Goal: Task Accomplishment & Management: Manage account settings

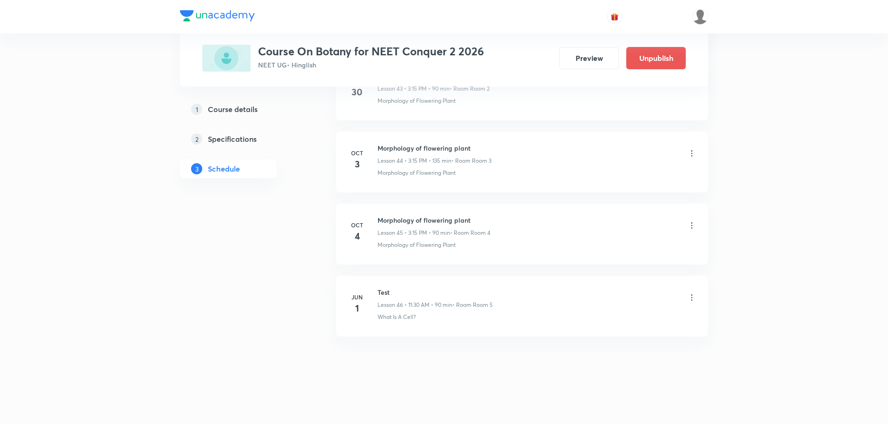
click at [692, 224] on icon at bounding box center [691, 225] width 9 height 9
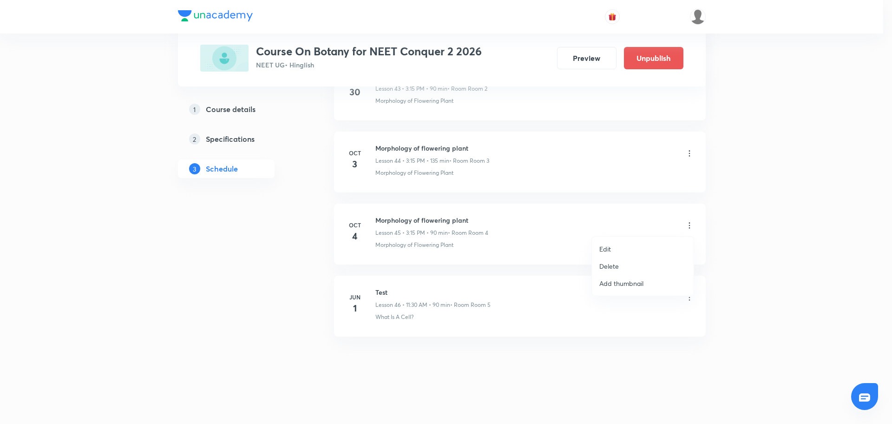
click at [615, 246] on li "Edit" at bounding box center [643, 248] width 102 height 17
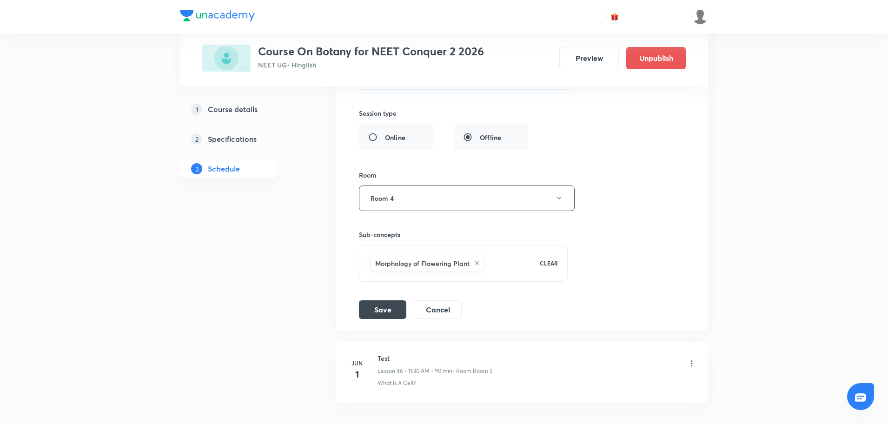
scroll to position [3393, 0]
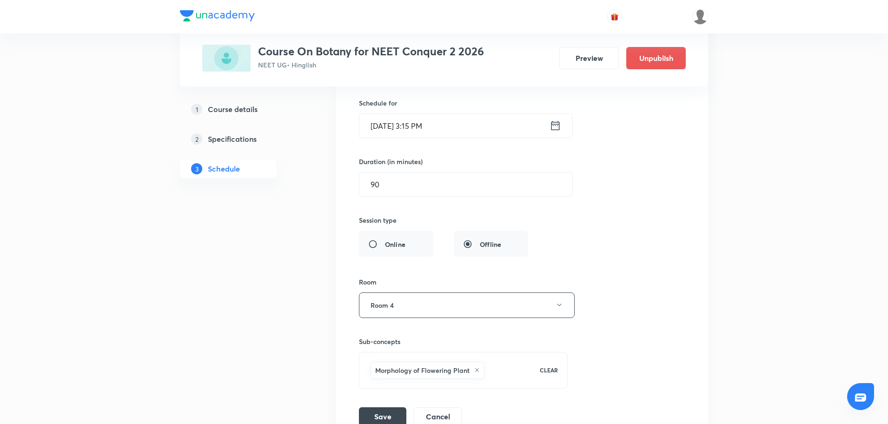
drag, startPoint x: 413, startPoint y: 121, endPoint x: 444, endPoint y: 119, distance: 30.8
click at [444, 119] on input "Oct 4, 2025, 3:15 PM" at bounding box center [454, 126] width 190 height 24
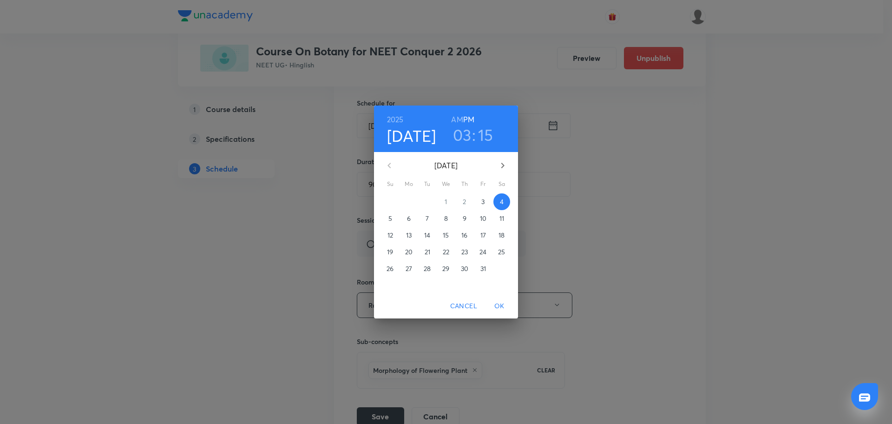
click at [520, 162] on div "2025 Oct 4 03 : 15 AM PM October 2025 Su Mo Tu We Th Fr Sa 28 29 30 1 2 3 4 5 6…" at bounding box center [446, 212] width 892 height 424
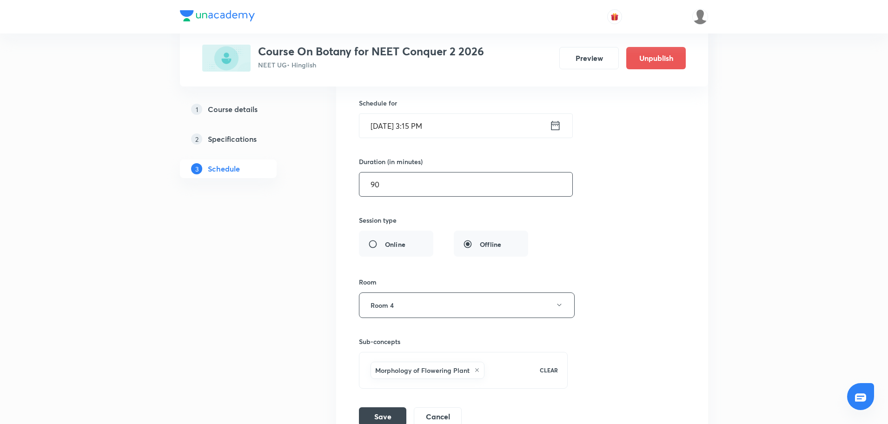
click at [419, 188] on input "90" at bounding box center [465, 184] width 213 height 24
type input "9"
type input "0"
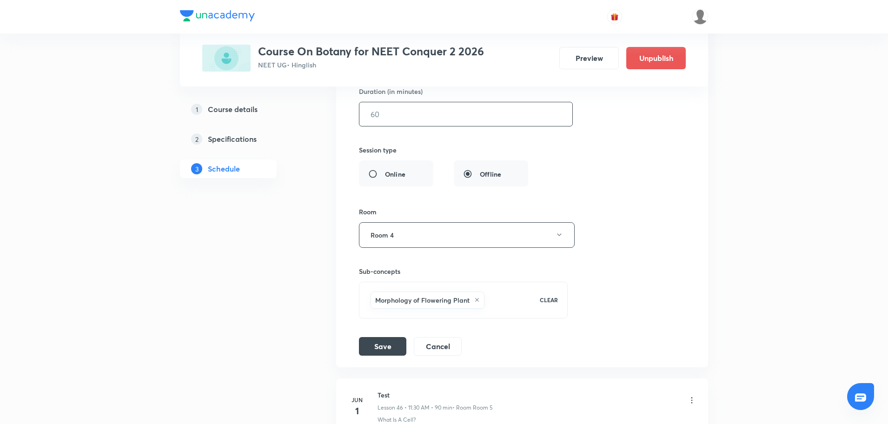
scroll to position [3463, 0]
type input "135"
click at [387, 344] on button "Save" at bounding box center [382, 345] width 47 height 19
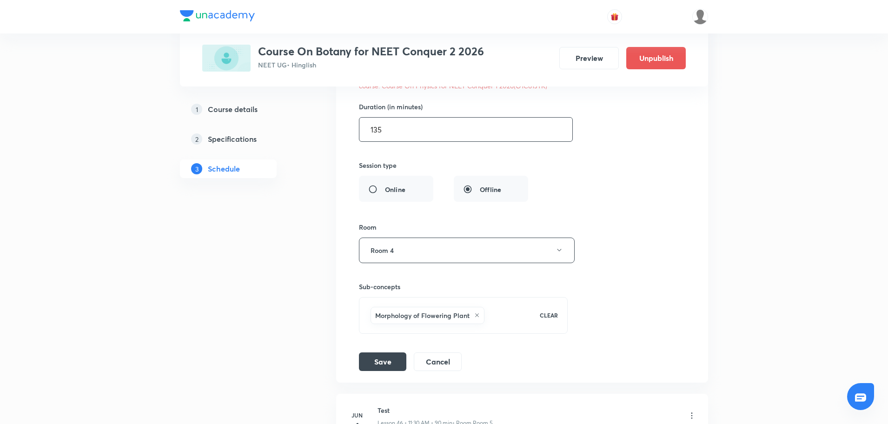
scroll to position [3466, 0]
click at [423, 373] on li "Morphology of flowering plant Lesson 45 • Room Room 4 Morphology of Flowering P…" at bounding box center [522, 137] width 372 height 486
click at [436, 359] on button "Cancel" at bounding box center [438, 358] width 48 height 19
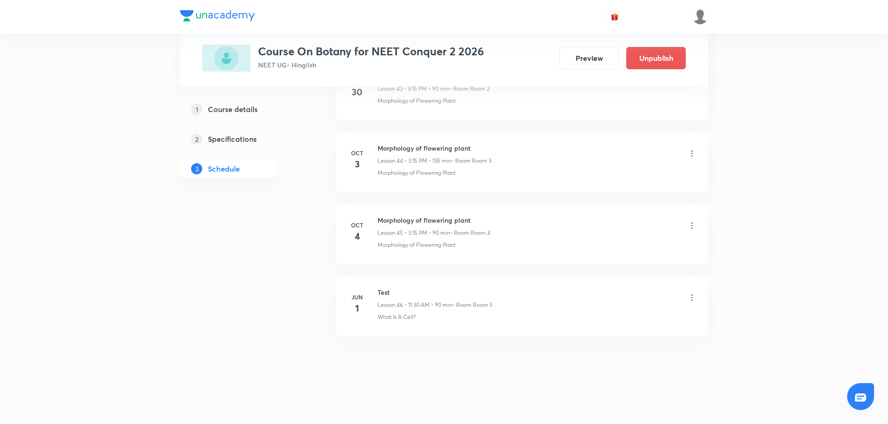
scroll to position [3208, 0]
click at [687, 230] on div at bounding box center [691, 226] width 9 height 11
click at [694, 224] on icon at bounding box center [691, 225] width 9 height 9
click at [612, 252] on li "Edit" at bounding box center [643, 248] width 102 height 17
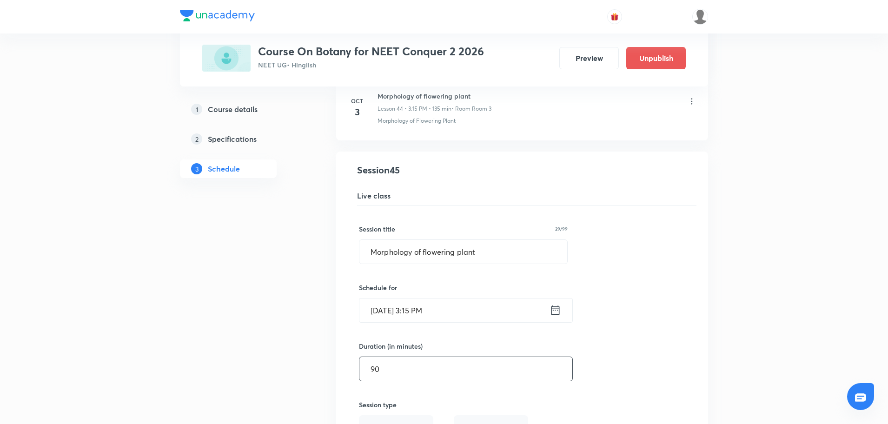
click at [494, 361] on input "90" at bounding box center [465, 369] width 213 height 24
type input "9"
type input "0"
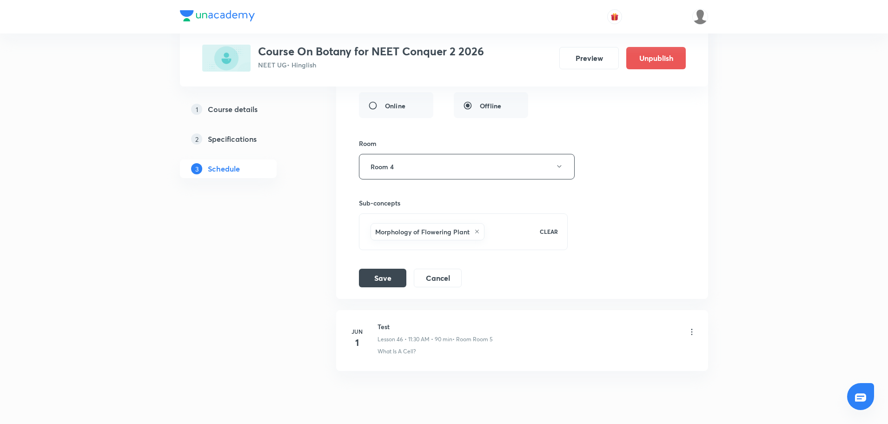
scroll to position [3534, 0]
type input "135"
click at [386, 270] on button "Save" at bounding box center [382, 274] width 47 height 19
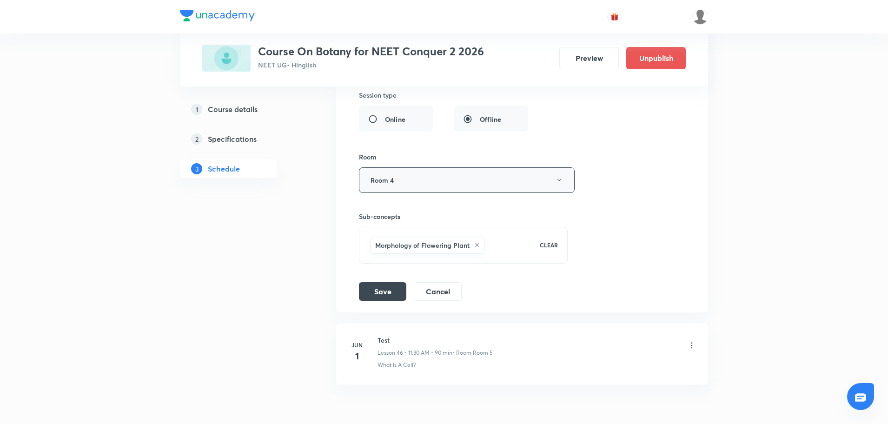
click at [452, 180] on button "Room 4" at bounding box center [467, 180] width 216 height 26
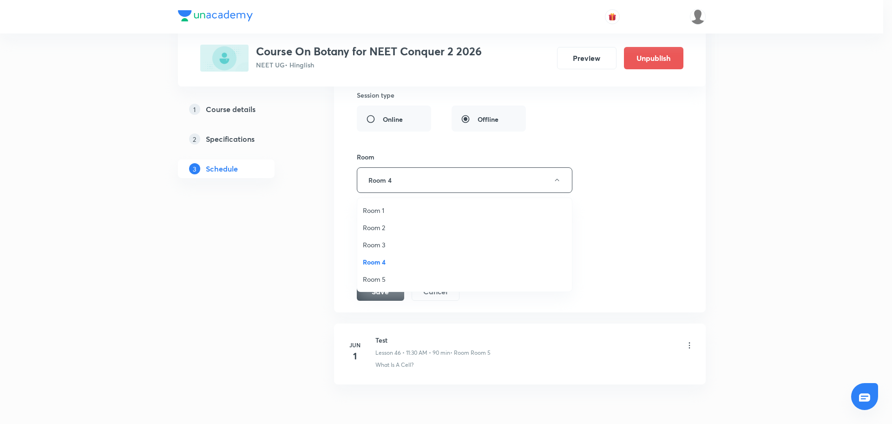
click at [419, 224] on span "Room 2" at bounding box center [465, 228] width 204 height 10
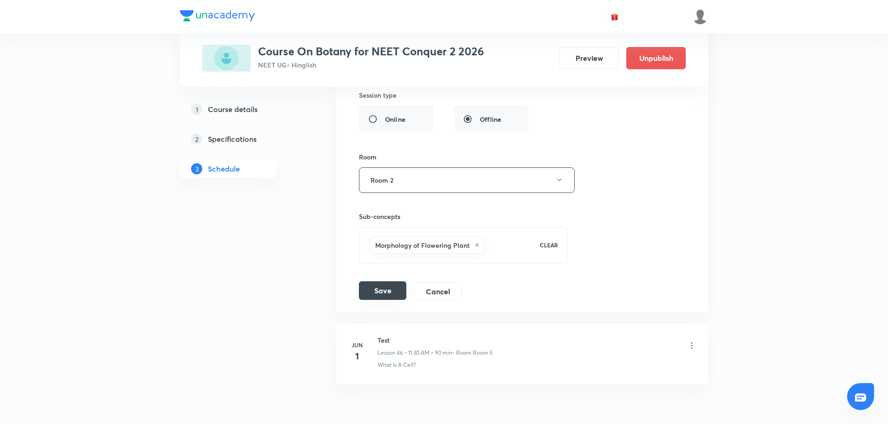
click at [381, 296] on button "Save" at bounding box center [382, 290] width 47 height 19
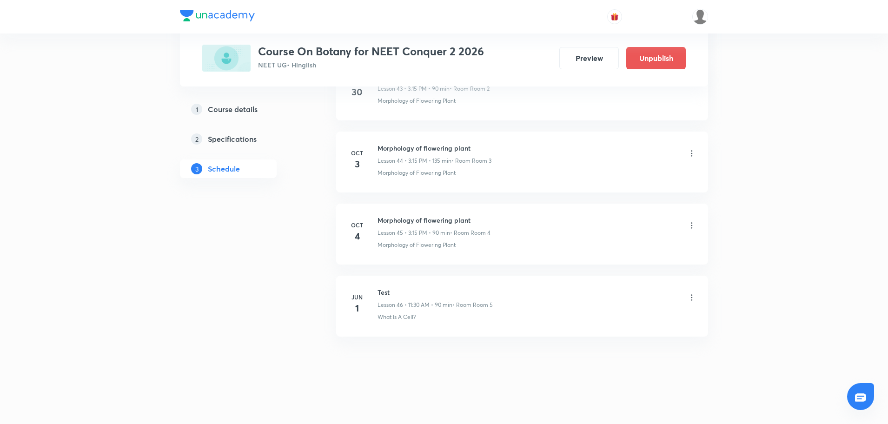
scroll to position [3208, 0]
click at [390, 286] on li "Oct 4 Thermal Properties of Matter Lesson 44 • 3:15 PM • 90 min • Room Room 4 T…" at bounding box center [522, 306] width 372 height 61
click at [389, 289] on li "Oct 4 Thermal Properties of Matter Lesson 44 • 3:15 PM • 90 min • Room Room 4 T…" at bounding box center [522, 306] width 372 height 61
click at [389, 289] on h6 "Thermal Properties of Matter" at bounding box center [433, 292] width 113 height 10
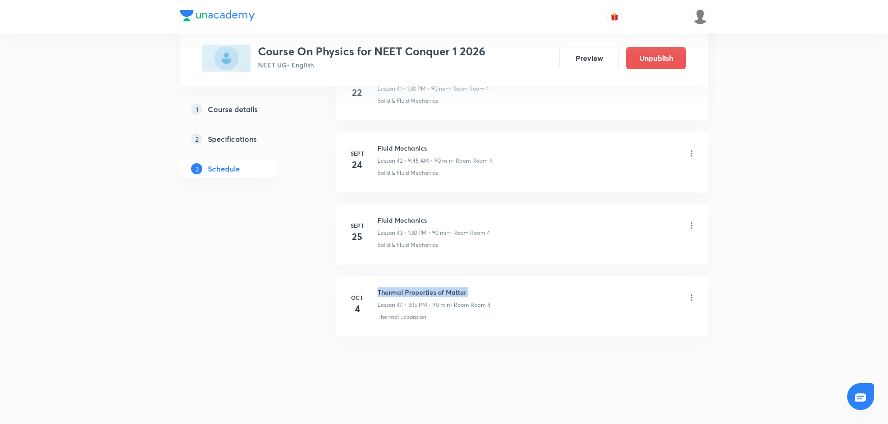
click at [389, 289] on h6 "Thermal Properties of Matter" at bounding box center [433, 292] width 113 height 10
copy h6 "Thermal Properties of Matter"
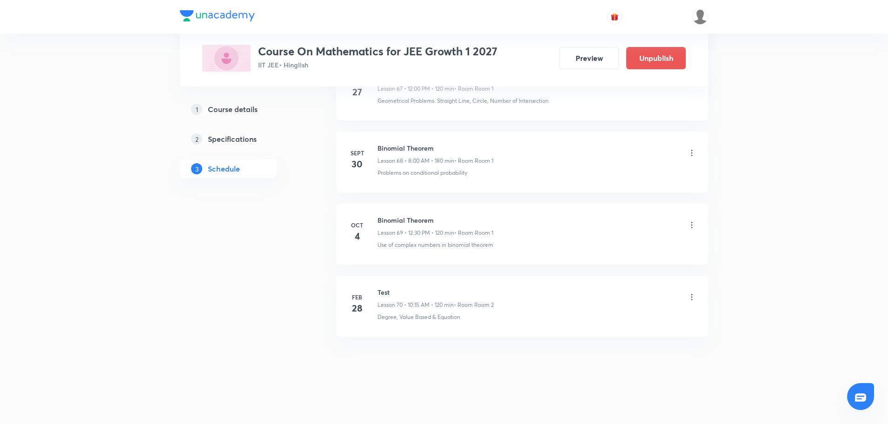
click at [693, 226] on icon at bounding box center [691, 224] width 9 height 9
click at [612, 250] on li "Edit" at bounding box center [643, 248] width 102 height 17
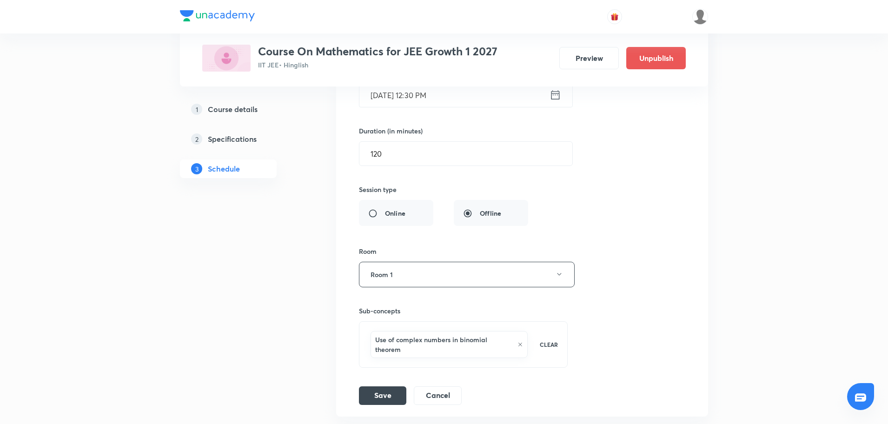
scroll to position [5082, 0]
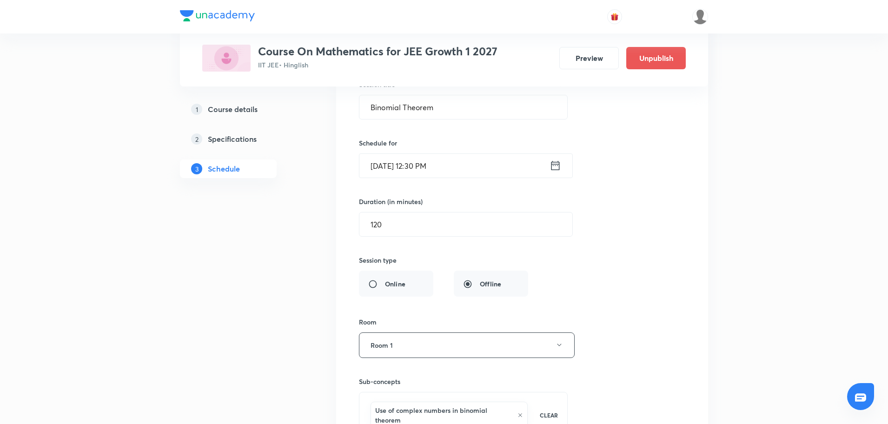
click at [558, 166] on icon at bounding box center [555, 165] width 12 height 13
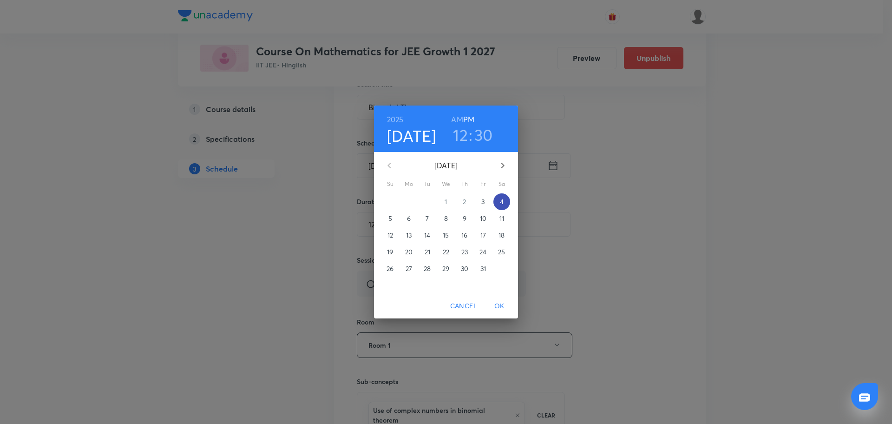
click at [500, 201] on p "4" at bounding box center [502, 201] width 4 height 9
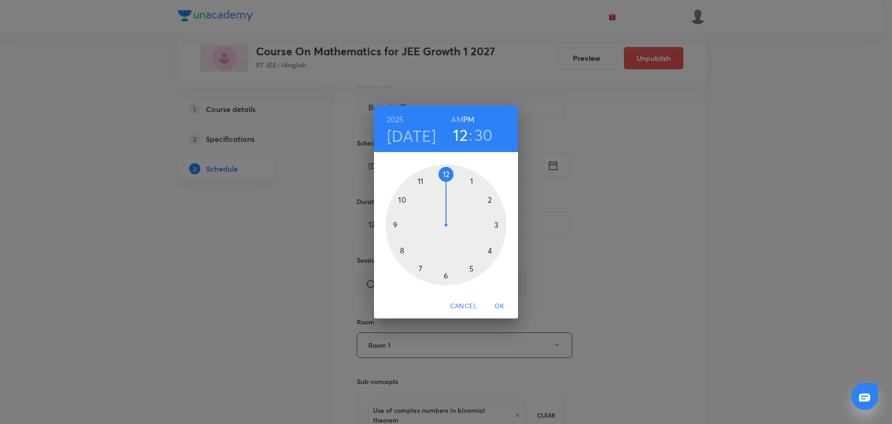
click at [400, 249] on div at bounding box center [446, 225] width 121 height 121
click at [455, 116] on h6 "AM" at bounding box center [457, 119] width 12 height 13
click at [447, 173] on div at bounding box center [446, 225] width 121 height 121
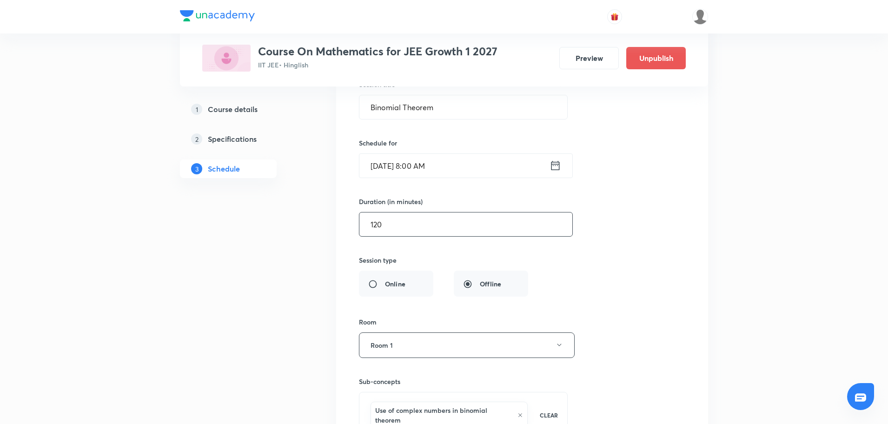
click at [430, 217] on input "120" at bounding box center [465, 224] width 213 height 24
type input "1"
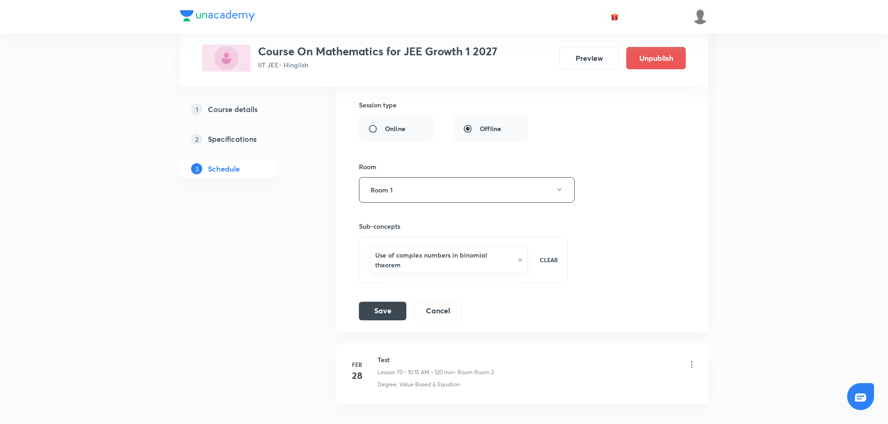
scroll to position [5237, 0]
type input "180"
click at [374, 306] on button "Save" at bounding box center [382, 309] width 47 height 19
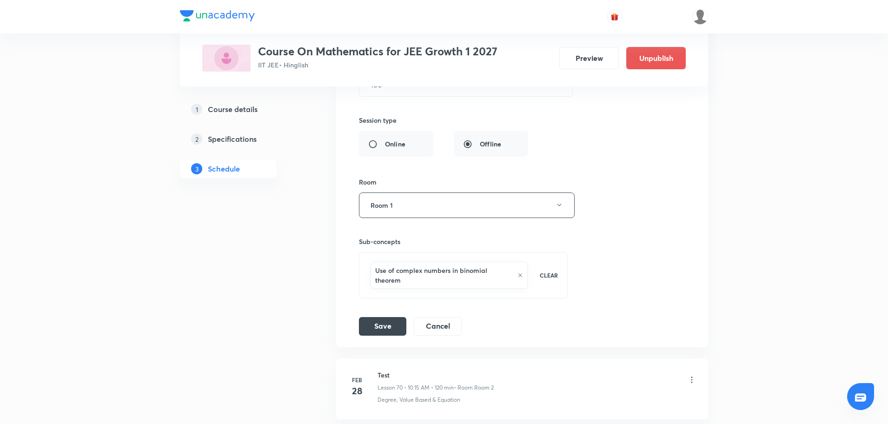
click at [445, 330] on button "Cancel" at bounding box center [438, 326] width 48 height 19
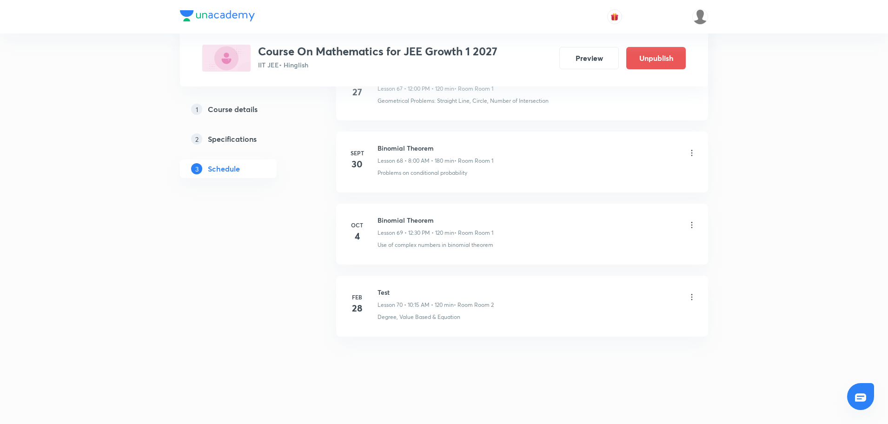
scroll to position [4937, 0]
click at [693, 226] on icon at bounding box center [691, 224] width 9 height 9
click at [644, 264] on li "Delete" at bounding box center [643, 265] width 102 height 17
click at [659, 407] on button "Cancel" at bounding box center [667, 404] width 82 height 22
click at [683, 252] on li "Oct 4 Binomial Theorem Lesson 69 • 12:30 PM • 120 min • Room Room 1 Use of comp…" at bounding box center [522, 234] width 372 height 61
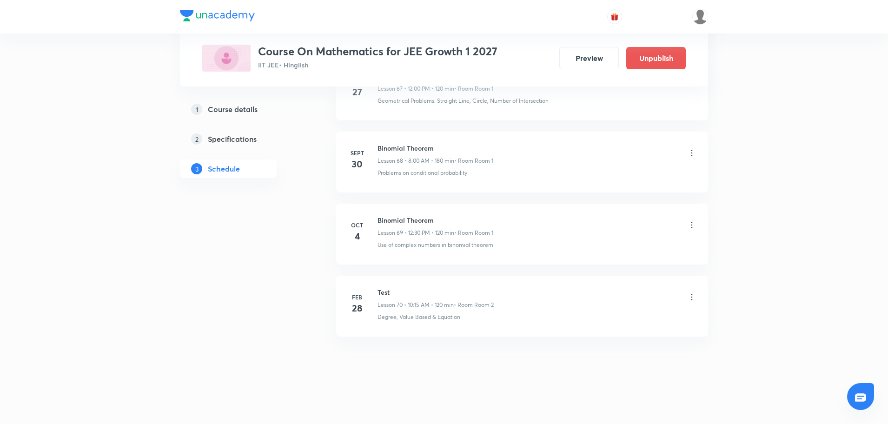
click at [688, 228] on icon at bounding box center [691, 224] width 9 height 9
click at [621, 252] on li "Edit" at bounding box center [643, 248] width 102 height 17
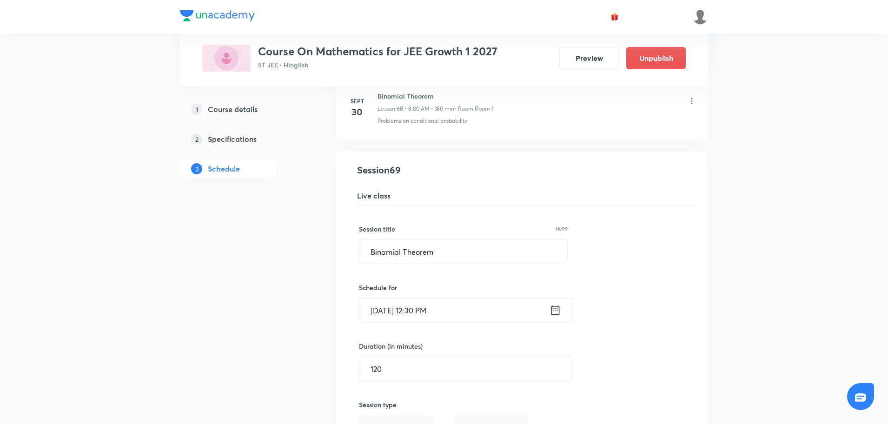
click at [555, 308] on icon at bounding box center [555, 309] width 12 height 13
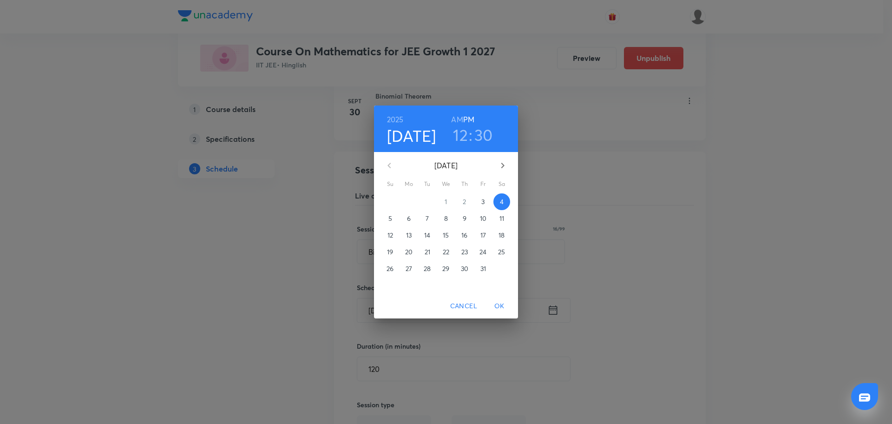
click at [390, 216] on p "5" at bounding box center [391, 218] width 4 height 9
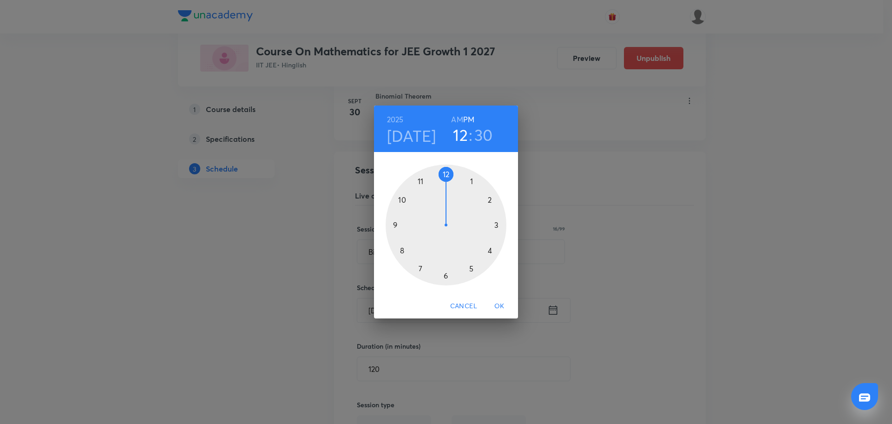
click at [503, 305] on span "OK" at bounding box center [499, 306] width 22 height 12
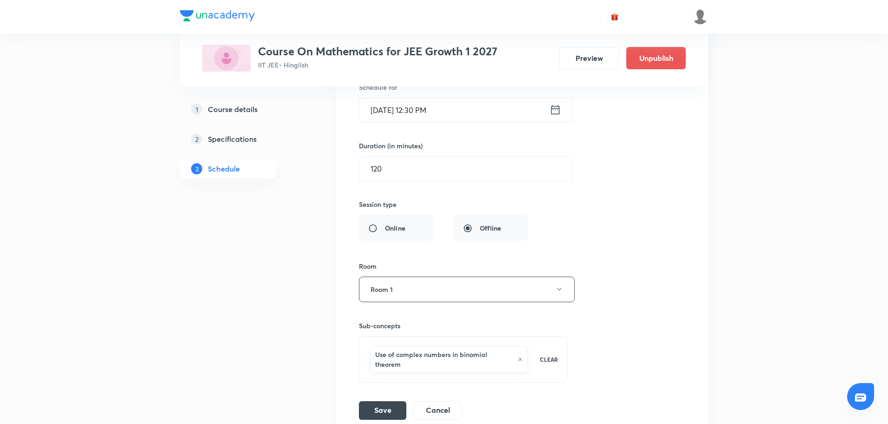
scroll to position [5138, 0]
click at [383, 409] on button "Save" at bounding box center [382, 408] width 47 height 19
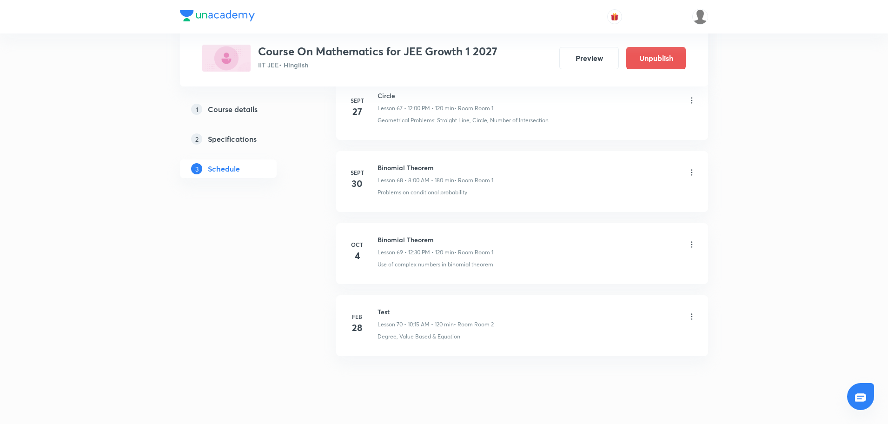
scroll to position [4937, 0]
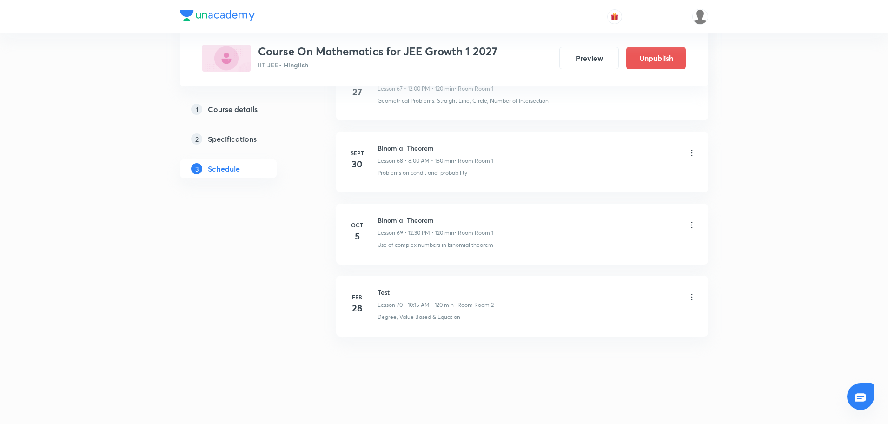
click at [693, 225] on icon at bounding box center [691, 224] width 9 height 9
click at [611, 248] on p "Edit" at bounding box center [605, 249] width 12 height 10
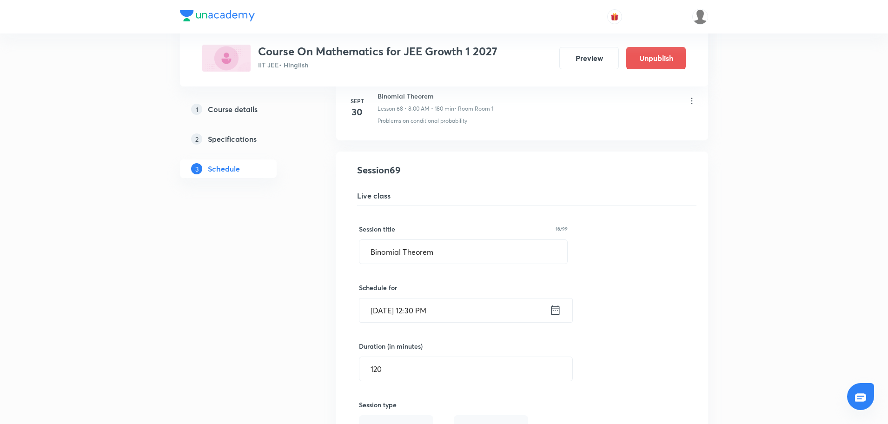
click at [551, 313] on icon at bounding box center [555, 309] width 8 height 9
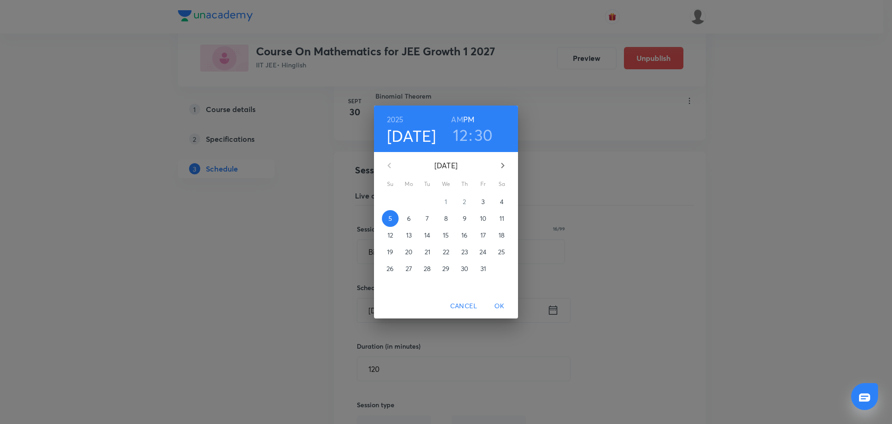
click at [505, 200] on span "4" at bounding box center [502, 201] width 17 height 9
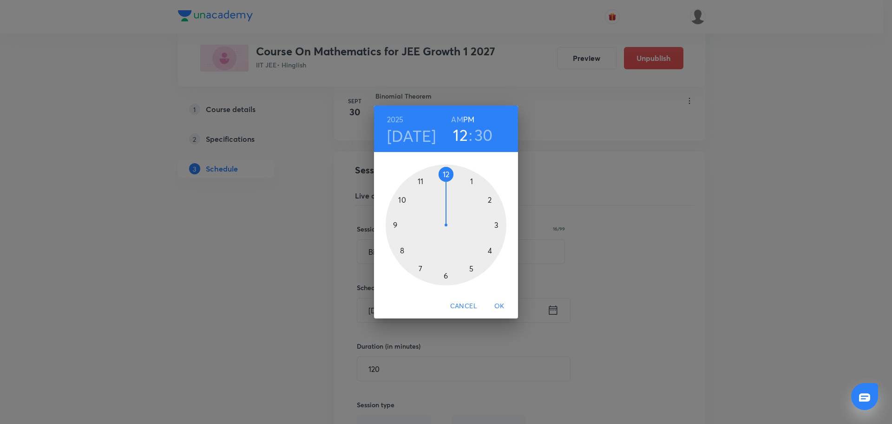
click at [421, 178] on div at bounding box center [446, 225] width 121 height 121
click at [456, 118] on h6 "AM" at bounding box center [457, 119] width 12 height 13
click at [496, 223] on div at bounding box center [446, 225] width 121 height 121
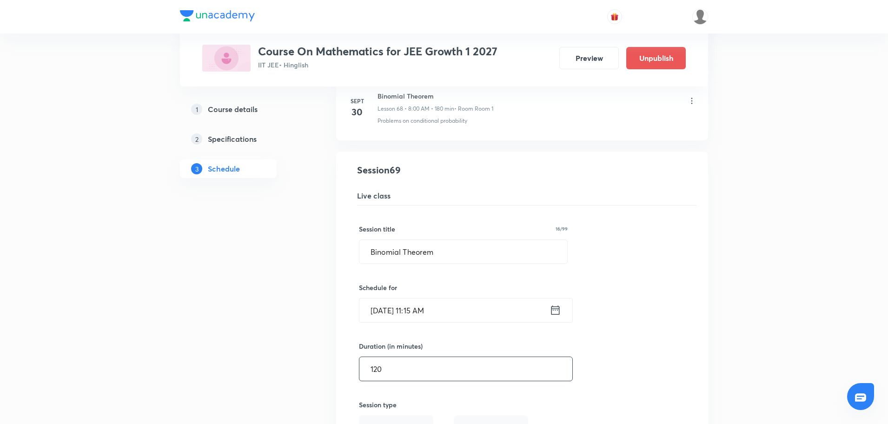
click at [420, 368] on input "120" at bounding box center [465, 369] width 213 height 24
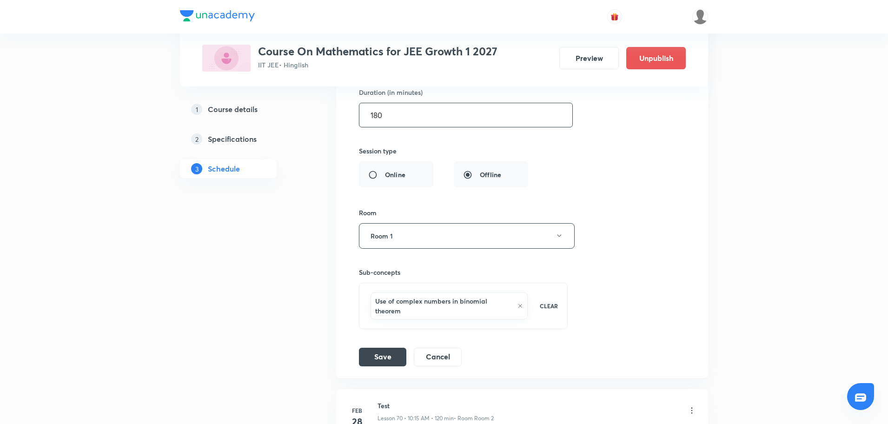
scroll to position [5200, 0]
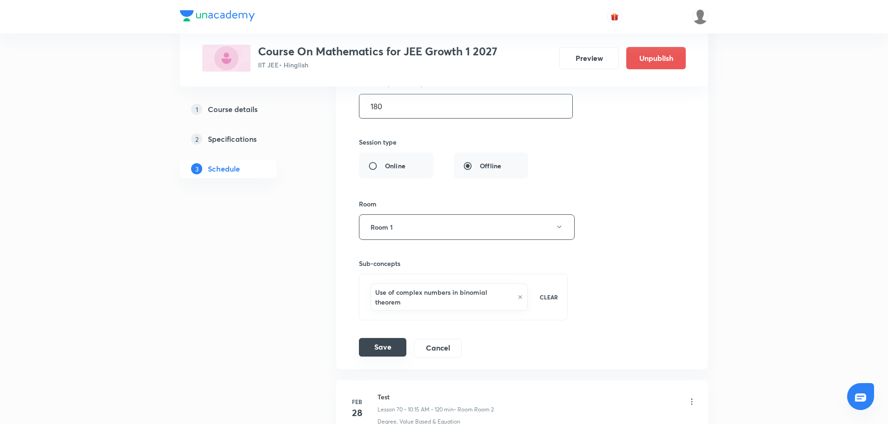
type input "180"
click at [392, 348] on button "Save" at bounding box center [382, 347] width 47 height 19
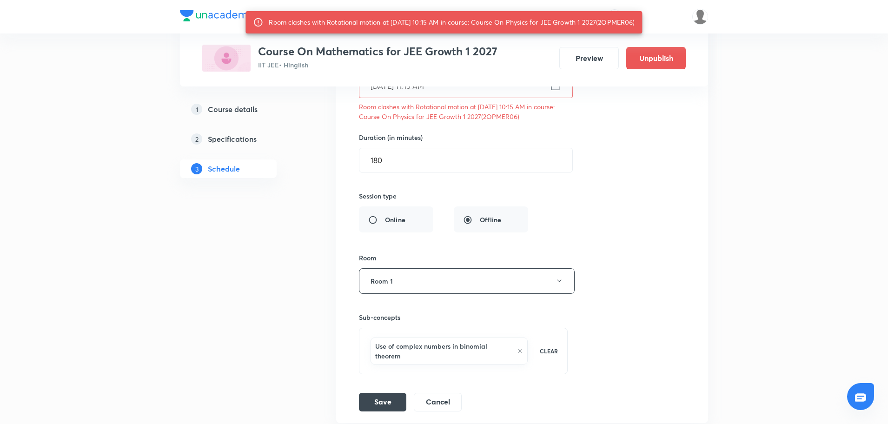
scroll to position [5161, 0]
click at [477, 178] on div "Session title 16/99 Binomial Theorem ​ Schedule for Oct 4, 2025, 11:15 AM ​ Roo…" at bounding box center [522, 197] width 326 height 430
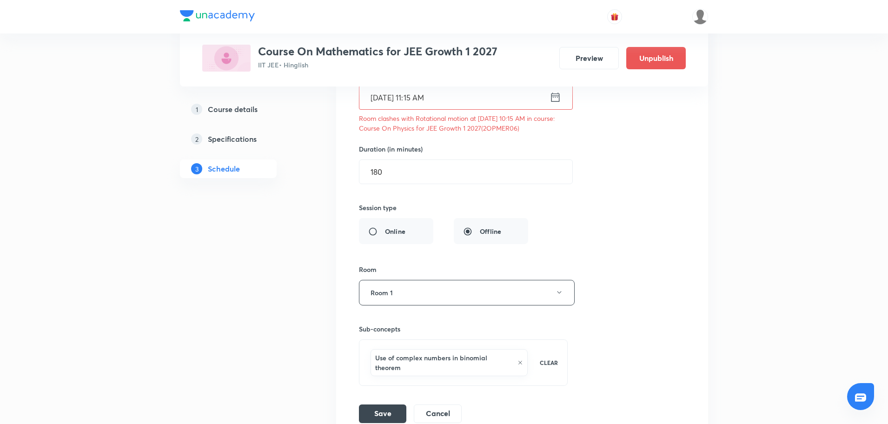
scroll to position [5149, 0]
click at [380, 411] on button "Save" at bounding box center [382, 413] width 47 height 19
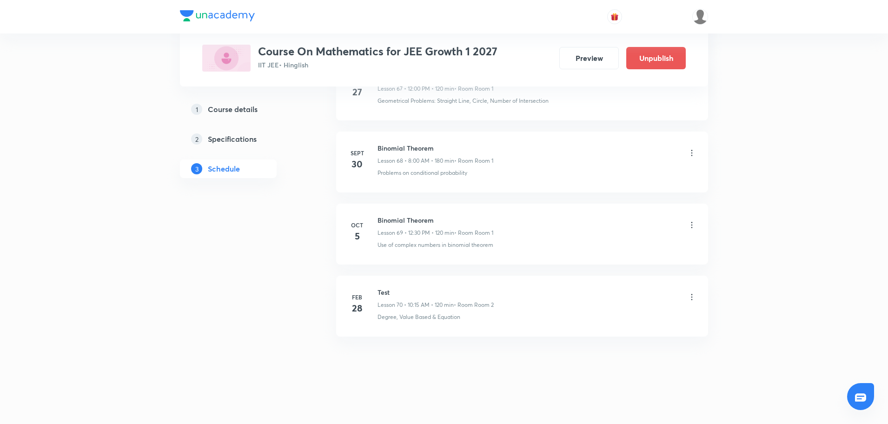
click at [692, 223] on icon at bounding box center [691, 224] width 9 height 9
click at [614, 249] on li "Edit" at bounding box center [643, 248] width 102 height 17
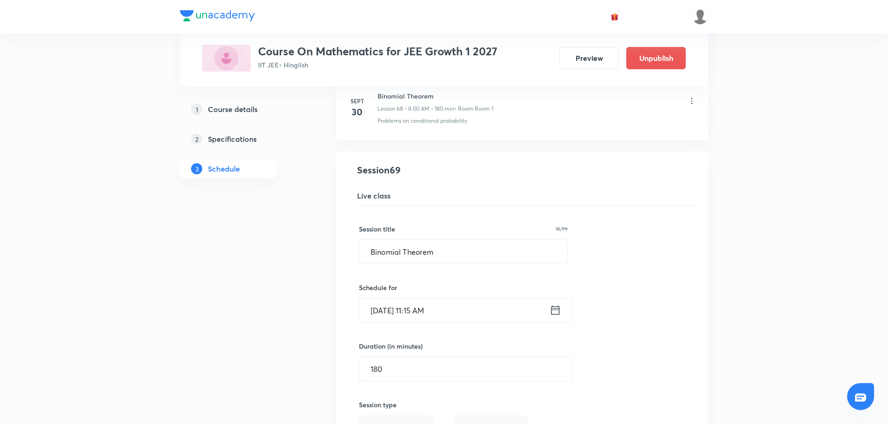
click at [557, 309] on icon at bounding box center [555, 309] width 12 height 13
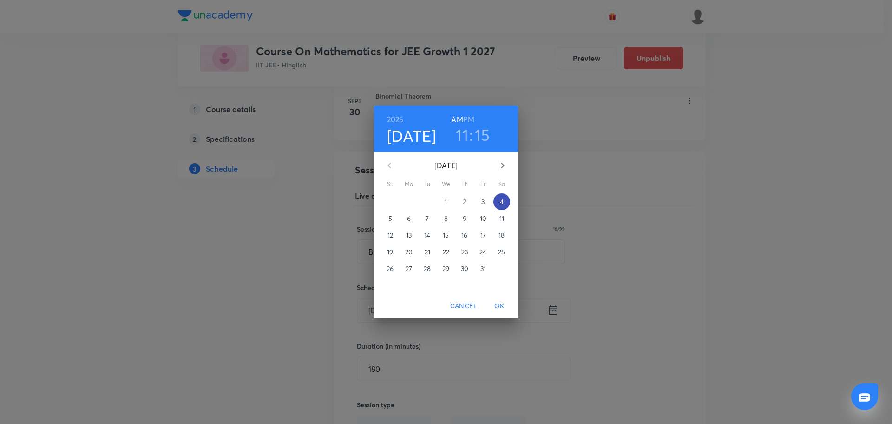
click at [496, 204] on span "4" at bounding box center [502, 201] width 17 height 9
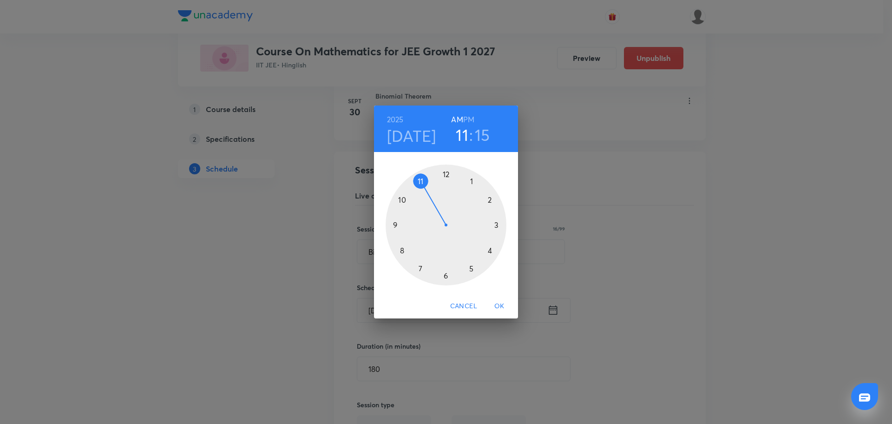
click at [401, 252] on div at bounding box center [446, 225] width 121 height 121
click at [445, 172] on div at bounding box center [446, 225] width 121 height 121
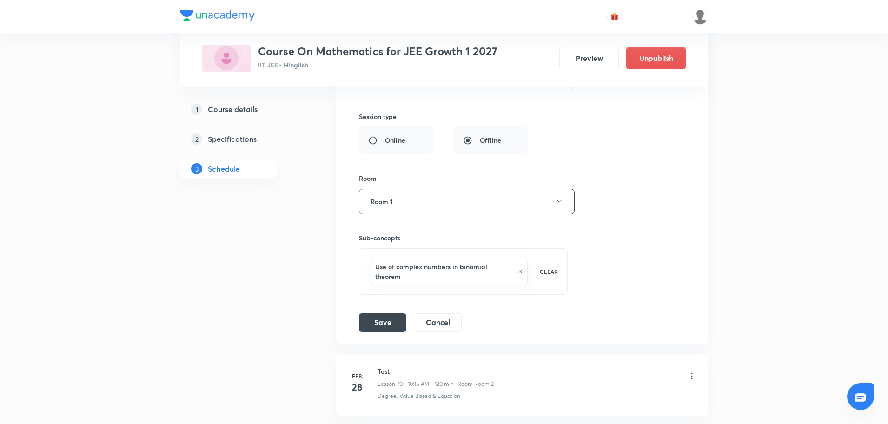
scroll to position [5227, 0]
click at [379, 315] on button "Save" at bounding box center [382, 320] width 47 height 19
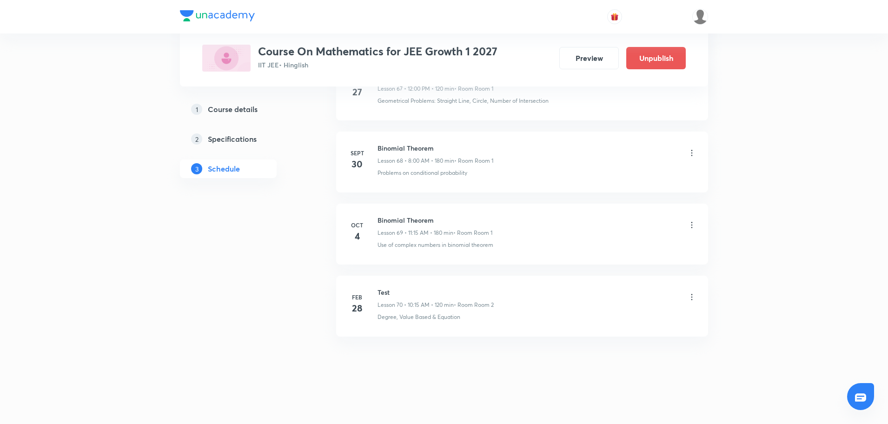
scroll to position [4937, 0]
click at [696, 228] on icon at bounding box center [691, 225] width 9 height 9
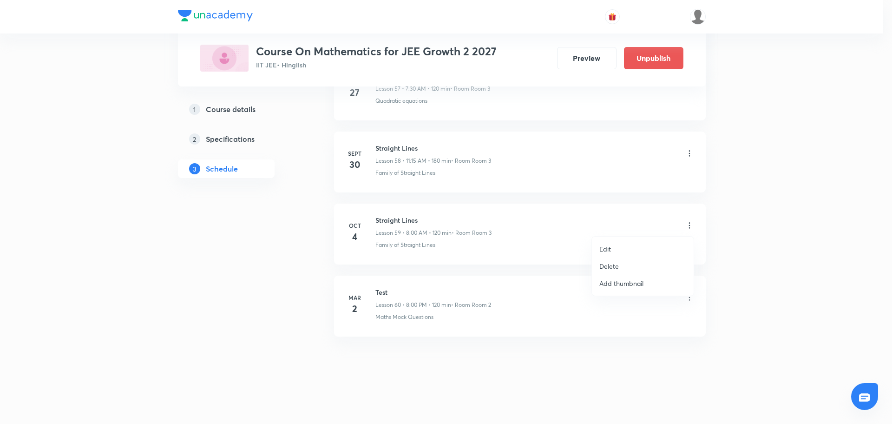
click at [620, 249] on li "Edit" at bounding box center [643, 248] width 102 height 17
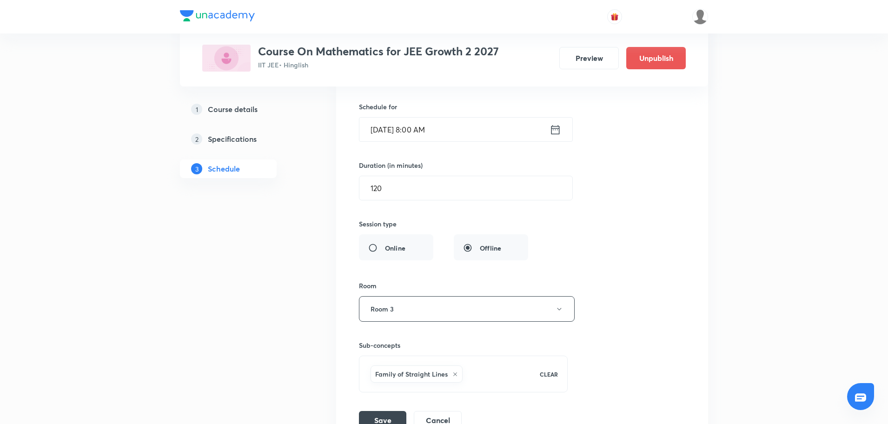
scroll to position [4394, 0]
click at [554, 132] on icon at bounding box center [555, 131] width 12 height 13
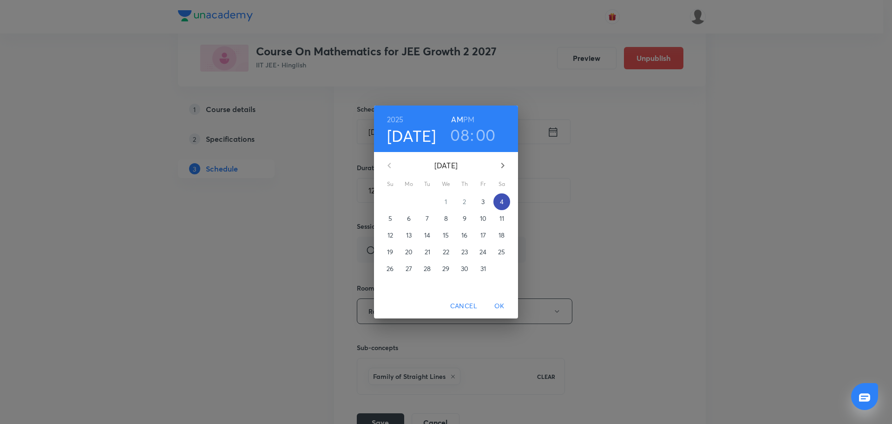
click at [500, 204] on p "4" at bounding box center [502, 201] width 4 height 9
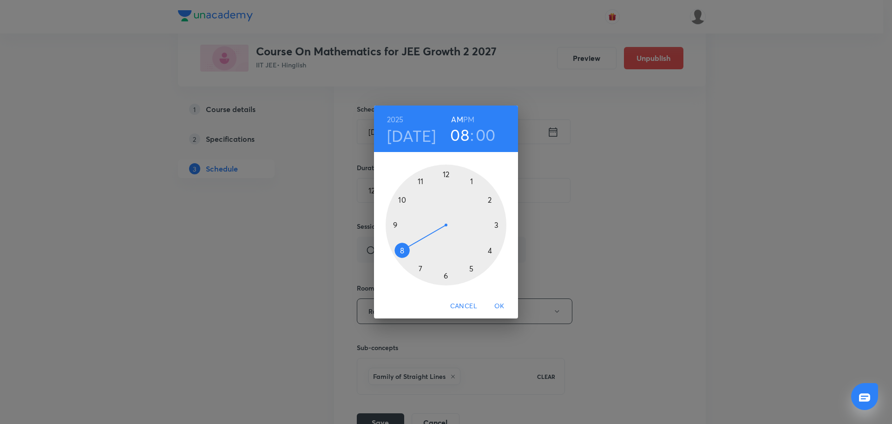
click at [422, 180] on div at bounding box center [446, 225] width 121 height 121
click at [499, 223] on div at bounding box center [446, 225] width 121 height 121
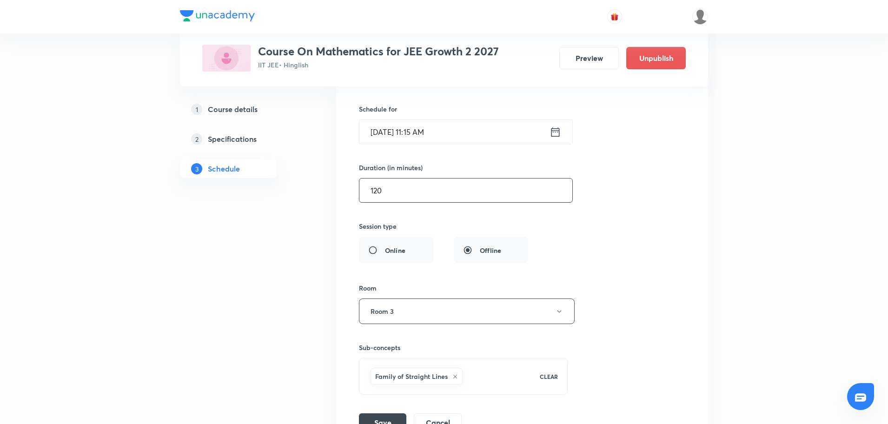
click at [394, 191] on input "120" at bounding box center [465, 190] width 213 height 24
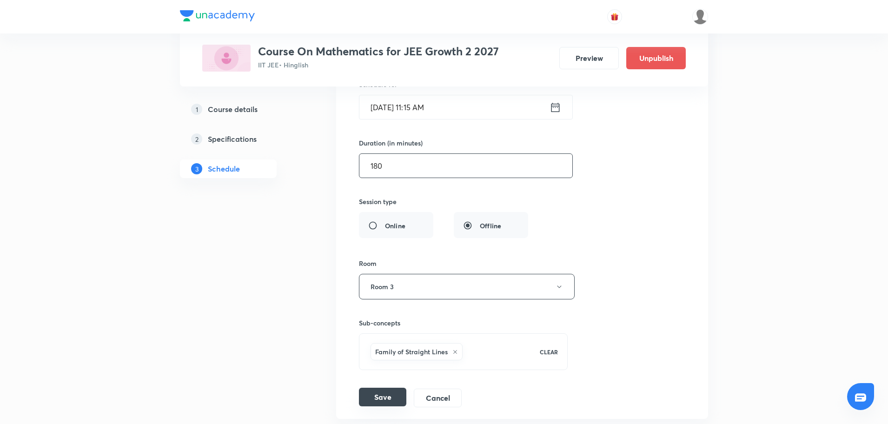
type input "180"
click at [383, 401] on button "Save" at bounding box center [382, 397] width 47 height 19
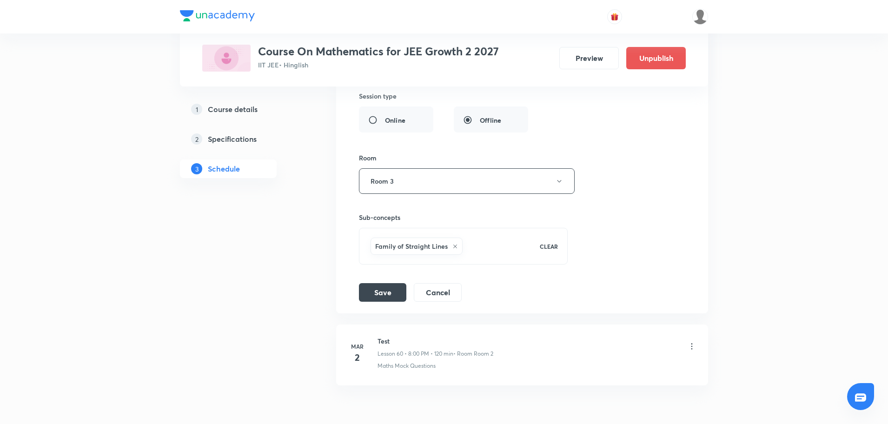
scroll to position [4534, 0]
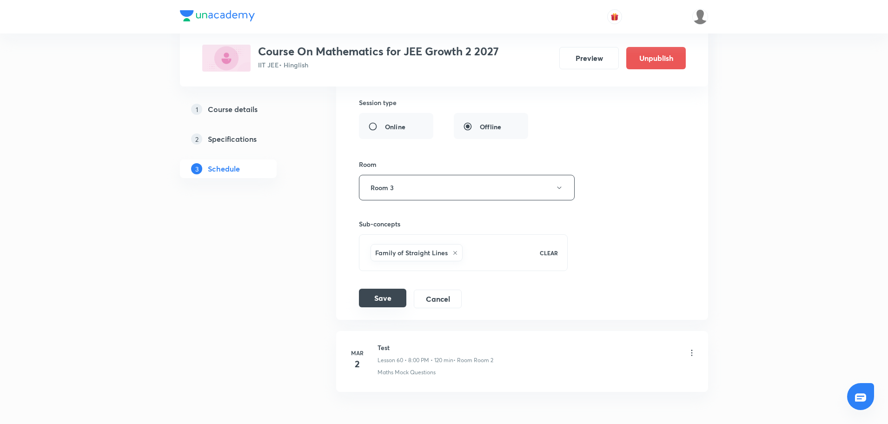
click at [391, 298] on button "Save" at bounding box center [382, 298] width 47 height 19
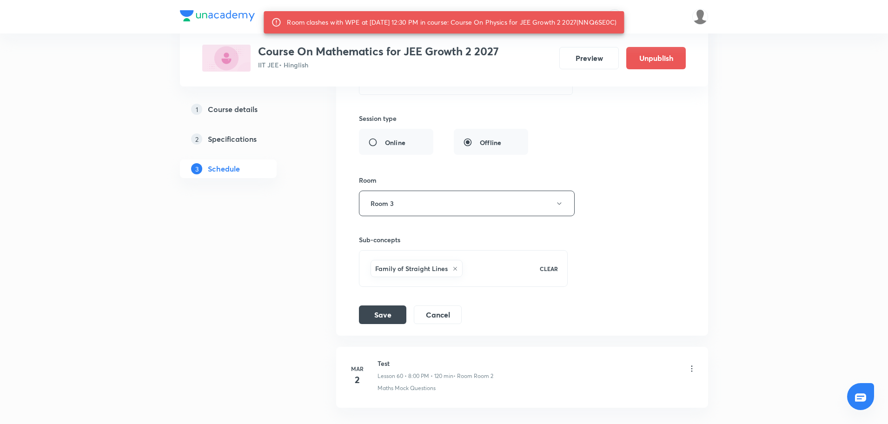
scroll to position [4519, 0]
click at [450, 318] on button "Cancel" at bounding box center [438, 312] width 48 height 19
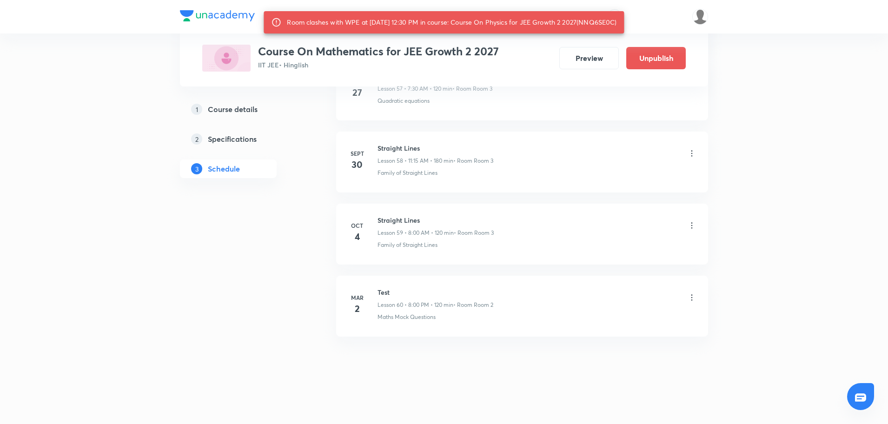
scroll to position [4216, 0]
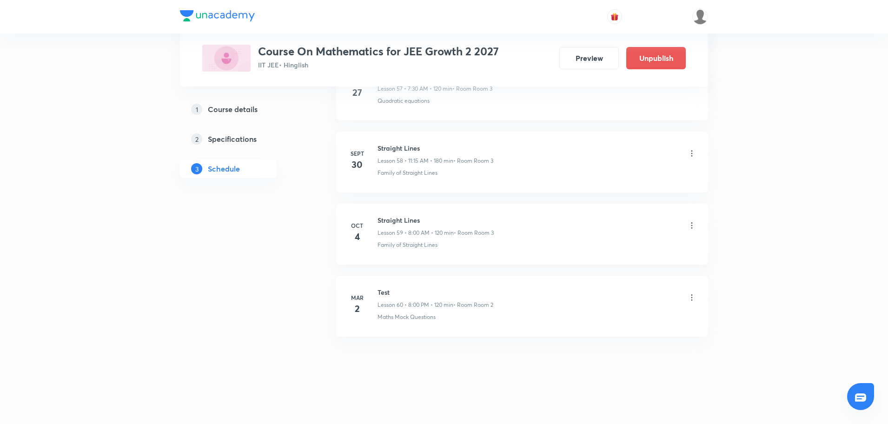
click at [691, 224] on icon at bounding box center [691, 225] width 9 height 9
click at [615, 267] on p "Delete" at bounding box center [609, 266] width 20 height 10
click at [602, 414] on button "Delete" at bounding box center [578, 404] width 82 height 22
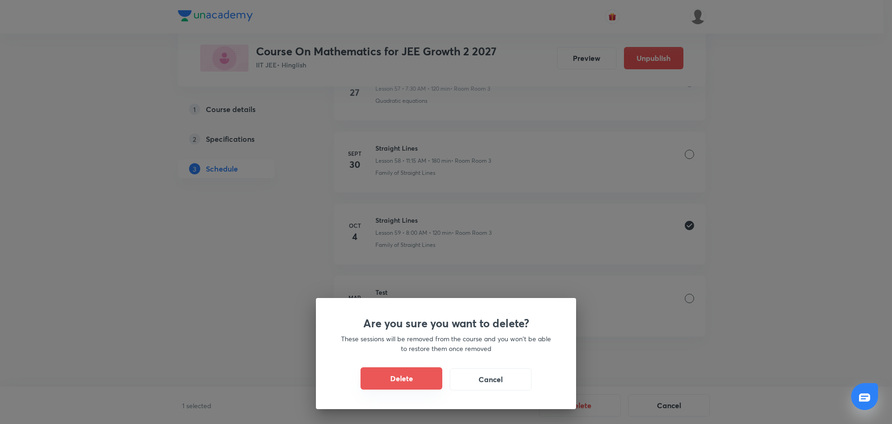
click at [425, 380] on button "Delete" at bounding box center [402, 378] width 82 height 22
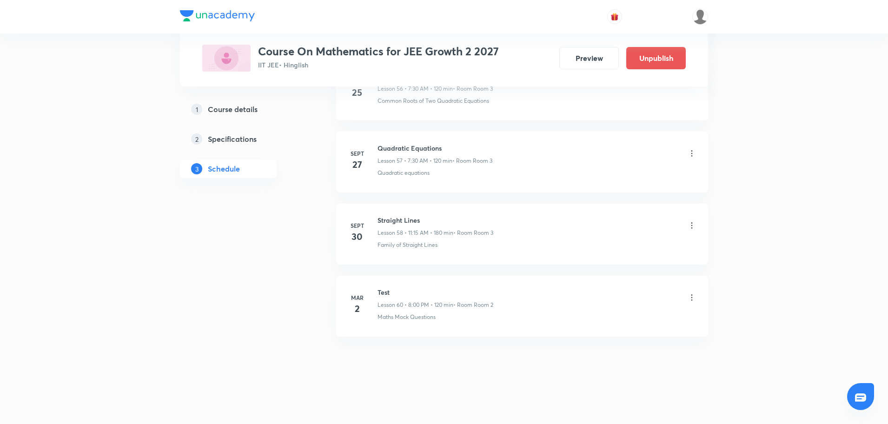
scroll to position [4144, 0]
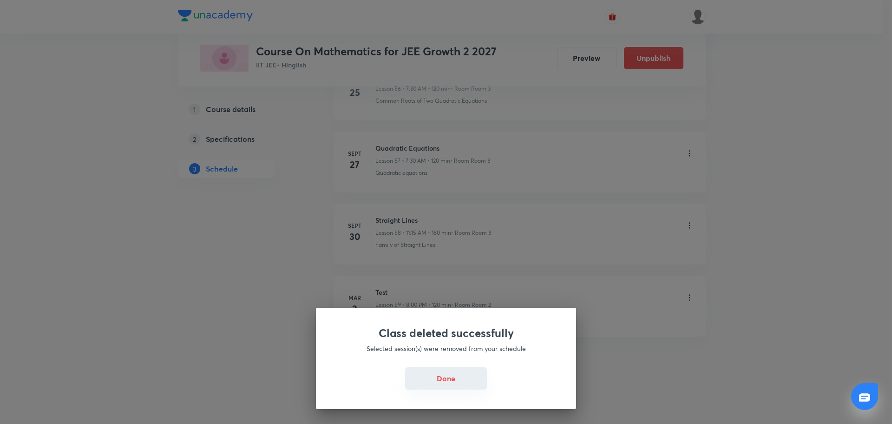
click at [453, 375] on button "Done" at bounding box center [446, 378] width 82 height 22
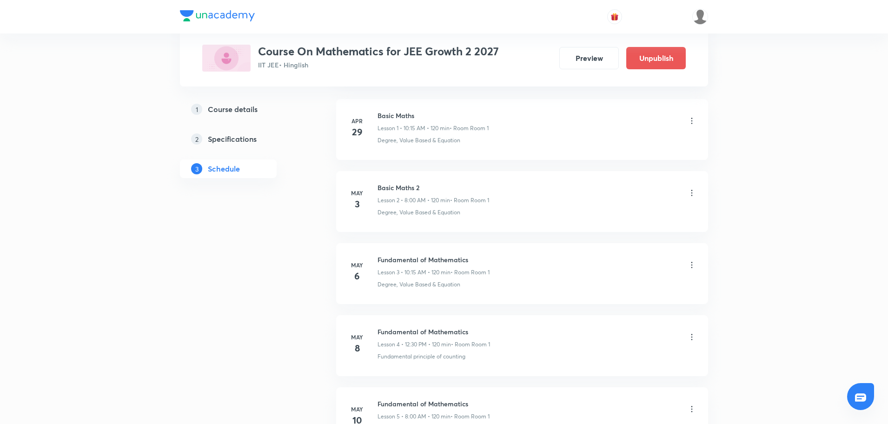
scroll to position [0, 0]
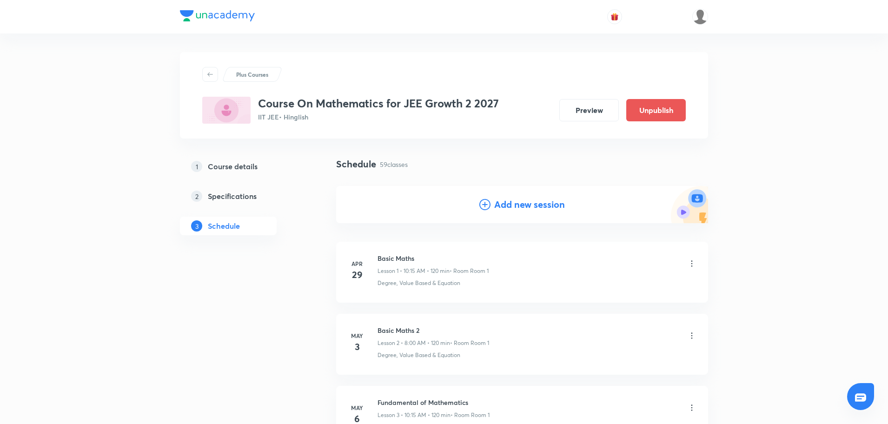
click at [485, 204] on icon at bounding box center [484, 204] width 11 height 11
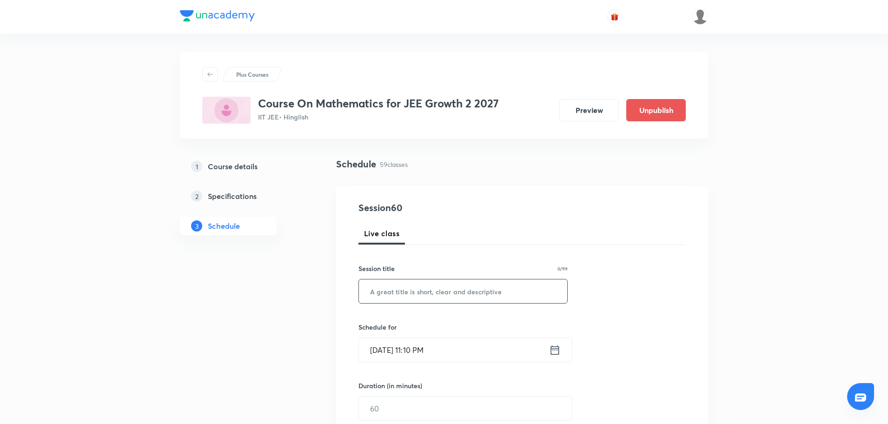
click at [416, 293] on input "text" at bounding box center [463, 291] width 208 height 24
paste input "Thermal Properties of Matter"
click at [447, 293] on input "Thermal Properties of Matter" at bounding box center [463, 291] width 208 height 24
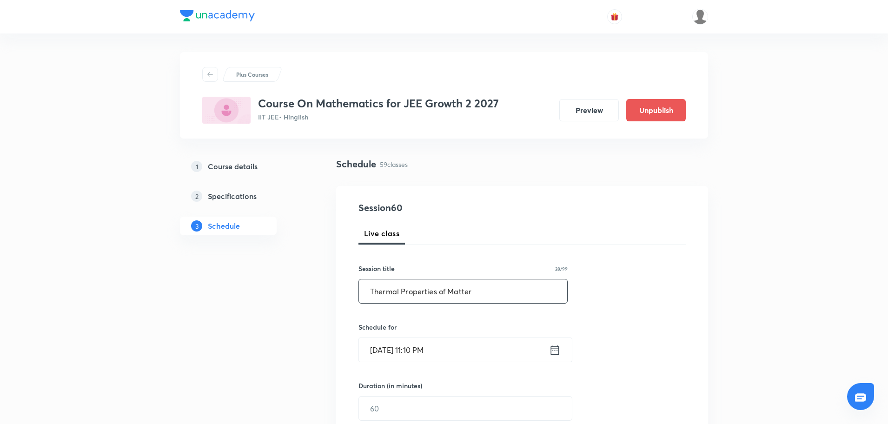
click at [447, 293] on input "Thermal Properties of Matter" at bounding box center [463, 291] width 208 height 24
paste input "Straight Lines"
type input "Straight Lines"
click at [553, 352] on icon at bounding box center [555, 349] width 12 height 13
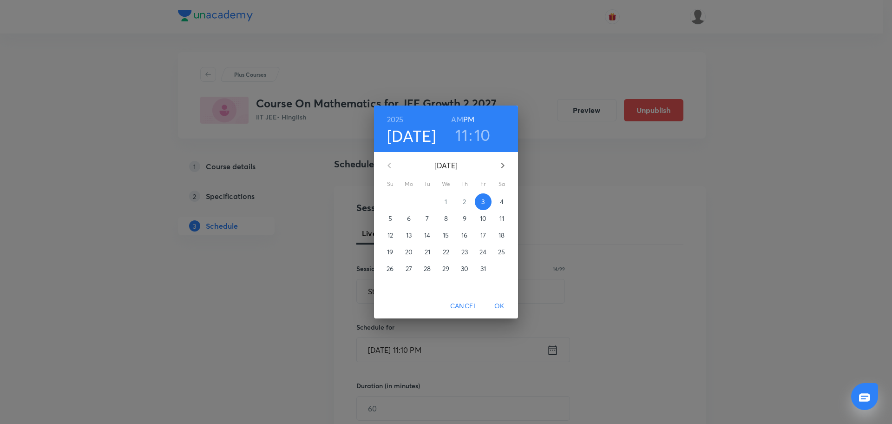
click at [506, 203] on span "4" at bounding box center [502, 201] width 17 height 9
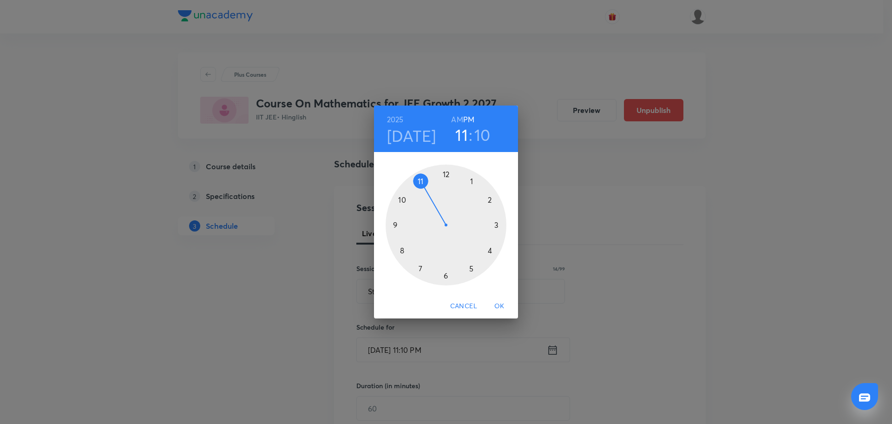
click at [418, 178] on div at bounding box center [446, 225] width 121 height 121
click at [458, 115] on h6 "AM" at bounding box center [457, 119] width 12 height 13
click at [498, 222] on div at bounding box center [446, 225] width 121 height 121
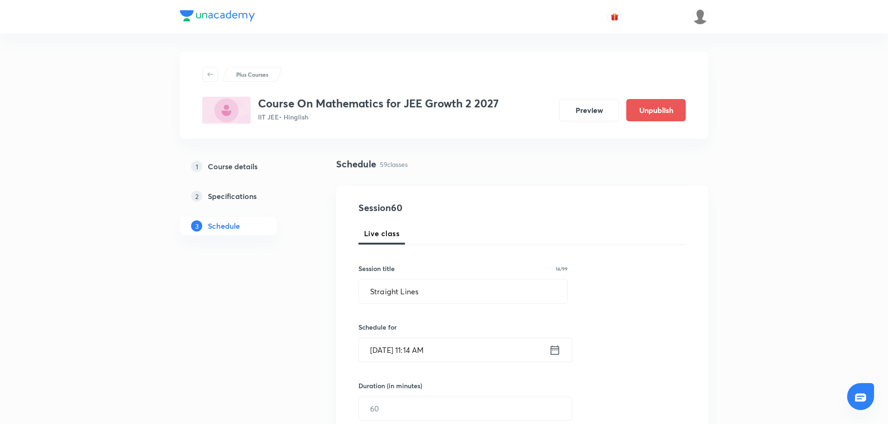
click at [554, 351] on icon at bounding box center [555, 349] width 12 height 13
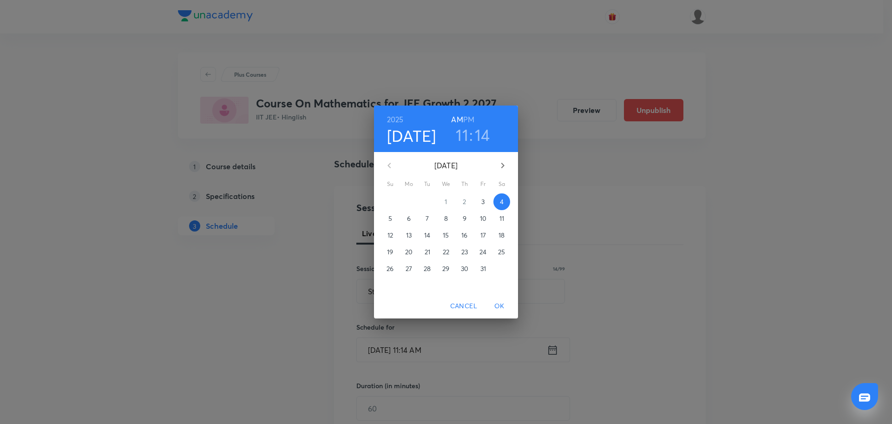
click at [487, 137] on h3 "14" at bounding box center [482, 135] width 15 height 20
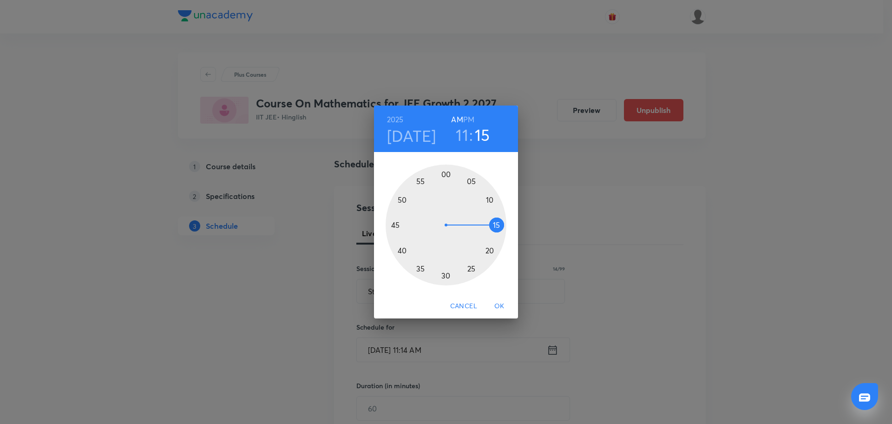
click at [496, 222] on div at bounding box center [446, 225] width 121 height 121
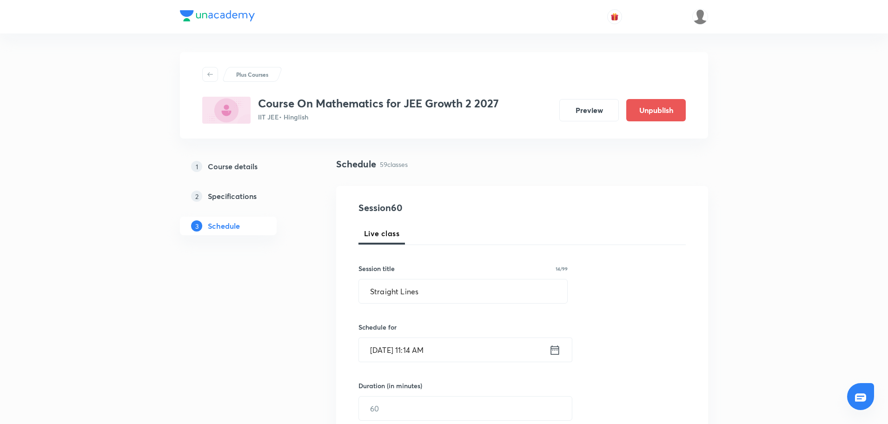
click at [554, 351] on icon at bounding box center [555, 349] width 12 height 13
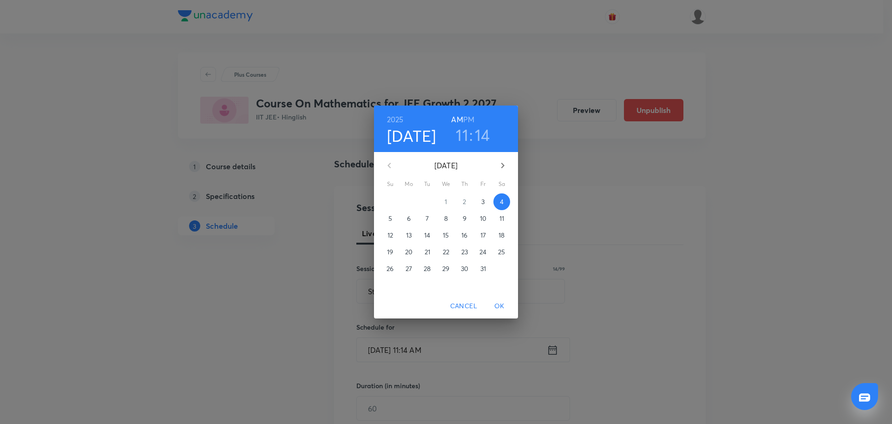
click at [483, 140] on h3 "14" at bounding box center [482, 135] width 15 height 20
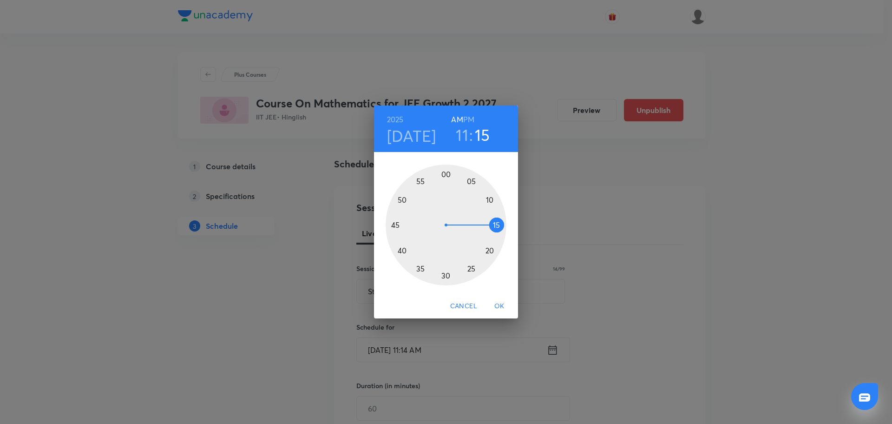
drag, startPoint x: 495, startPoint y: 214, endPoint x: 496, endPoint y: 222, distance: 7.4
click at [496, 222] on div at bounding box center [446, 225] width 121 height 121
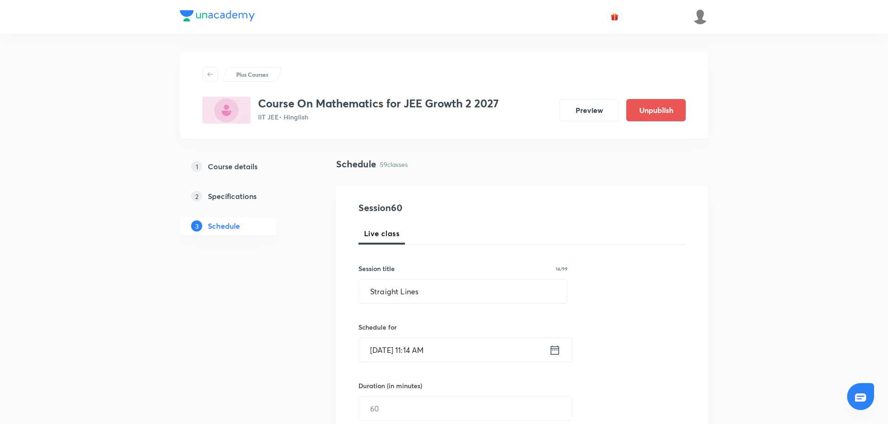
click at [428, 352] on input "Oct 4, 2025, 11:14 AM" at bounding box center [454, 350] width 190 height 24
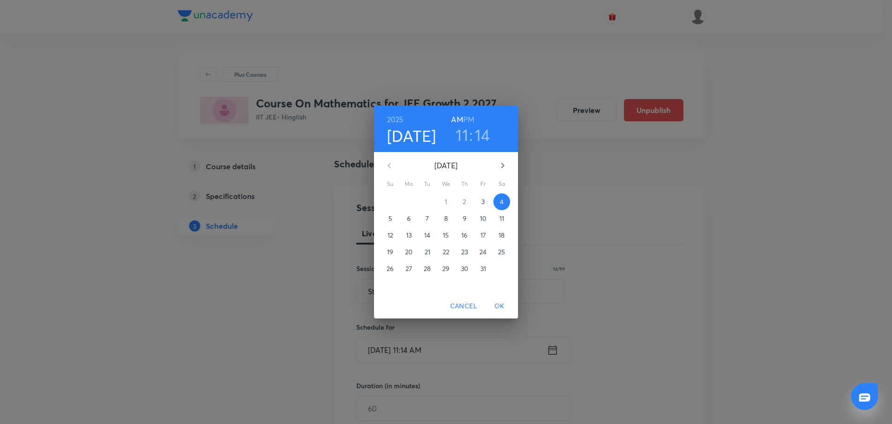
click at [483, 131] on h3 "14" at bounding box center [482, 135] width 15 height 20
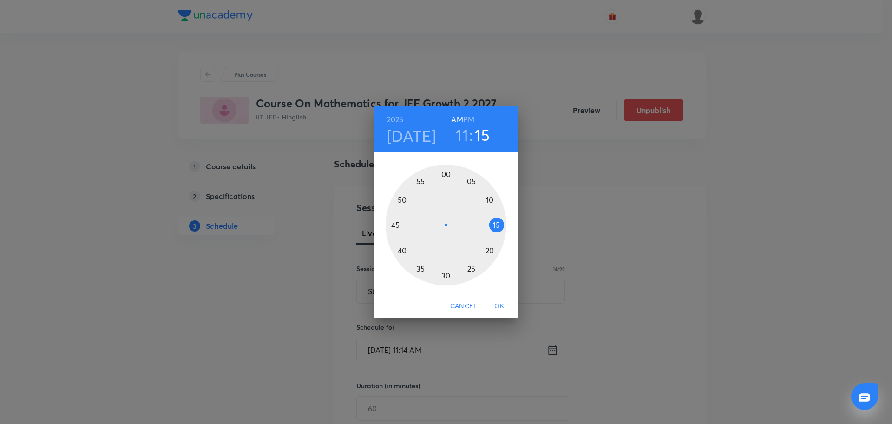
click at [494, 223] on div at bounding box center [446, 225] width 121 height 121
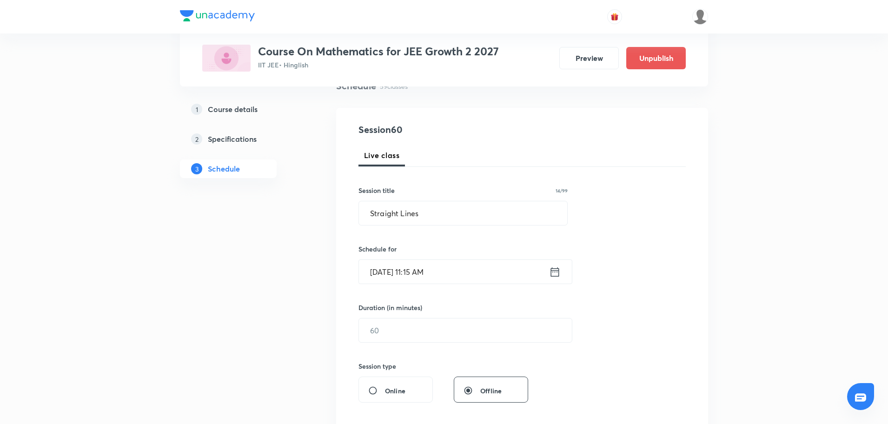
scroll to position [85, 0]
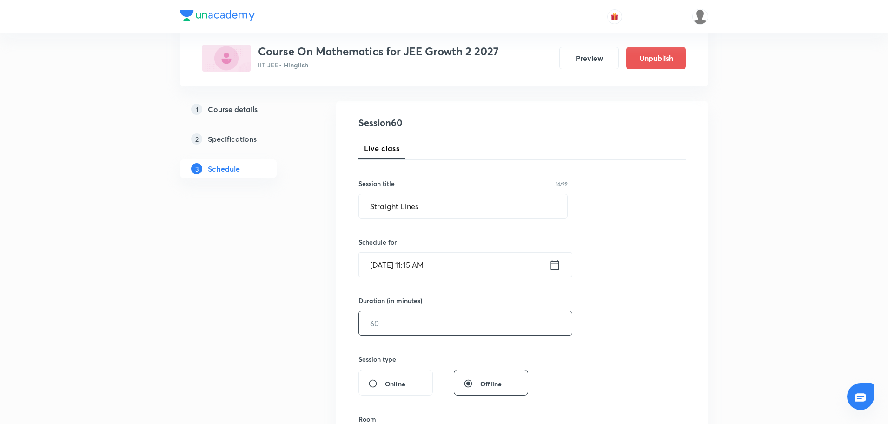
click at [435, 332] on input "text" at bounding box center [465, 323] width 213 height 24
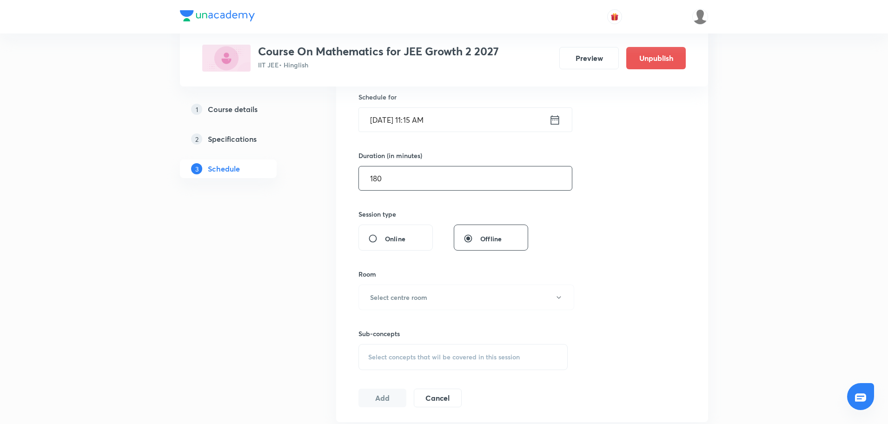
scroll to position [230, 0]
type input "180"
click at [428, 295] on button "Select centre room" at bounding box center [466, 297] width 216 height 26
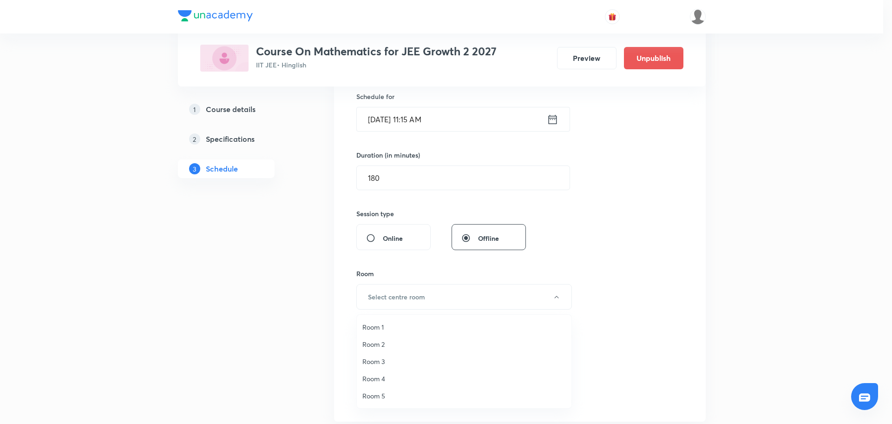
click at [379, 362] on span "Room 3" at bounding box center [464, 361] width 204 height 10
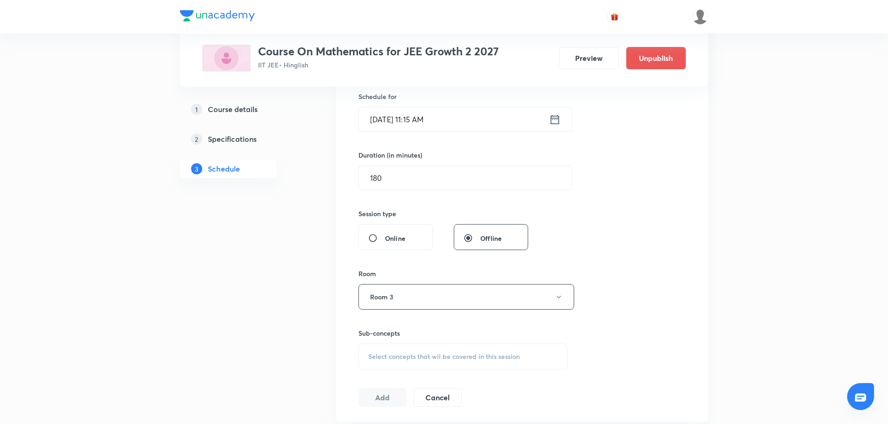
click at [379, 362] on div "Select concepts that wil be covered in this session" at bounding box center [462, 356] width 209 height 26
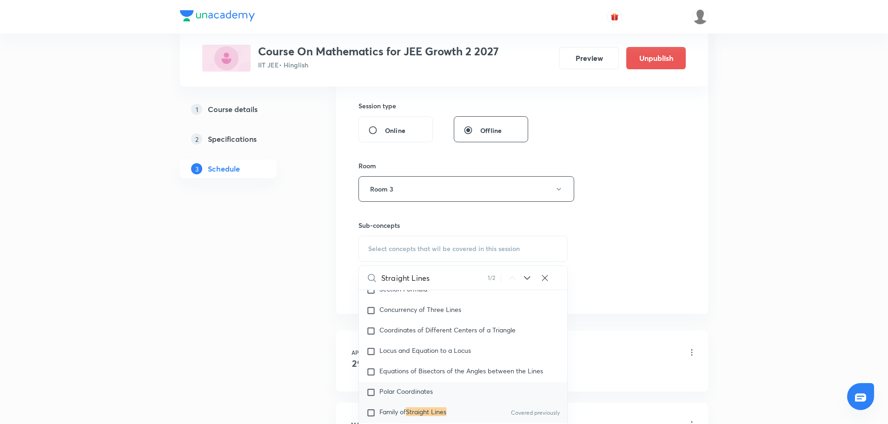
scroll to position [5322, 0]
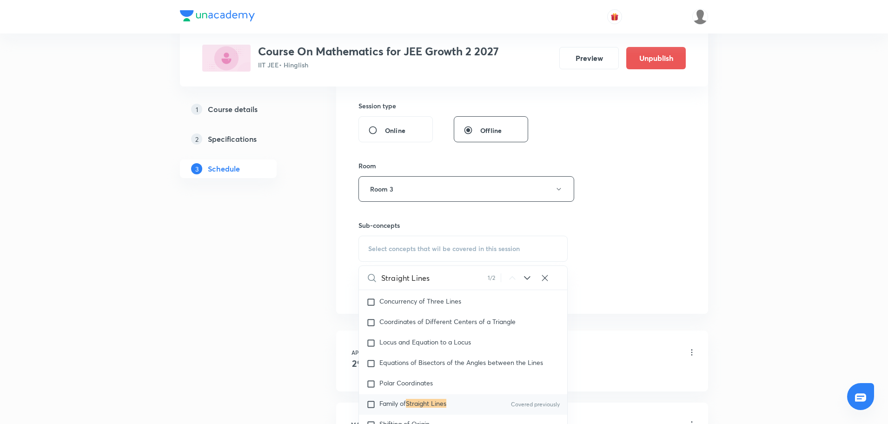
type input "Straight Lines"
click at [369, 409] on input "checkbox" at bounding box center [372, 404] width 13 height 9
checkbox input "true"
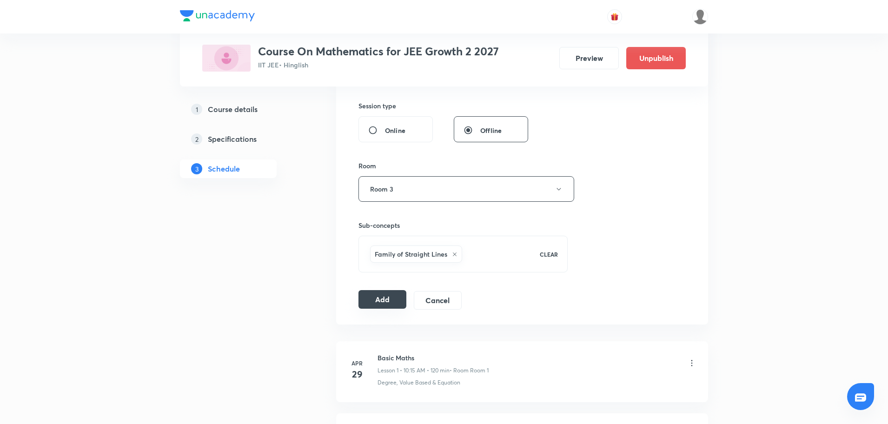
click at [386, 302] on button "Add" at bounding box center [382, 299] width 48 height 19
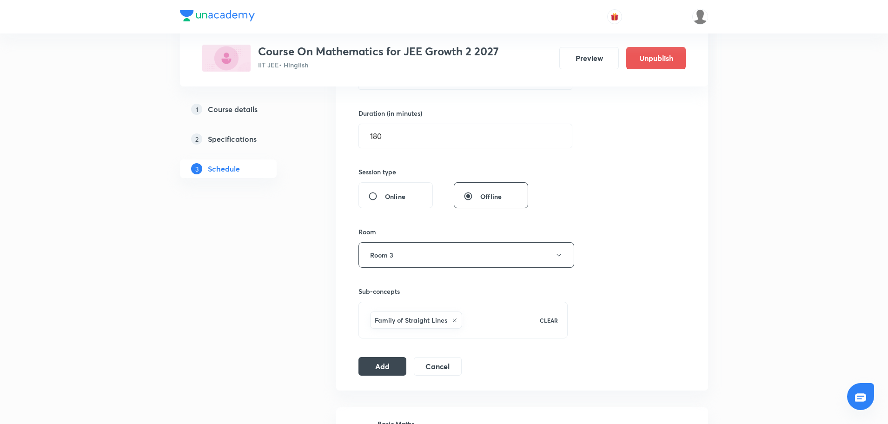
scroll to position [273, 0]
click at [400, 365] on button "Add" at bounding box center [382, 364] width 48 height 19
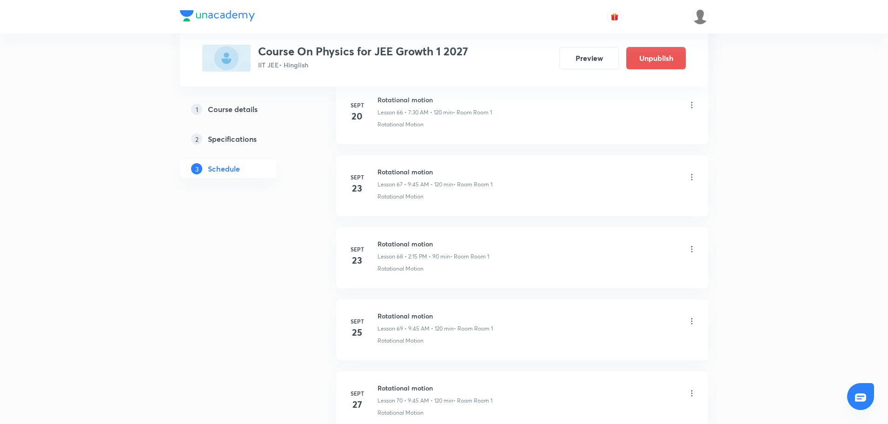
scroll to position [5580, 0]
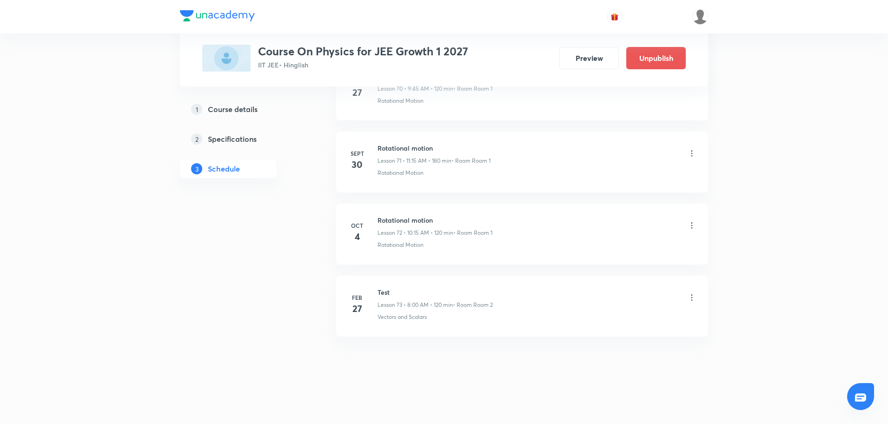
click at [693, 224] on icon at bounding box center [691, 225] width 9 height 9
click at [606, 265] on p "Delete" at bounding box center [609, 266] width 20 height 10
click at [592, 410] on button "Delete" at bounding box center [578, 404] width 82 height 22
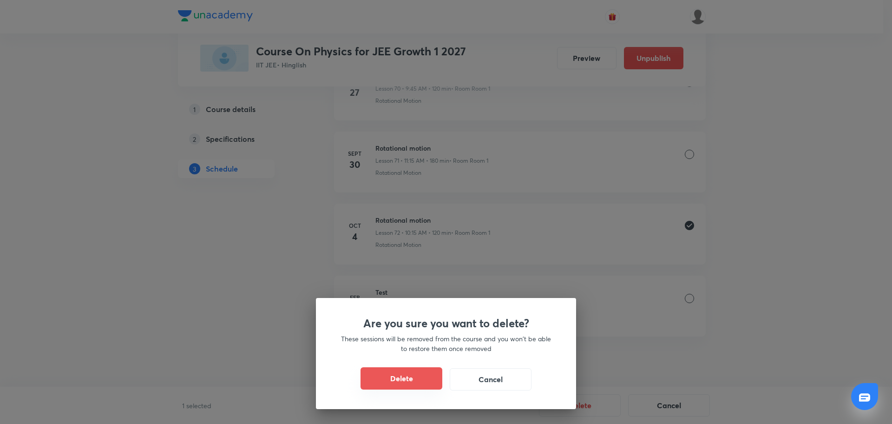
click at [421, 369] on button "Delete" at bounding box center [402, 378] width 82 height 22
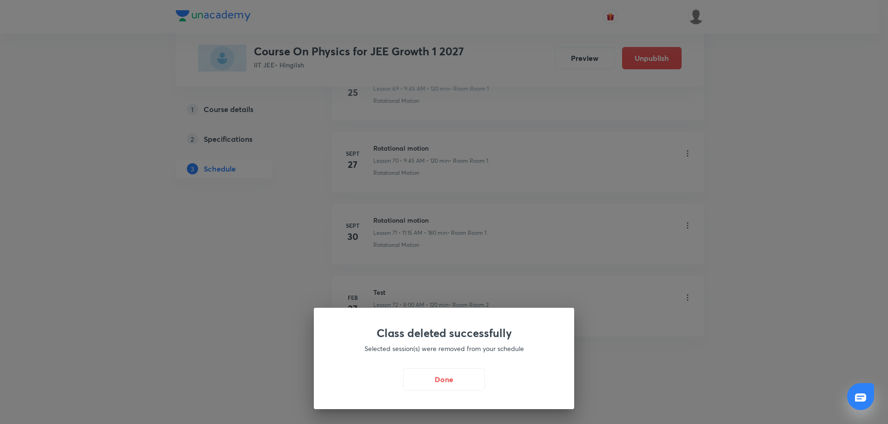
scroll to position [5508, 0]
click at [435, 375] on button "Done" at bounding box center [446, 378] width 82 height 22
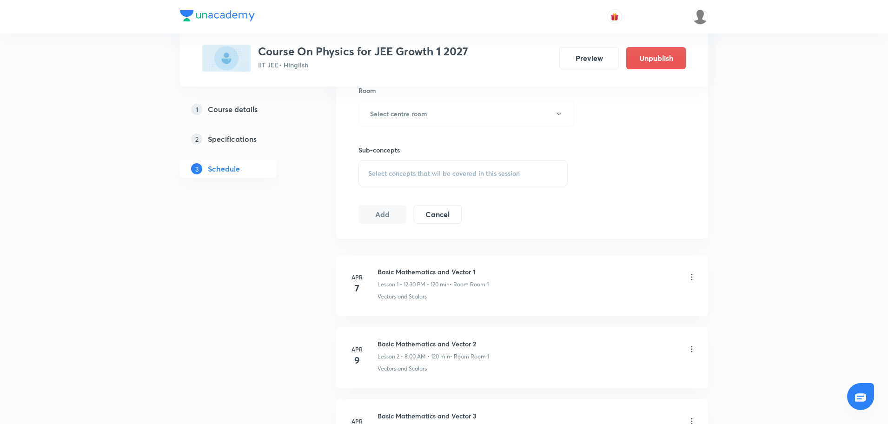
scroll to position [0, 0]
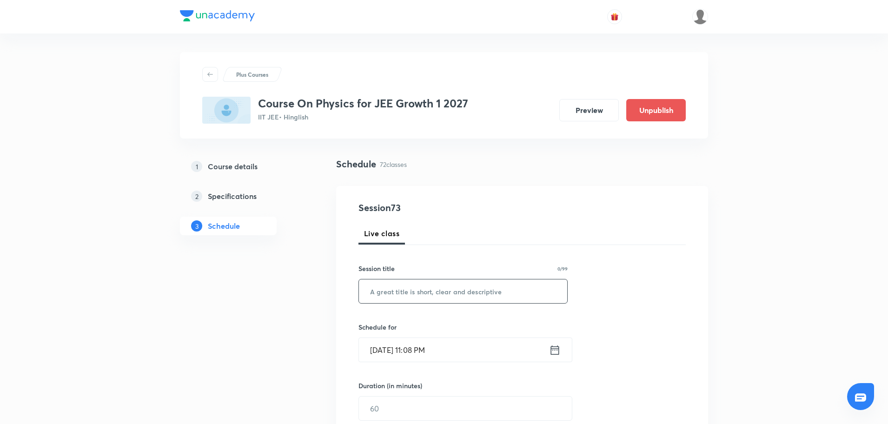
click at [396, 292] on input "text" at bounding box center [463, 291] width 208 height 24
paste input "Rotational motion"
type input "Rotational motion"
click at [553, 350] on icon at bounding box center [555, 349] width 12 height 13
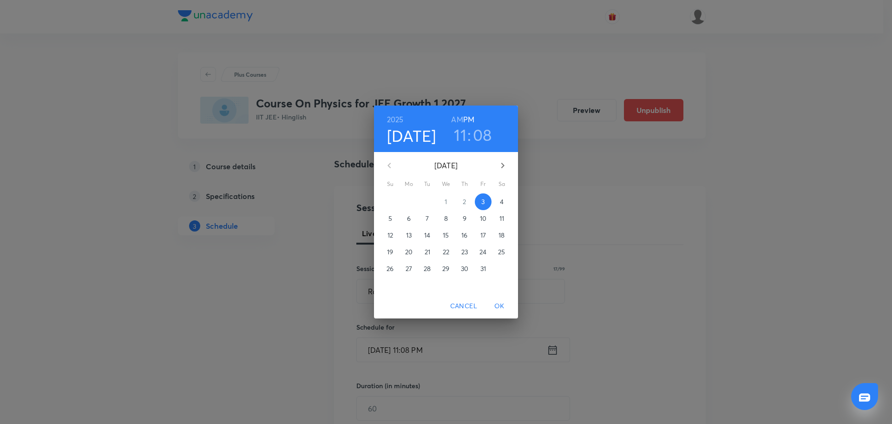
click at [498, 200] on span "4" at bounding box center [502, 201] width 17 height 9
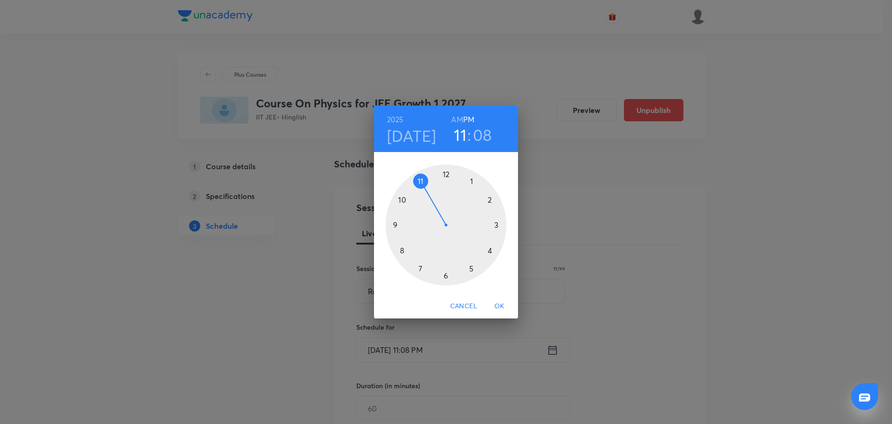
click at [456, 119] on h6 "AM" at bounding box center [457, 119] width 12 height 13
click at [423, 181] on div at bounding box center [446, 225] width 121 height 121
click at [496, 223] on div at bounding box center [446, 225] width 121 height 121
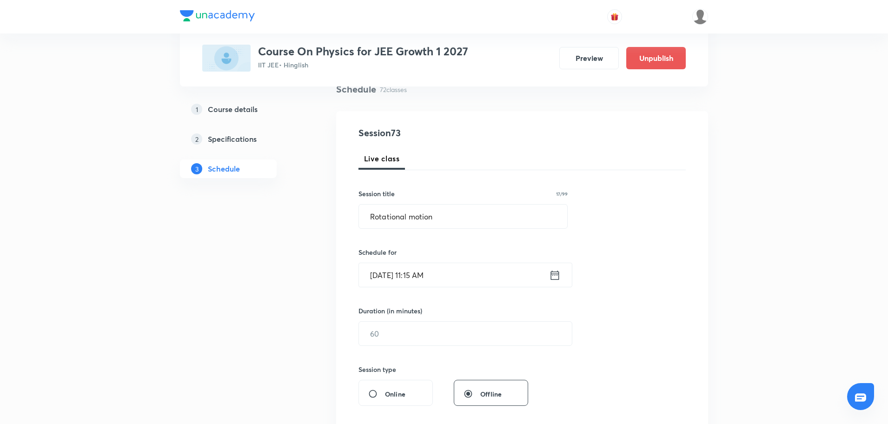
scroll to position [76, 0]
click at [434, 336] on input "text" at bounding box center [465, 332] width 213 height 24
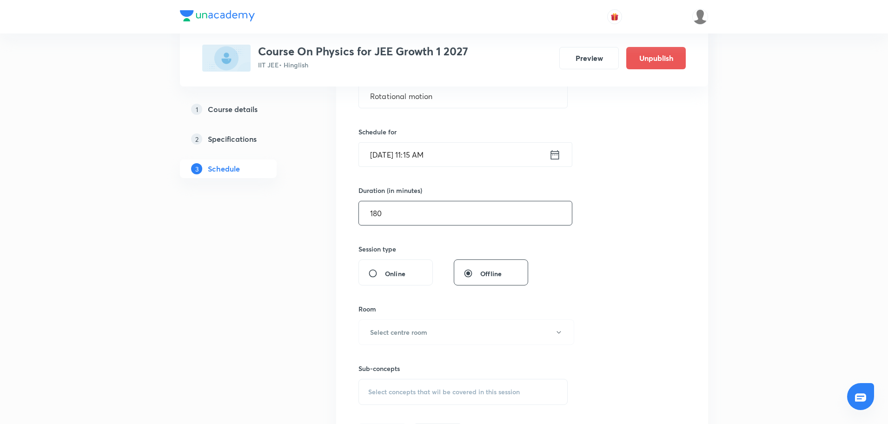
scroll to position [197, 0]
type input "180"
click at [569, 332] on button "Select centre room" at bounding box center [466, 331] width 216 height 26
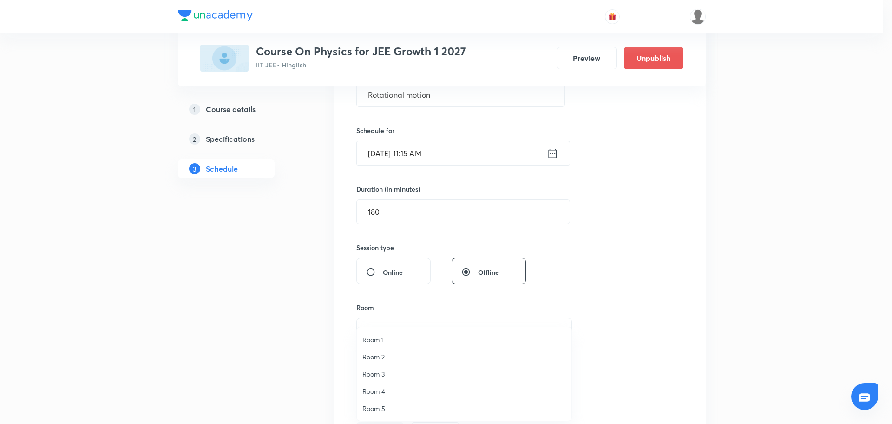
click at [383, 358] on span "Room 2" at bounding box center [464, 357] width 204 height 10
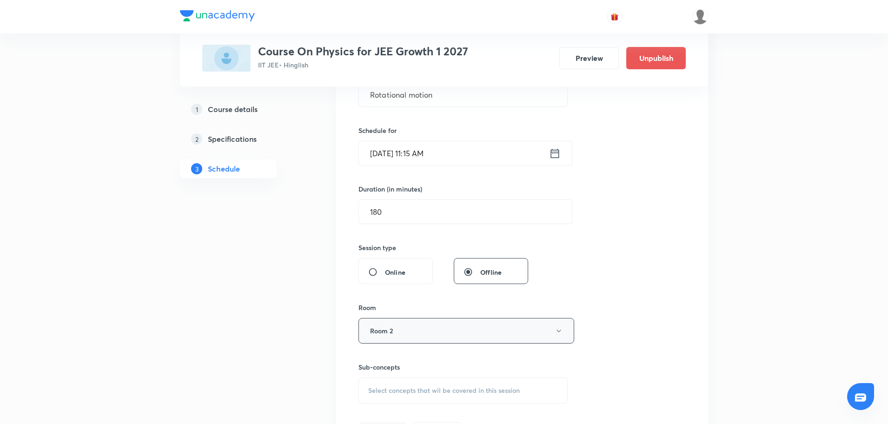
click at [411, 332] on button "Room 2" at bounding box center [466, 331] width 216 height 26
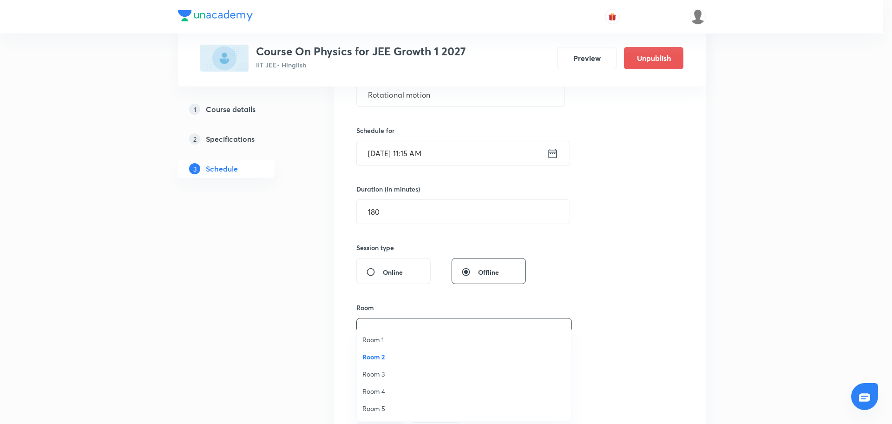
click at [391, 339] on span "Room 1" at bounding box center [464, 340] width 204 height 10
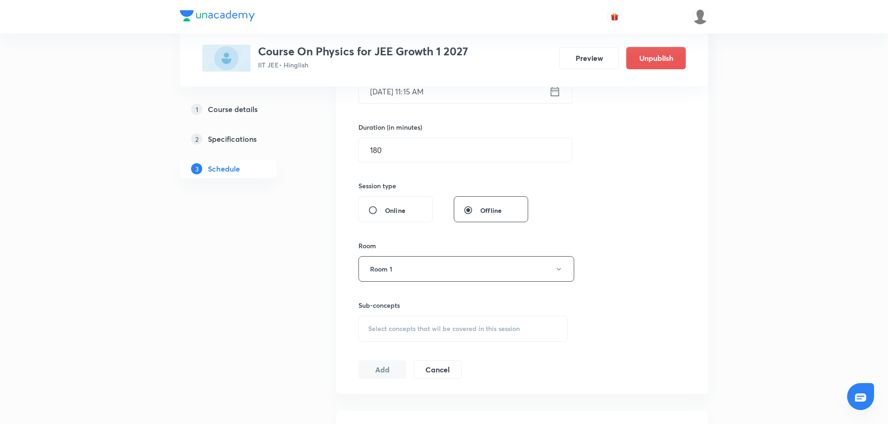
scroll to position [259, 0]
click at [391, 339] on div "Select concepts that wil be covered in this session" at bounding box center [462, 328] width 209 height 26
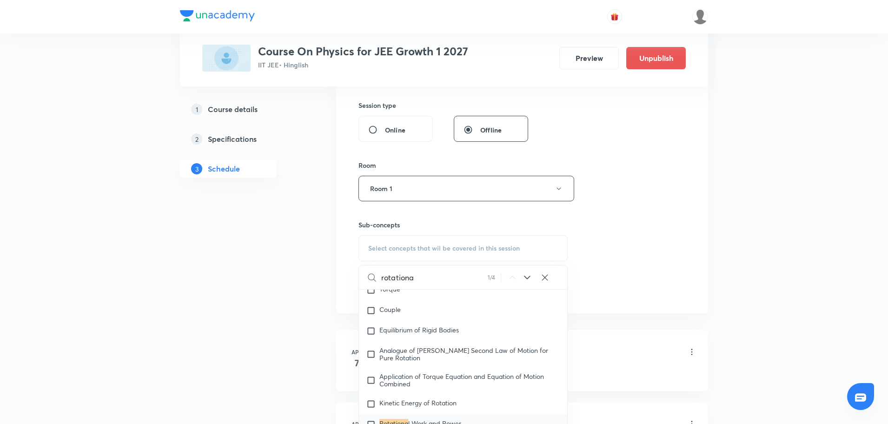
scroll to position [2797, 0]
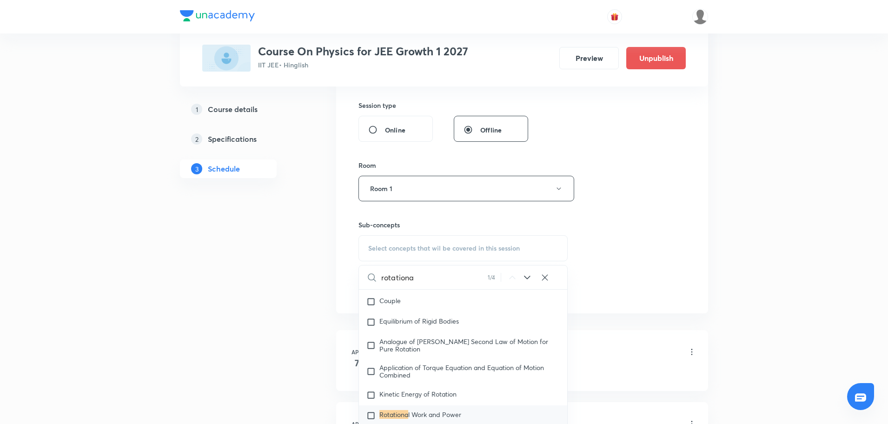
type input "rotationa"
click at [399, 410] on mark "Rotationa" at bounding box center [393, 414] width 29 height 9
checkbox input "true"
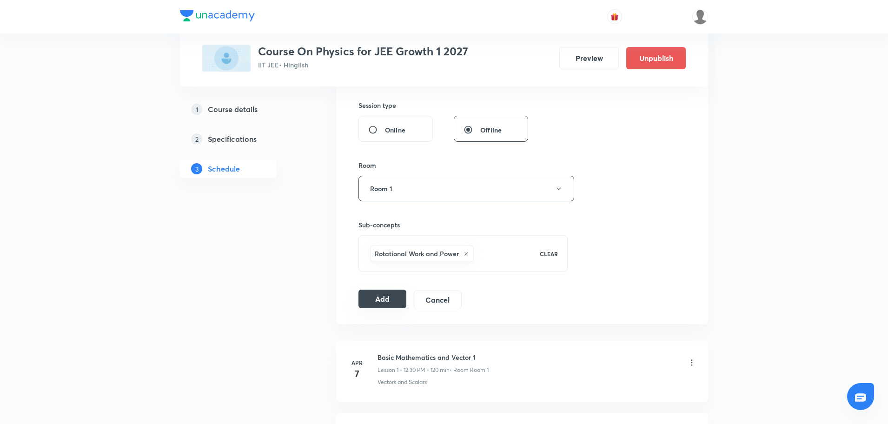
click at [388, 301] on button "Add" at bounding box center [382, 299] width 48 height 19
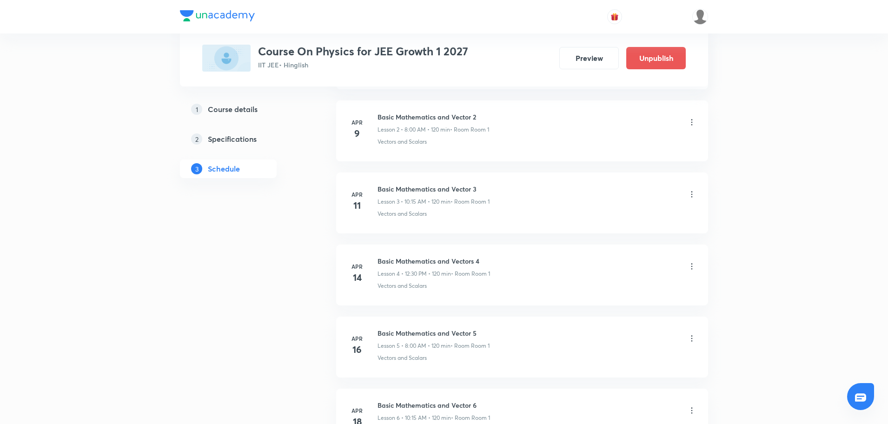
scroll to position [0, 0]
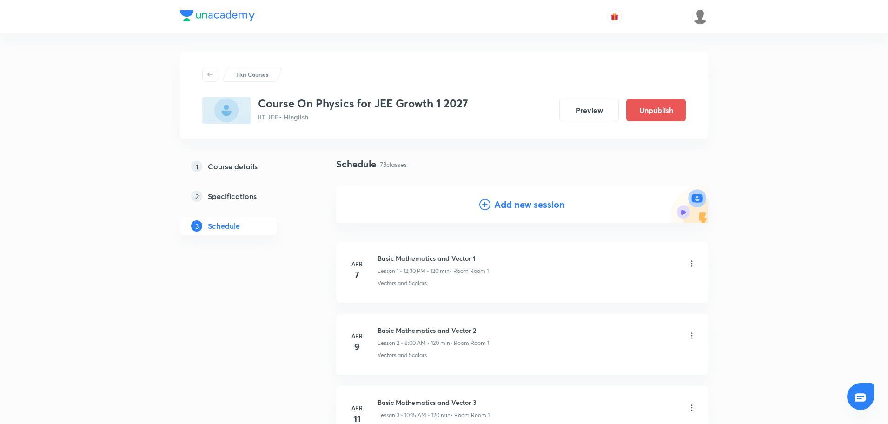
click at [482, 208] on icon at bounding box center [484, 204] width 11 height 11
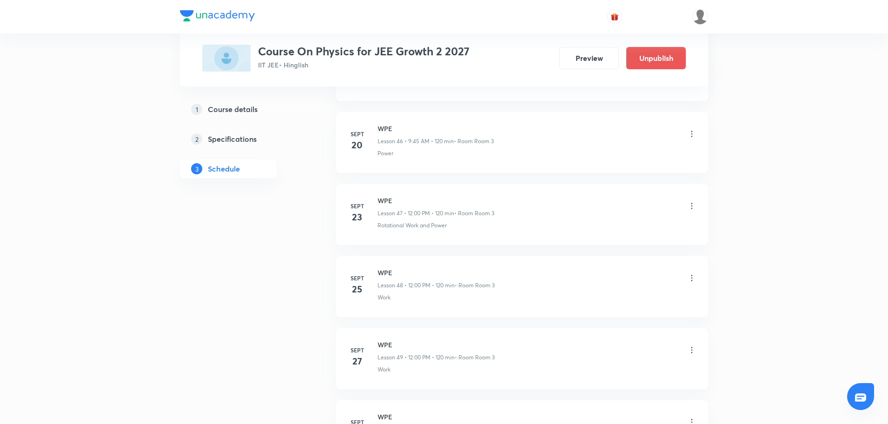
scroll to position [4067, 0]
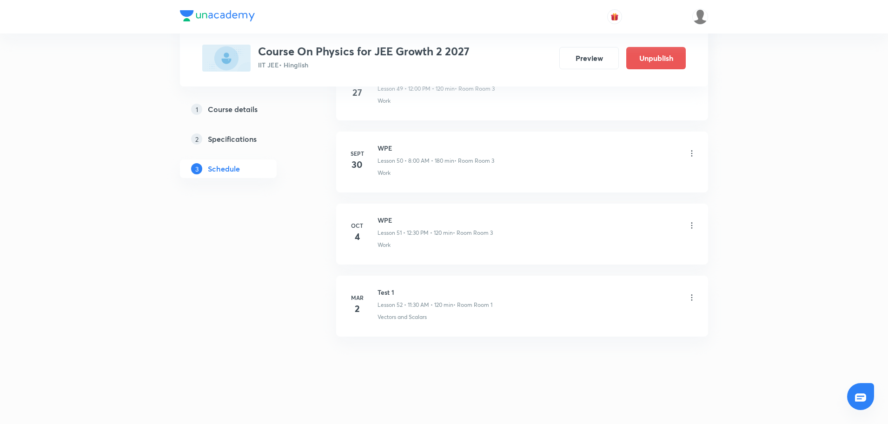
click at [691, 226] on icon at bounding box center [691, 225] width 9 height 9
click at [620, 265] on li "Delete" at bounding box center [643, 265] width 102 height 17
click at [599, 403] on button "Delete" at bounding box center [578, 404] width 82 height 22
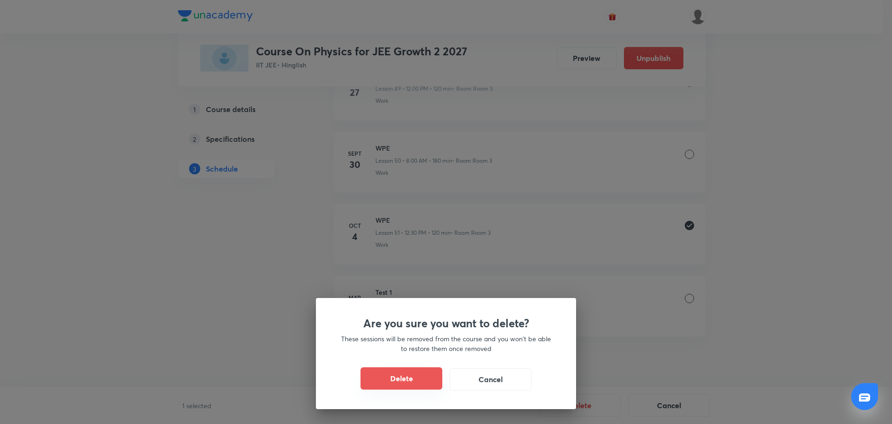
click at [423, 389] on button "Delete" at bounding box center [402, 378] width 82 height 22
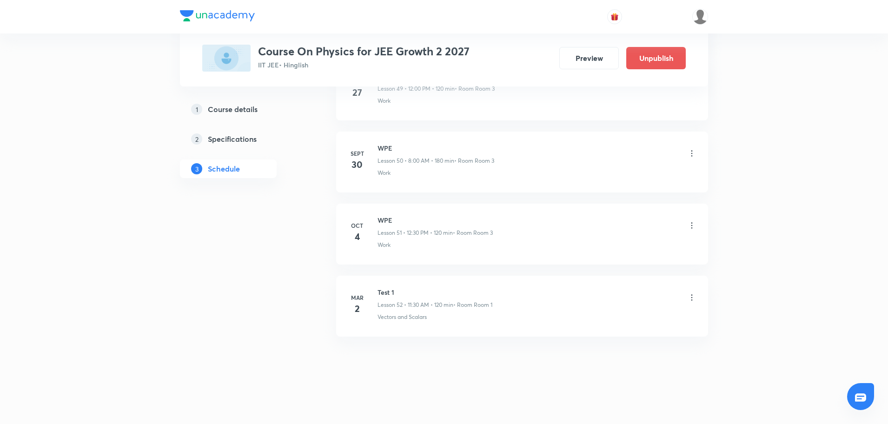
scroll to position [3995, 0]
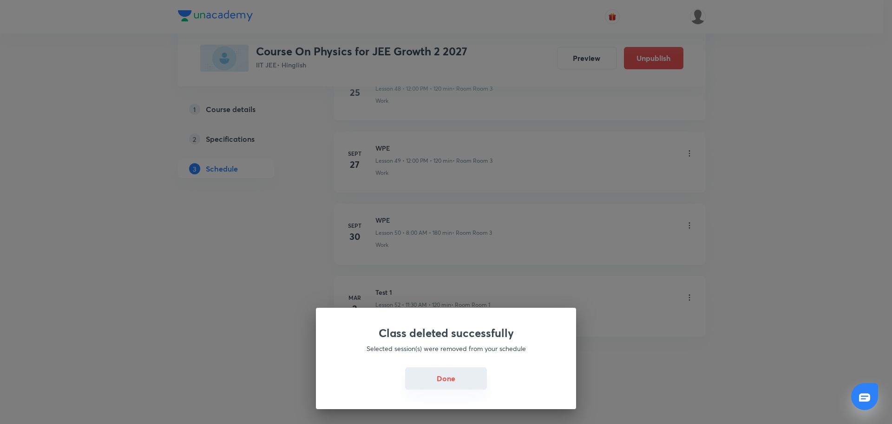
click at [428, 385] on button "Done" at bounding box center [446, 378] width 82 height 22
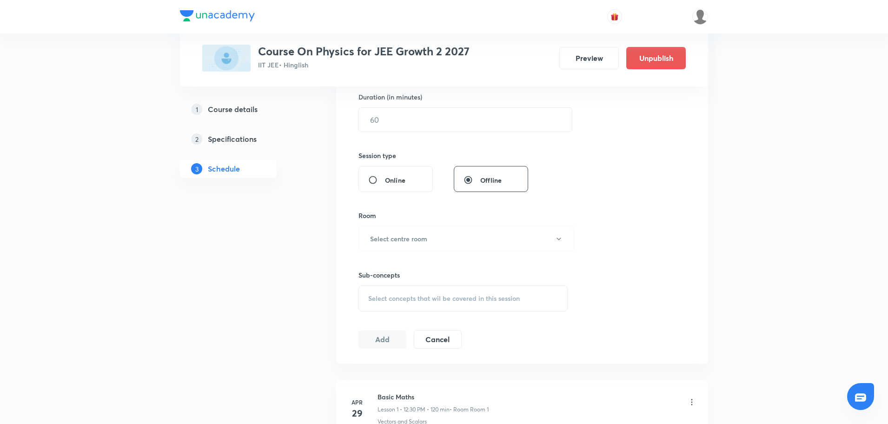
scroll to position [0, 0]
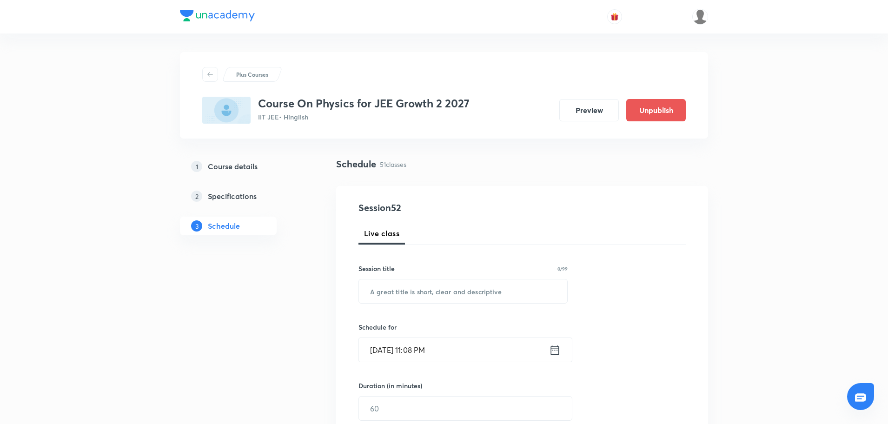
click at [414, 305] on div "Session 52 Live class Session title 0/99 ​ Schedule for Oct 3, 2025, 11:08 PM ​…" at bounding box center [521, 419] width 327 height 436
click at [414, 289] on input "text" at bounding box center [463, 291] width 208 height 24
paste input "WPE"
type input "WPE"
click at [548, 350] on input "Oct 3, 2025, 11:08 PM" at bounding box center [454, 350] width 190 height 24
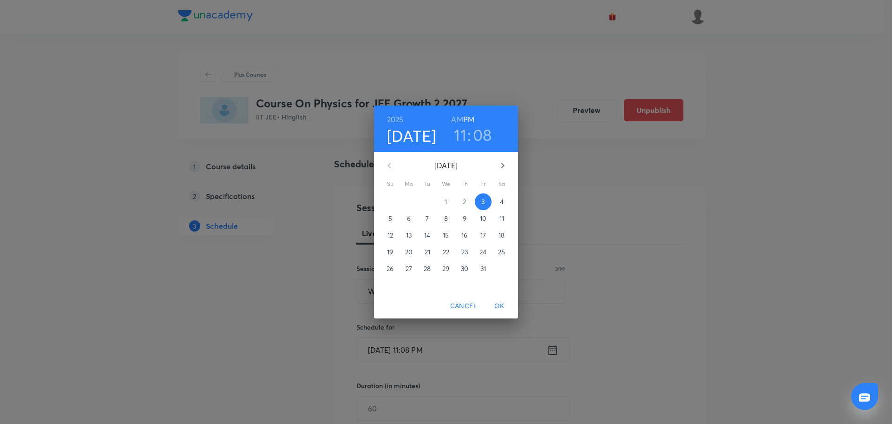
click at [501, 202] on p "4" at bounding box center [502, 201] width 4 height 9
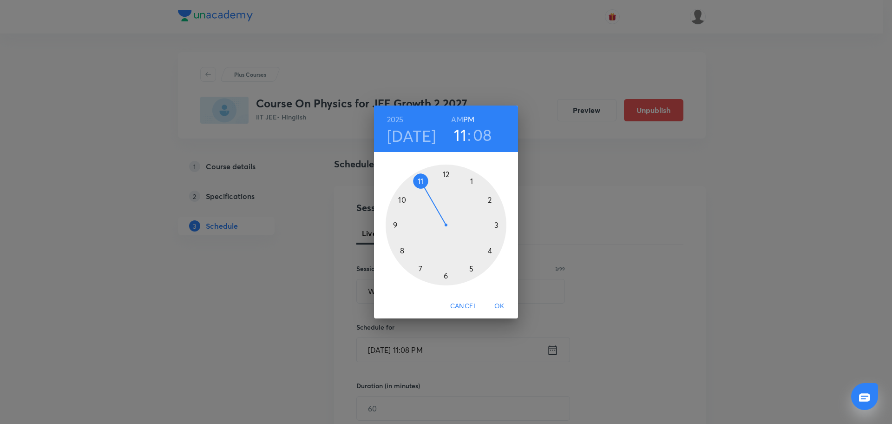
click at [402, 250] on div at bounding box center [446, 225] width 121 height 121
click at [457, 114] on h6 "AM" at bounding box center [457, 119] width 12 height 13
click at [448, 173] on div at bounding box center [446, 225] width 121 height 121
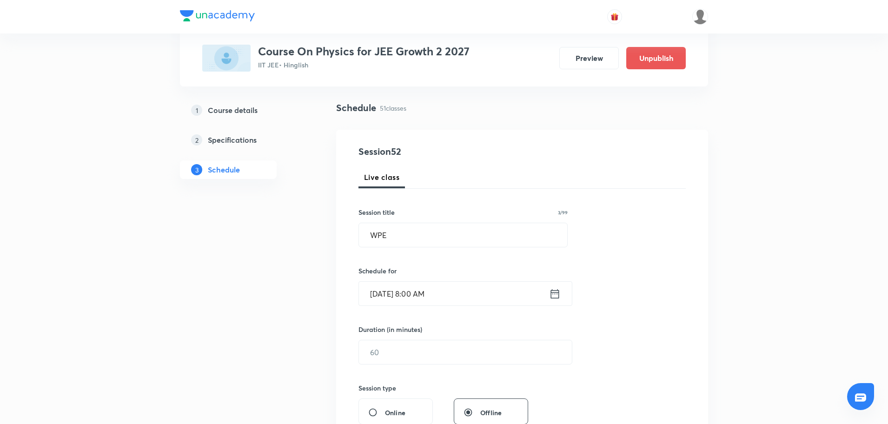
scroll to position [57, 0]
click at [407, 349] on input "text" at bounding box center [465, 351] width 213 height 24
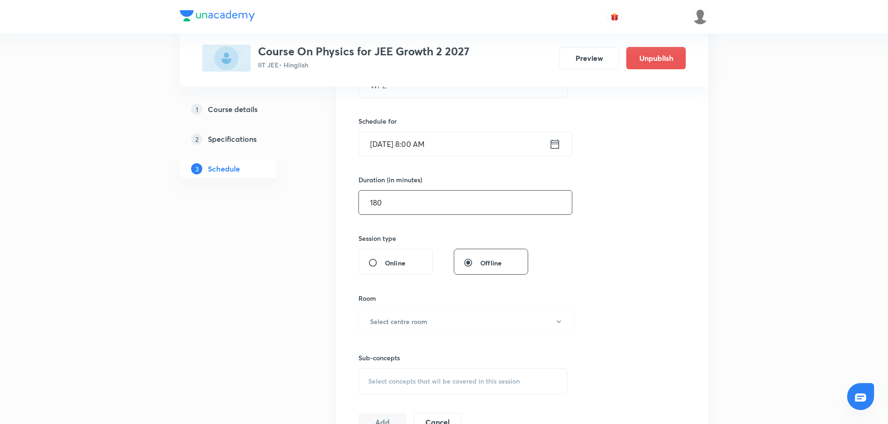
scroll to position [222, 0]
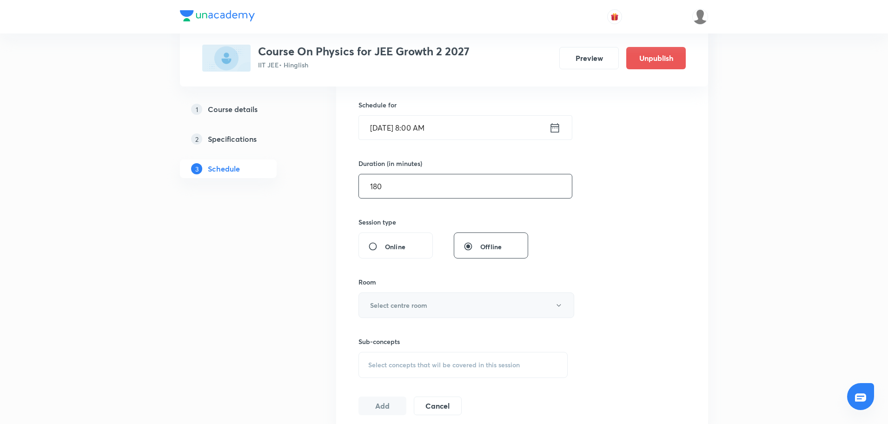
type input "180"
click at [413, 311] on button "Select centre room" at bounding box center [466, 305] width 216 height 26
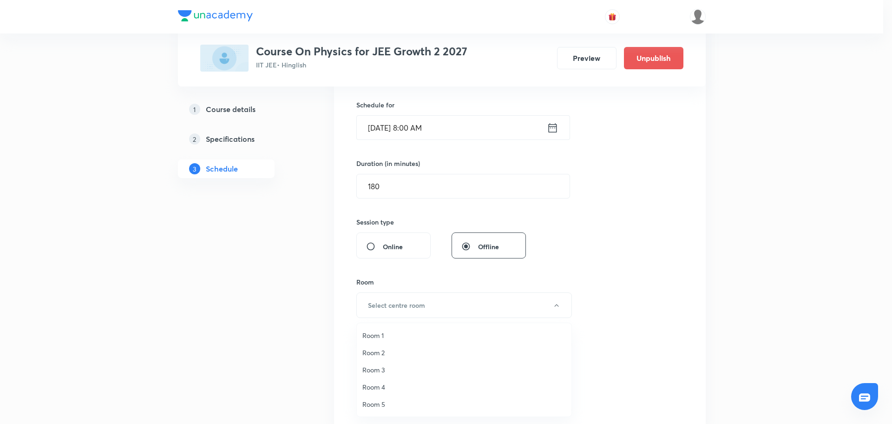
click at [381, 370] on span "Room 3" at bounding box center [464, 370] width 204 height 10
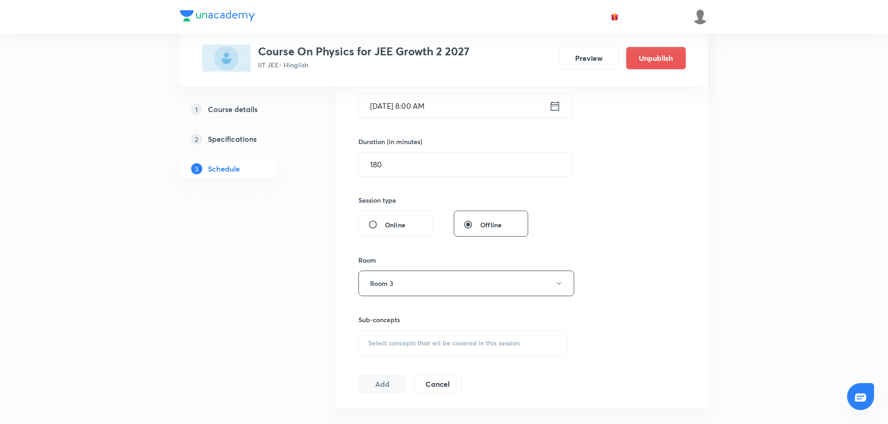
scroll to position [244, 0]
click at [382, 339] on span "Select concepts that wil be covered in this session" at bounding box center [443, 342] width 151 height 7
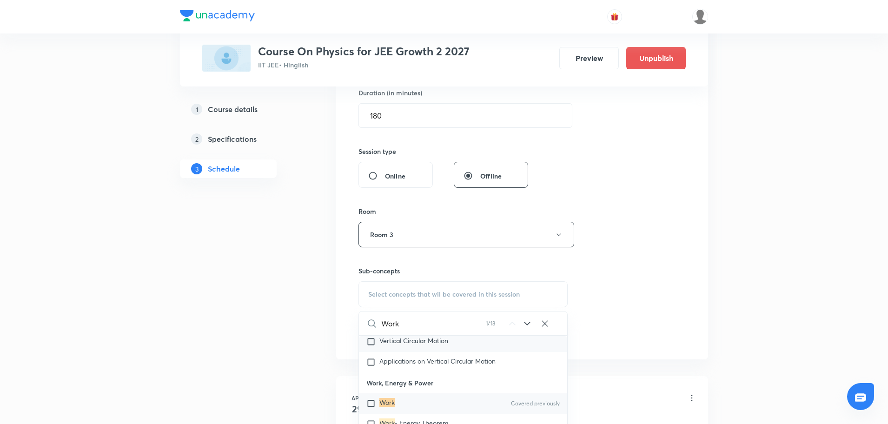
scroll to position [2316, 0]
type input "Work"
click at [391, 397] on mark "Work" at bounding box center [386, 401] width 15 height 9
checkbox input "true"
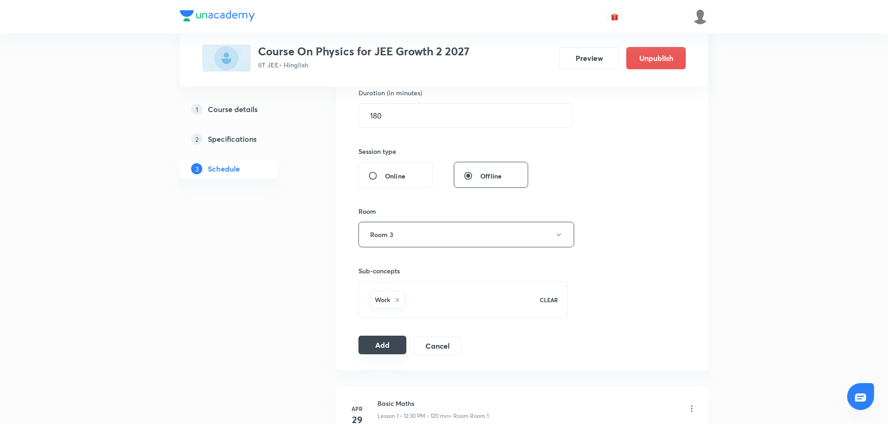
click at [386, 342] on button "Add" at bounding box center [382, 345] width 48 height 19
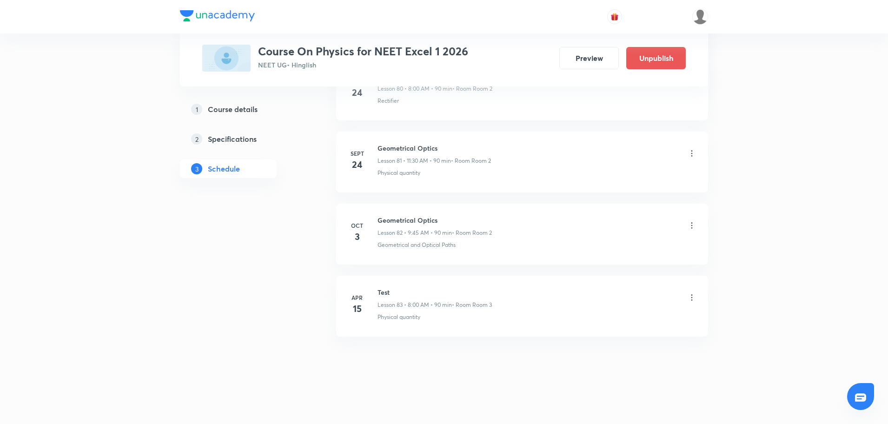
click at [389, 218] on h6 "Geometrical Optics" at bounding box center [434, 220] width 114 height 10
copy h6 "Geometrical Optics"
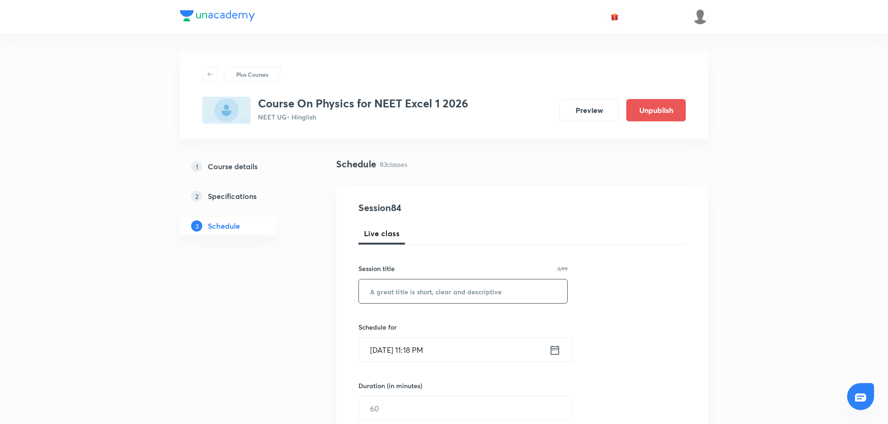
click at [376, 287] on input "text" at bounding box center [463, 291] width 208 height 24
paste input "Geometrical Optics"
type input "Geometrical Optics"
click at [560, 352] on icon at bounding box center [555, 349] width 12 height 13
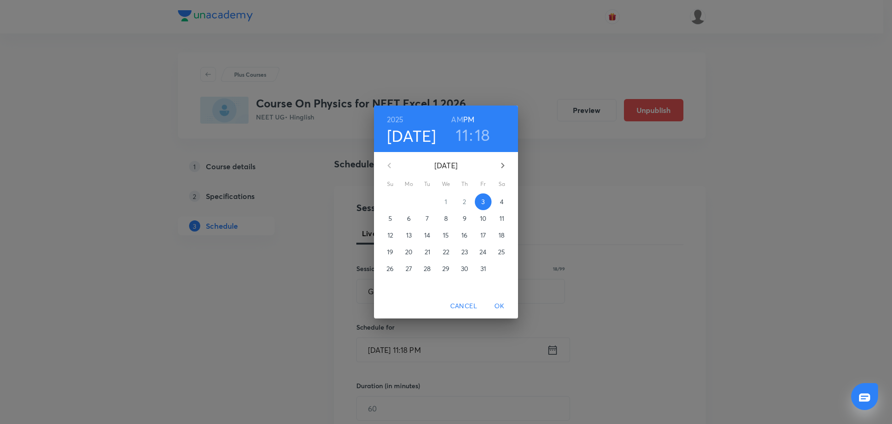
click at [500, 200] on p "4" at bounding box center [502, 201] width 4 height 9
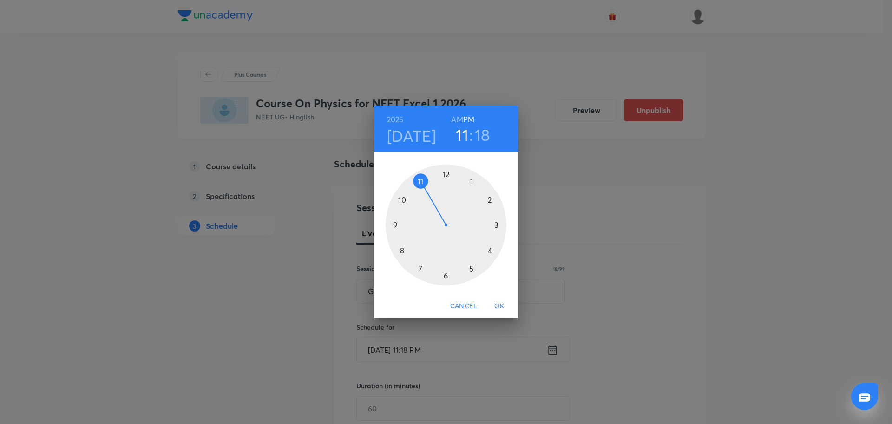
click at [402, 248] on div at bounding box center [446, 225] width 121 height 121
click at [456, 117] on h6 "AM" at bounding box center [457, 119] width 12 height 13
click at [448, 172] on div at bounding box center [446, 225] width 121 height 121
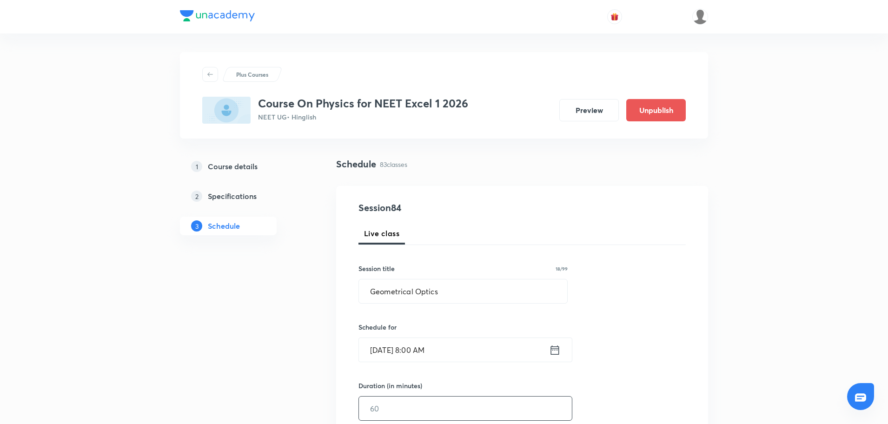
click at [391, 408] on input "text" at bounding box center [465, 408] width 213 height 24
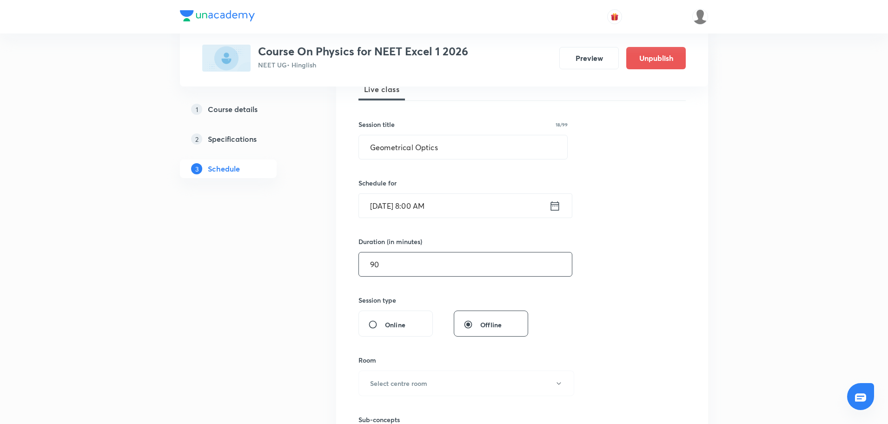
scroll to position [144, 0]
type input "90"
click at [397, 372] on button "Select centre room" at bounding box center [466, 384] width 216 height 26
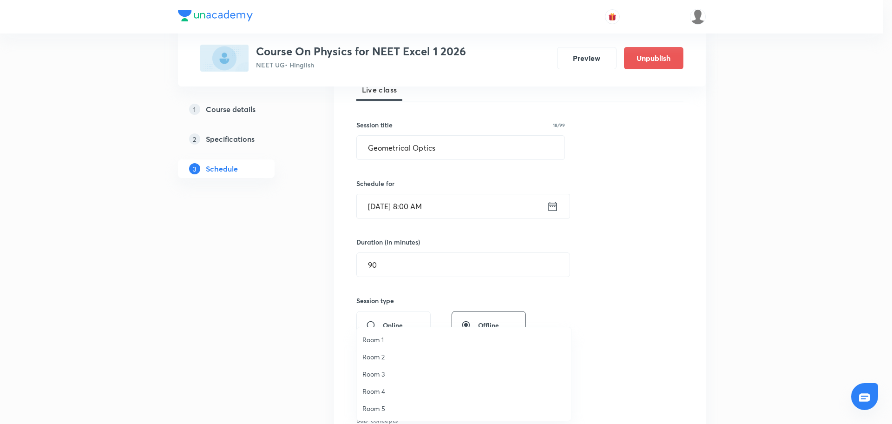
click at [391, 354] on span "Room 2" at bounding box center [464, 357] width 204 height 10
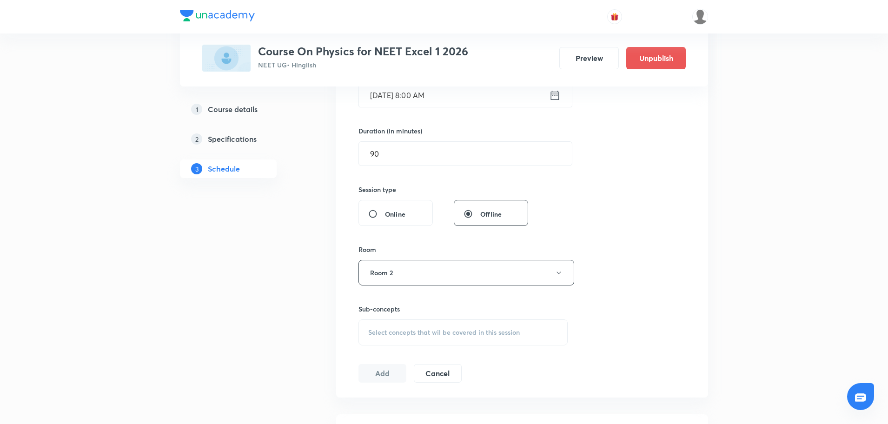
scroll to position [255, 0]
click at [384, 329] on span "Select concepts that wil be covered in this session" at bounding box center [443, 331] width 151 height 7
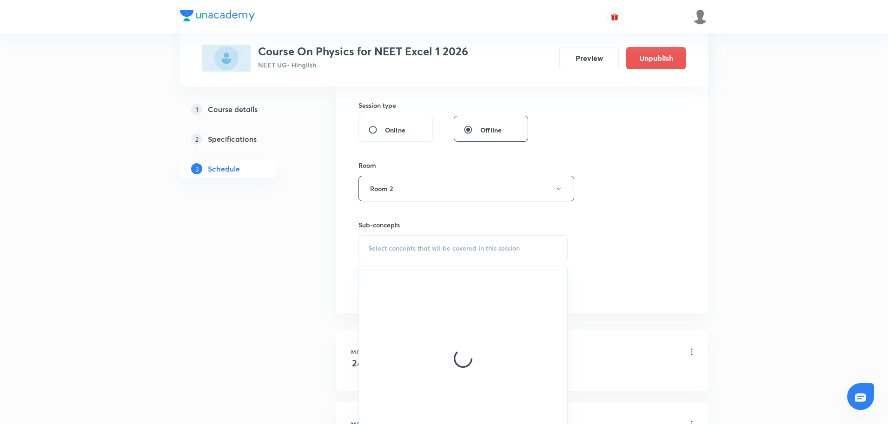
scroll to position [341, 0]
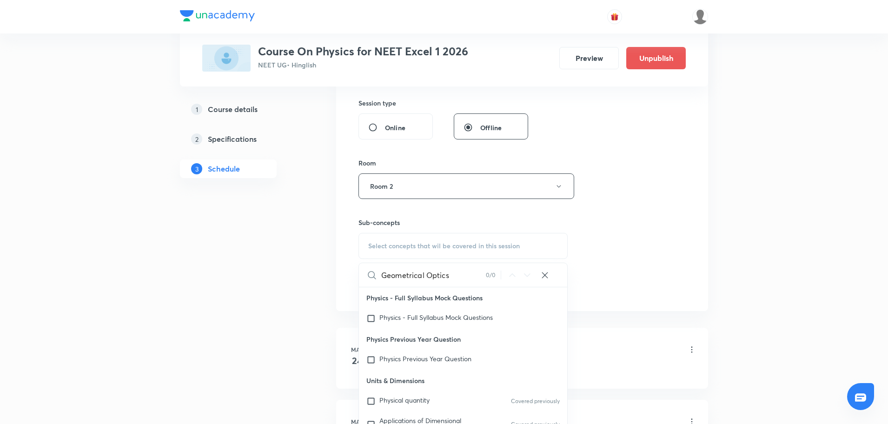
drag, startPoint x: 423, startPoint y: 276, endPoint x: 366, endPoint y: 277, distance: 57.2
click at [366, 277] on div "Geometrical Optics 0 / 0 ​" at bounding box center [463, 275] width 208 height 24
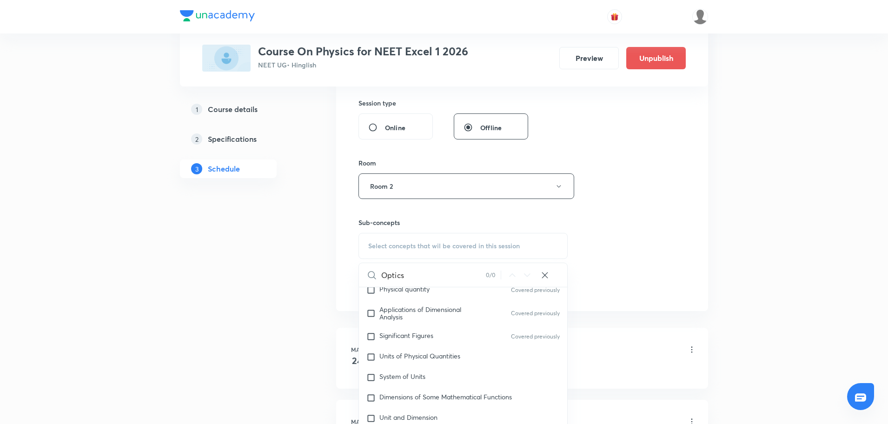
scroll to position [112, 0]
type input "Optics"
click at [393, 345] on div "Significant Figures Covered previously" at bounding box center [463, 336] width 208 height 20
checkbox input "true"
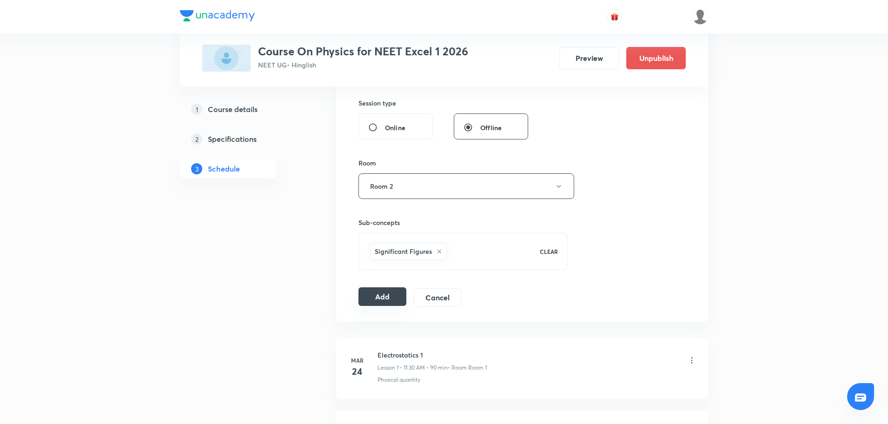
click at [397, 292] on button "Add" at bounding box center [382, 296] width 48 height 19
click at [389, 299] on button "Add" at bounding box center [382, 296] width 48 height 19
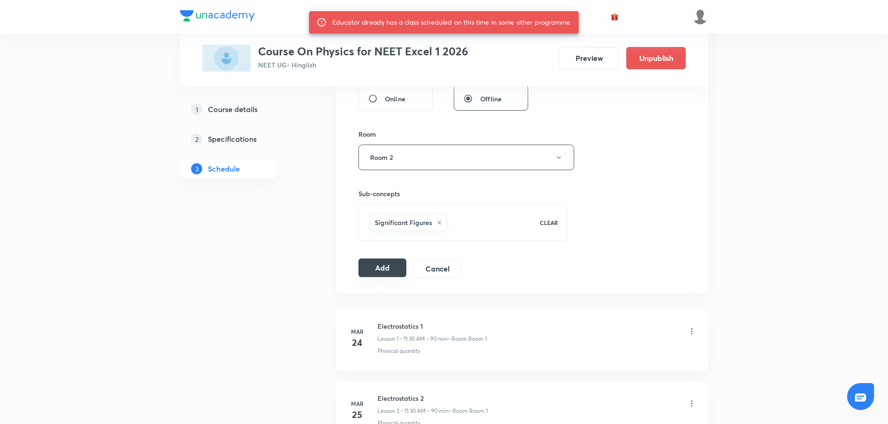
scroll to position [369, 0]
click at [383, 276] on button "Add" at bounding box center [382, 268] width 48 height 19
click at [383, 267] on button "Add" at bounding box center [382, 268] width 48 height 19
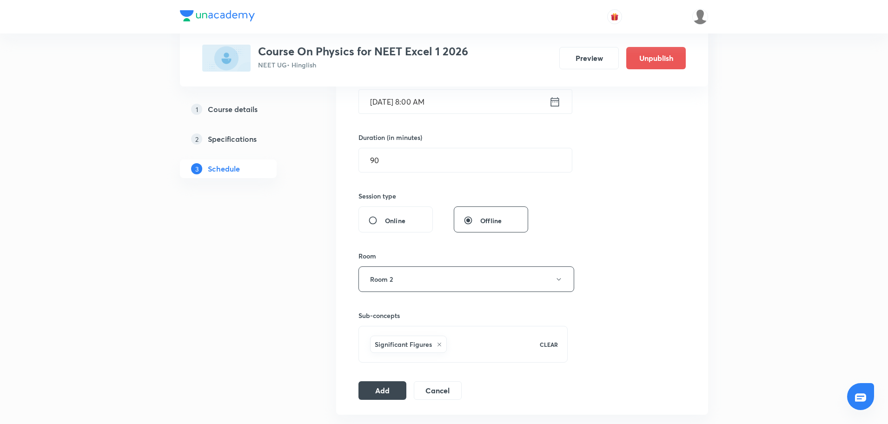
scroll to position [250, 0]
click at [373, 393] on button "Add" at bounding box center [382, 387] width 48 height 19
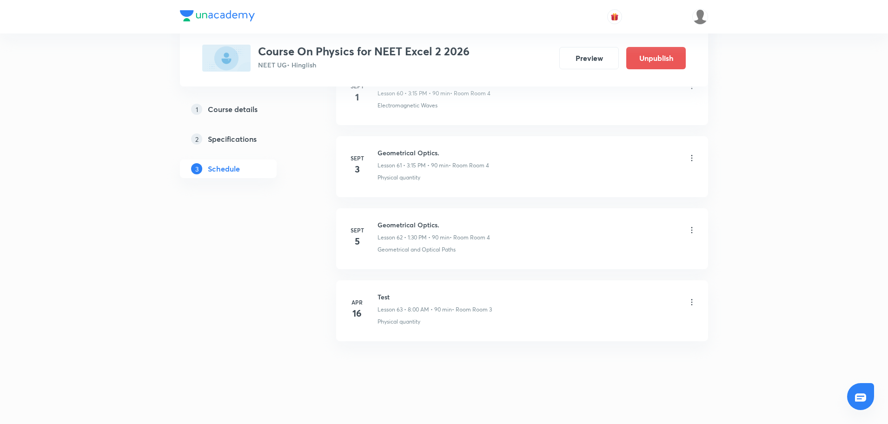
scroll to position [4859, 0]
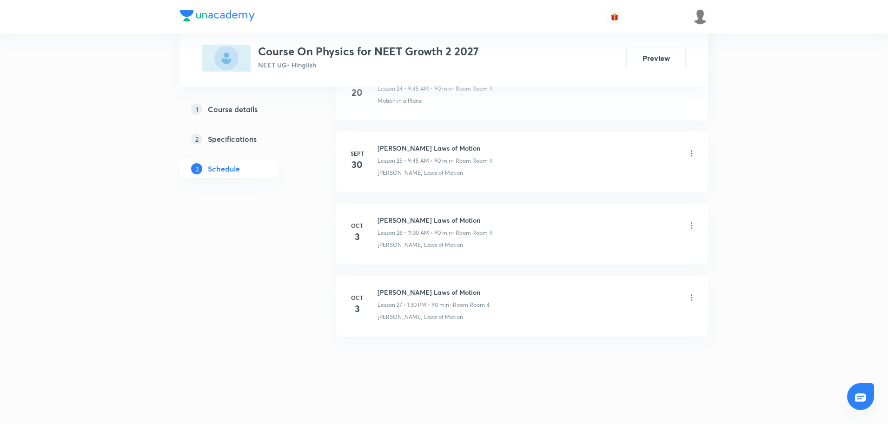
scroll to position [2264, 0]
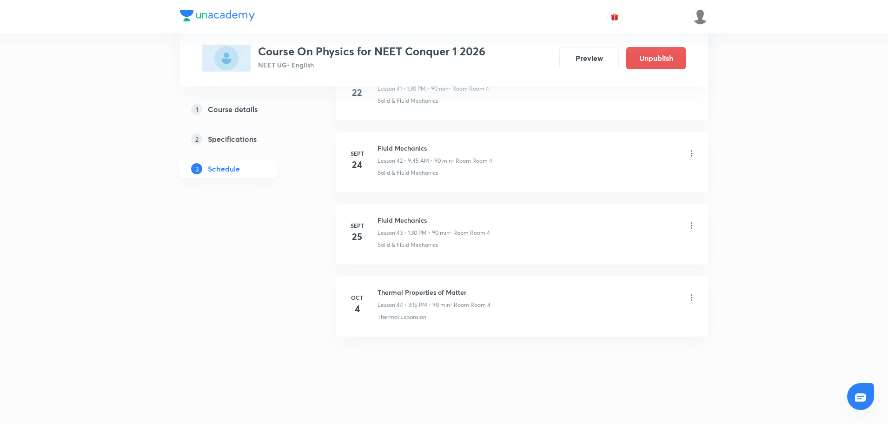
click at [691, 297] on icon at bounding box center [691, 297] width 9 height 9
click at [604, 341] on p "Delete" at bounding box center [609, 338] width 20 height 10
click at [578, 415] on button "Delete" at bounding box center [578, 404] width 82 height 22
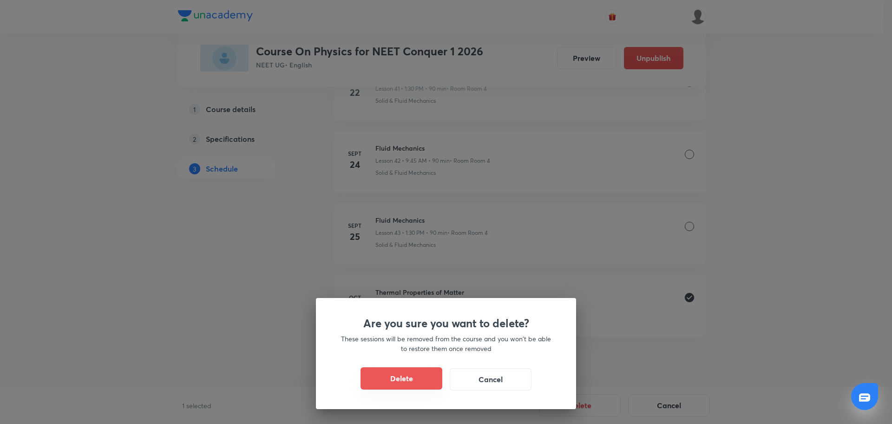
click at [403, 373] on button "Delete" at bounding box center [402, 378] width 82 height 22
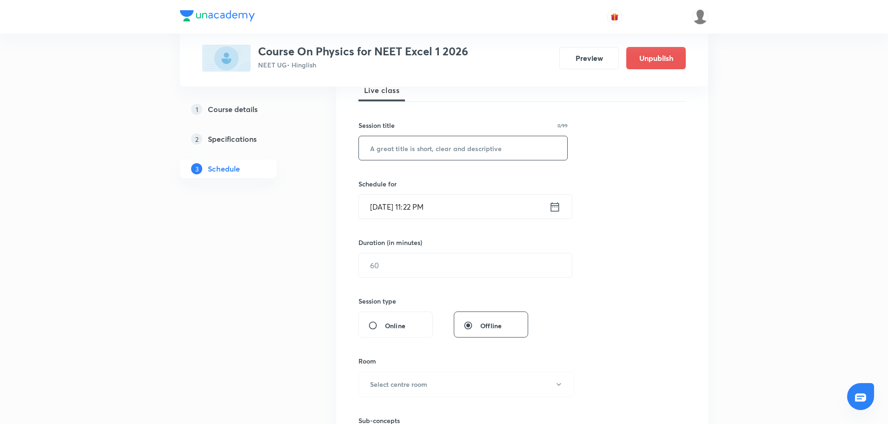
click at [391, 149] on input "text" at bounding box center [463, 148] width 208 height 24
paste input "Geometrical Optics"
type input "Geometrical Optics"
click at [550, 205] on icon at bounding box center [555, 206] width 12 height 13
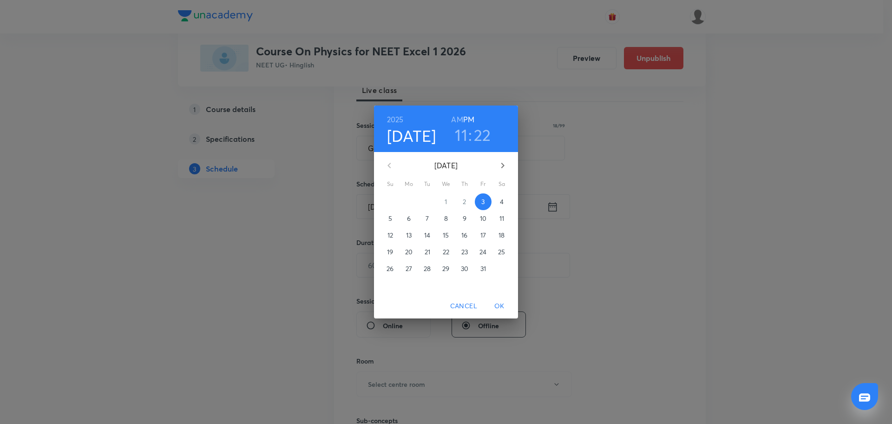
click at [501, 203] on p "4" at bounding box center [502, 201] width 4 height 9
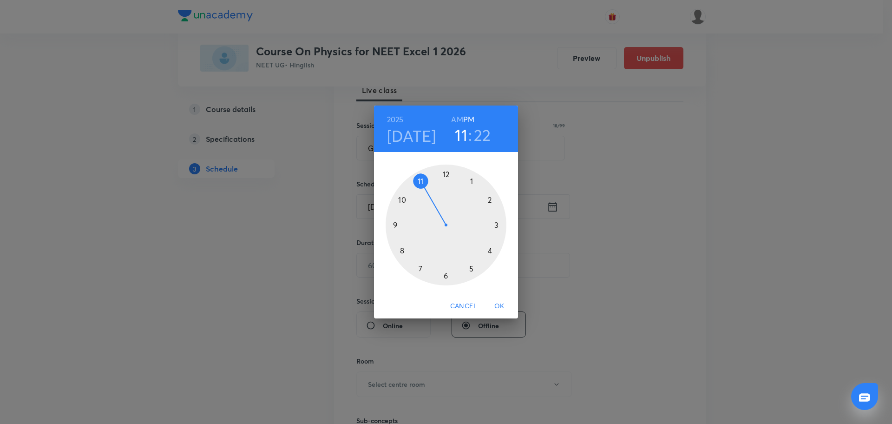
click at [403, 251] on div at bounding box center [446, 225] width 121 height 121
click at [456, 116] on h6 "AM" at bounding box center [457, 119] width 12 height 13
click at [445, 172] on div at bounding box center [446, 225] width 121 height 121
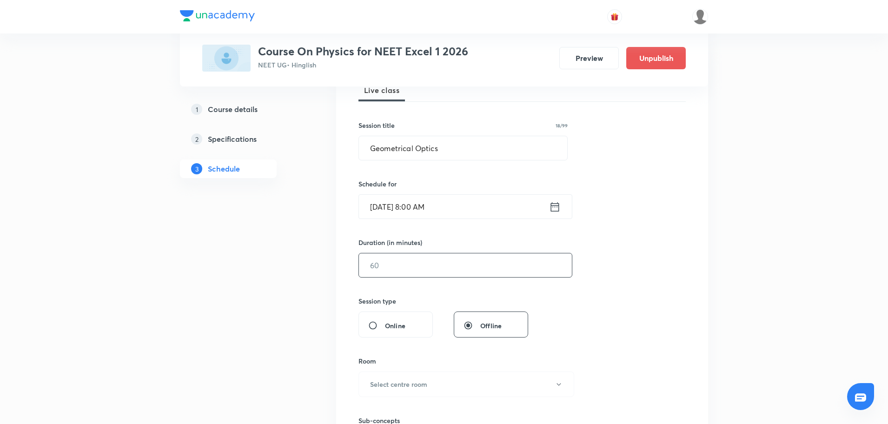
click at [412, 272] on input "text" at bounding box center [465, 265] width 213 height 24
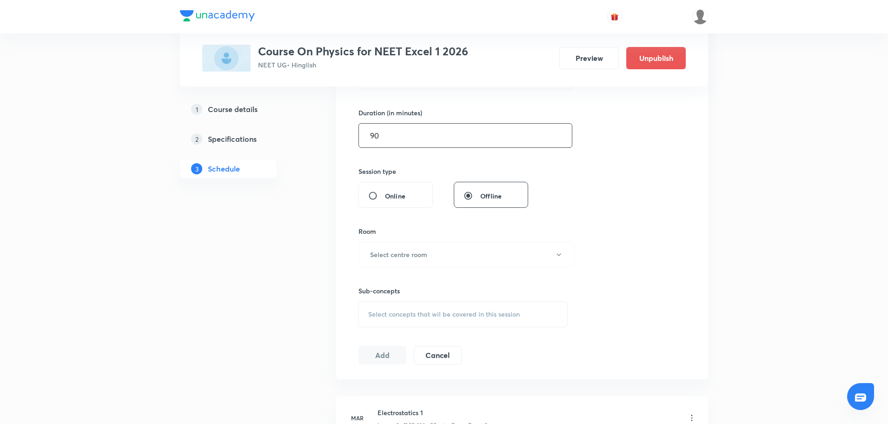
scroll to position [273, 0]
type input "90"
click at [410, 255] on h6 "Select centre room" at bounding box center [398, 254] width 57 height 10
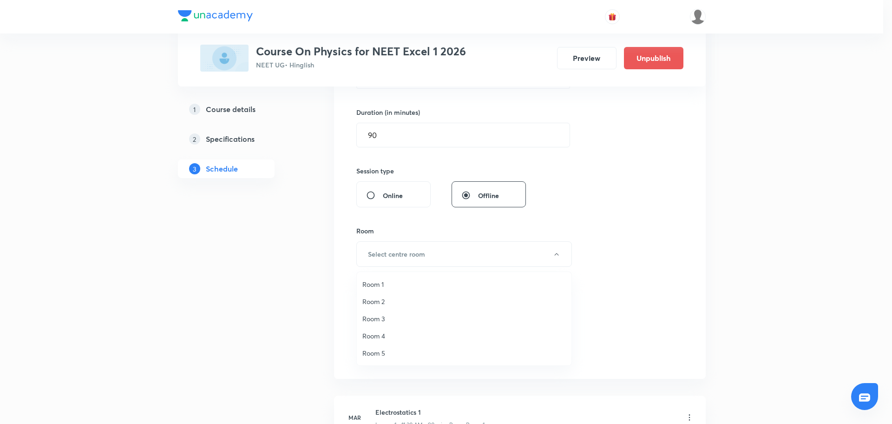
click at [383, 305] on span "Room 2" at bounding box center [464, 301] width 204 height 10
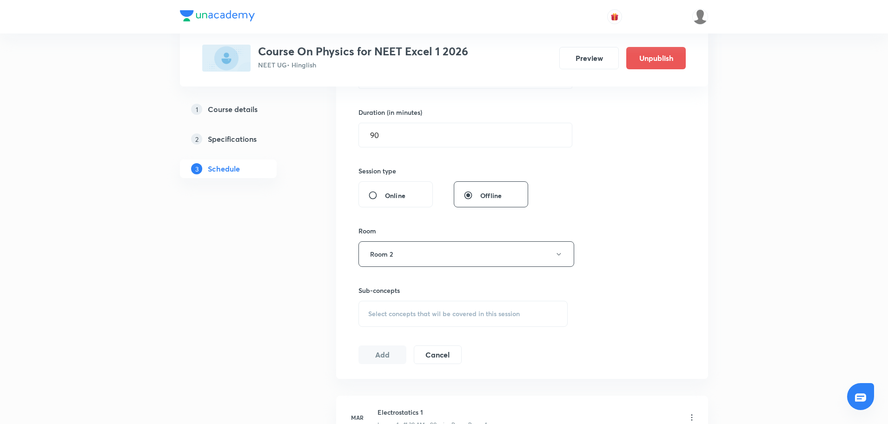
click at [382, 311] on span "Select concepts that wil be covered in this session" at bounding box center [443, 313] width 151 height 7
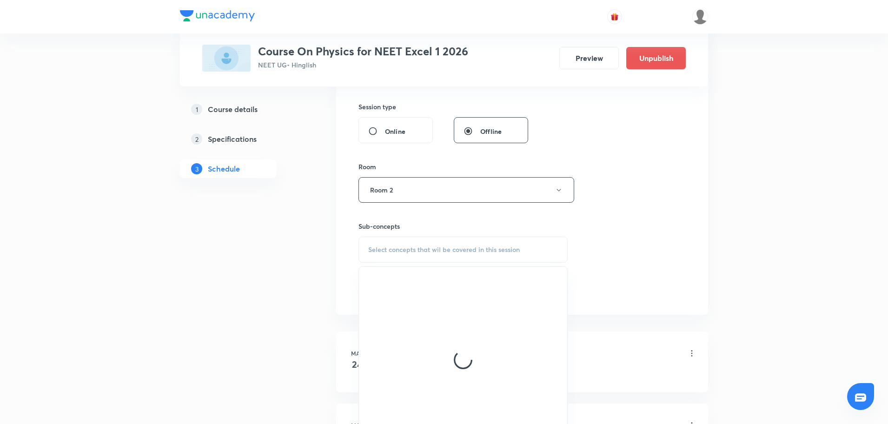
scroll to position [338, 0]
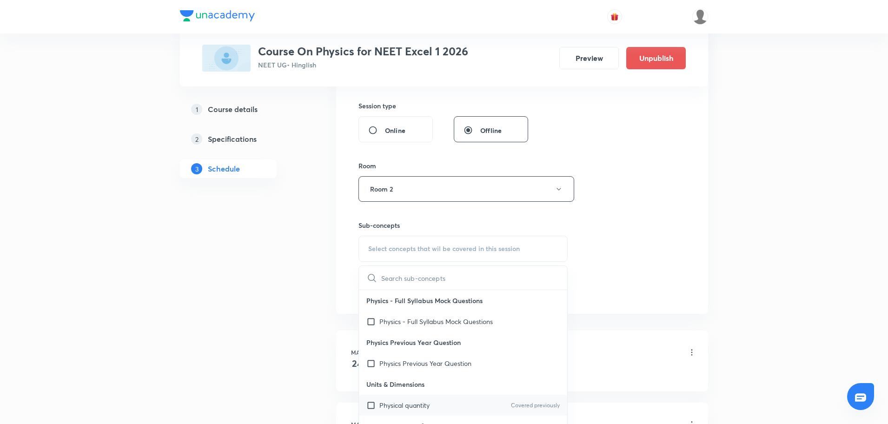
click at [373, 408] on input "checkbox" at bounding box center [372, 405] width 13 height 10
checkbox input "true"
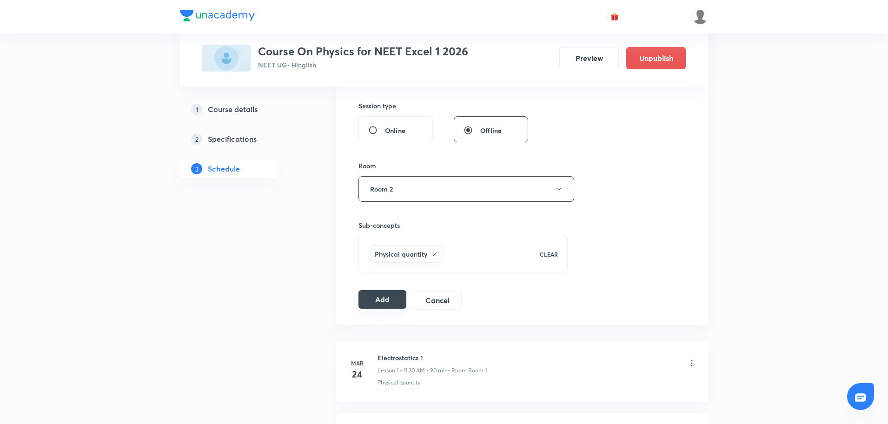
click at [371, 301] on button "Add" at bounding box center [382, 299] width 48 height 19
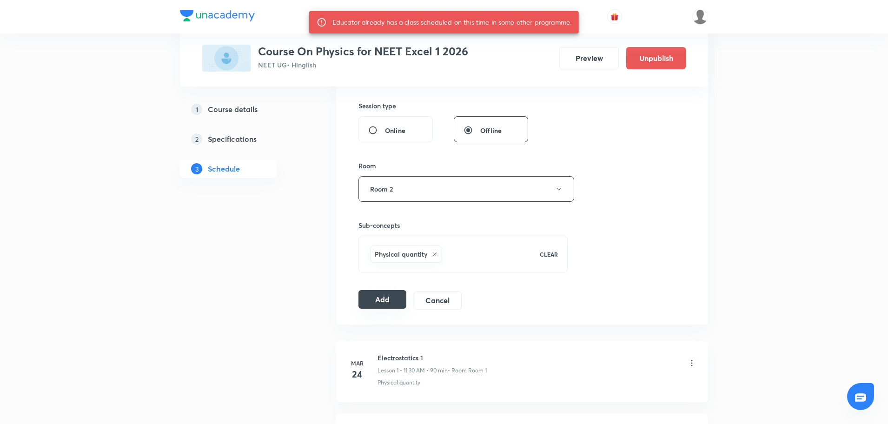
click at [371, 301] on button "Add" at bounding box center [382, 299] width 48 height 19
click at [370, 303] on button "Add" at bounding box center [382, 299] width 48 height 19
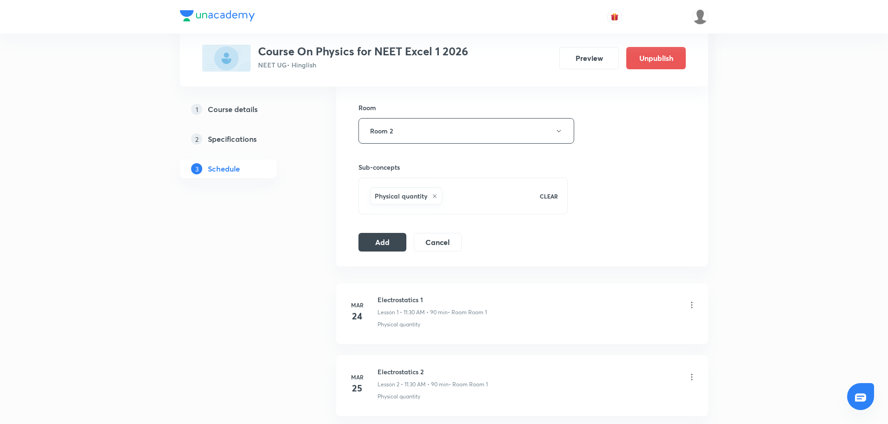
scroll to position [397, 0]
click at [382, 239] on button "Add" at bounding box center [382, 240] width 48 height 19
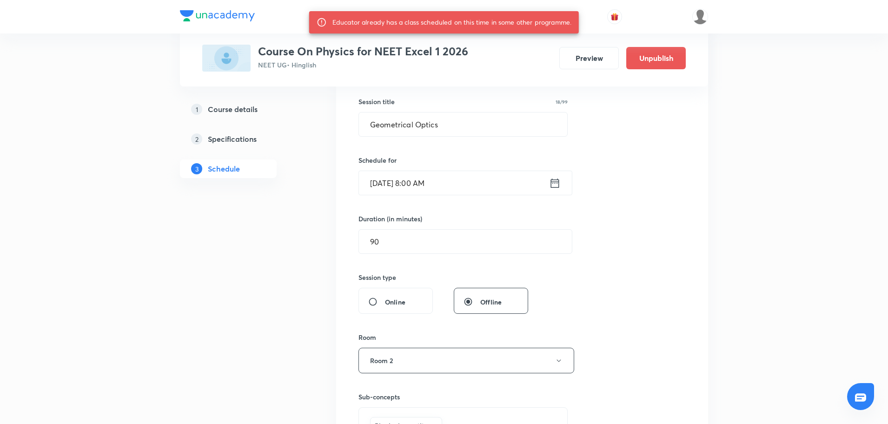
scroll to position [162, 0]
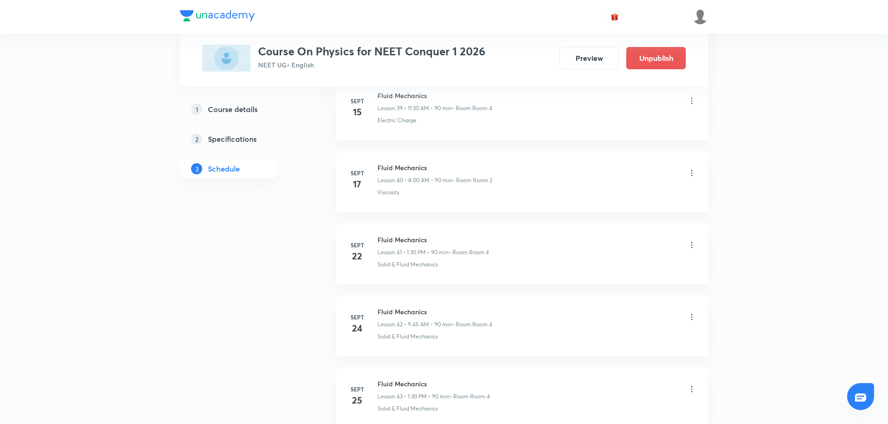
scroll to position [3418, 0]
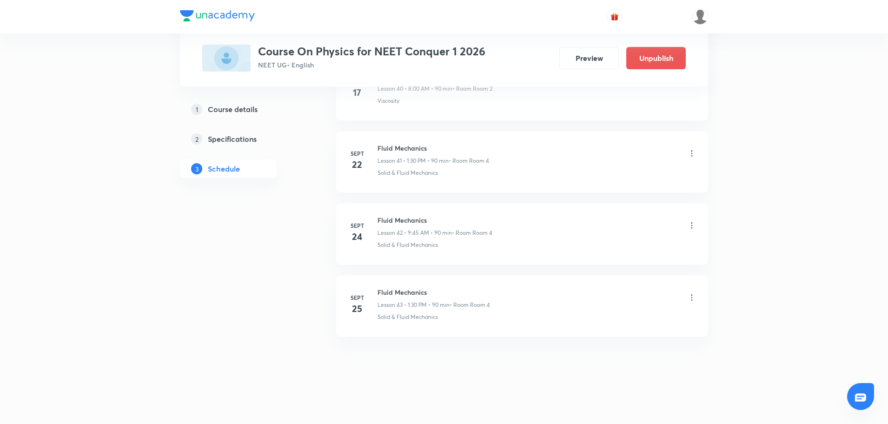
scroll to position [3418, 0]
click at [690, 221] on icon at bounding box center [691, 225] width 9 height 9
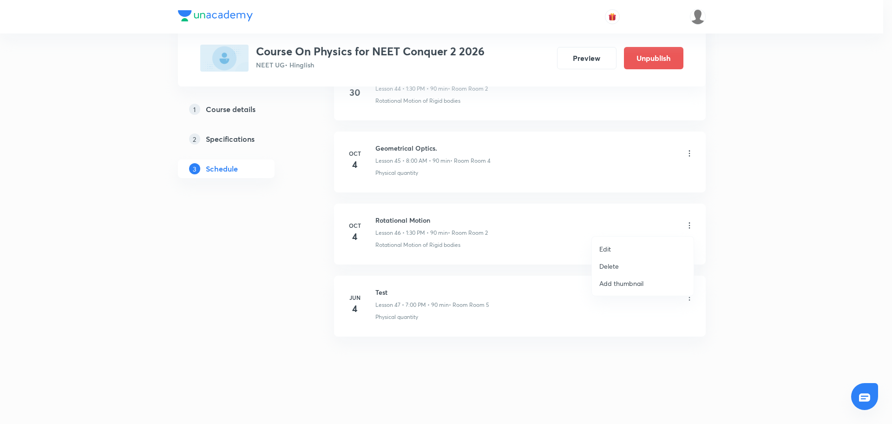
click at [691, 153] on div at bounding box center [446, 212] width 892 height 424
click at [692, 154] on icon at bounding box center [691, 153] width 9 height 9
click at [617, 192] on p "Delete" at bounding box center [609, 194] width 20 height 10
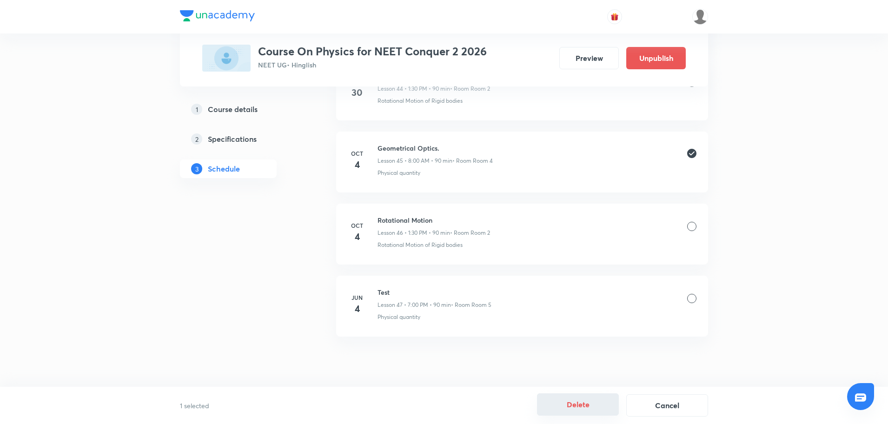
click at [573, 405] on button "Delete" at bounding box center [578, 404] width 82 height 22
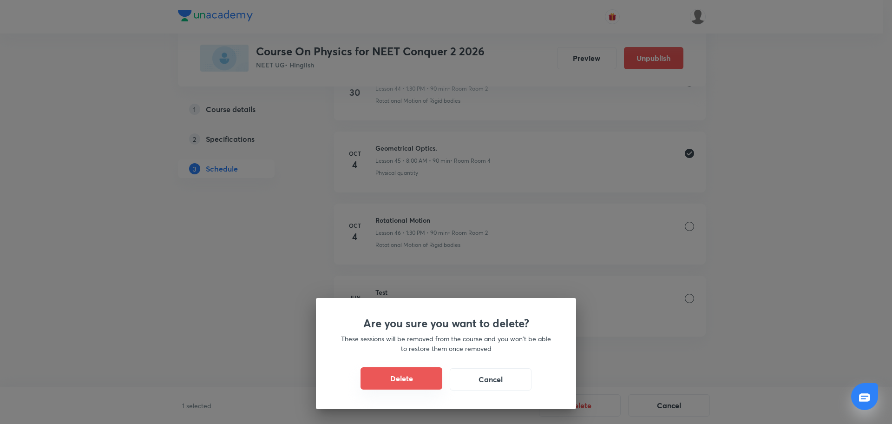
click at [422, 381] on button "Delete" at bounding box center [402, 378] width 82 height 22
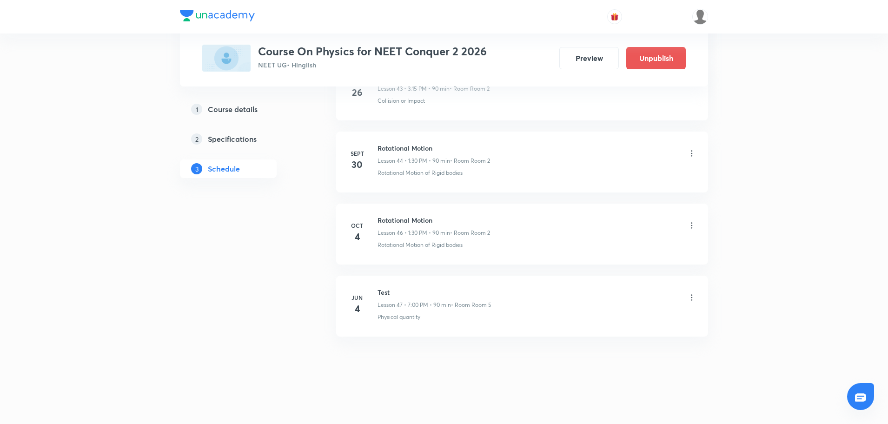
scroll to position [3635, 0]
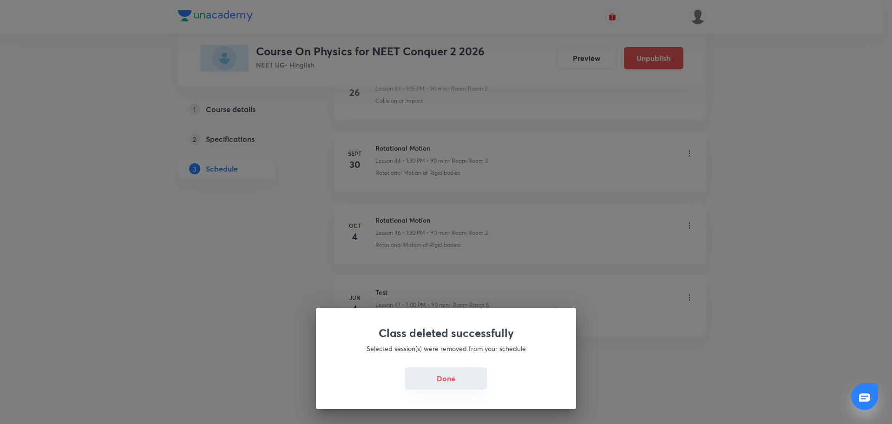
click at [439, 378] on button "Done" at bounding box center [446, 378] width 82 height 22
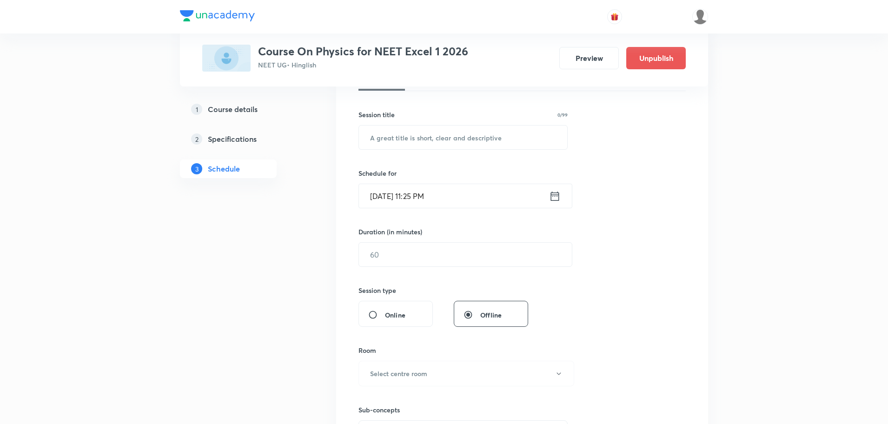
click at [404, 143] on input "text" at bounding box center [463, 137] width 208 height 24
paste input "Geometrical Optics"
type input "Geometrical Optics"
click at [557, 196] on icon at bounding box center [555, 195] width 8 height 9
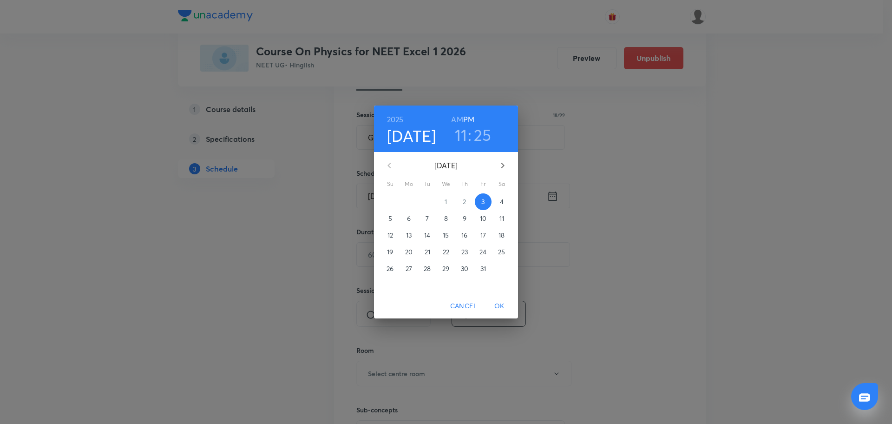
click at [503, 199] on p "4" at bounding box center [502, 201] width 4 height 9
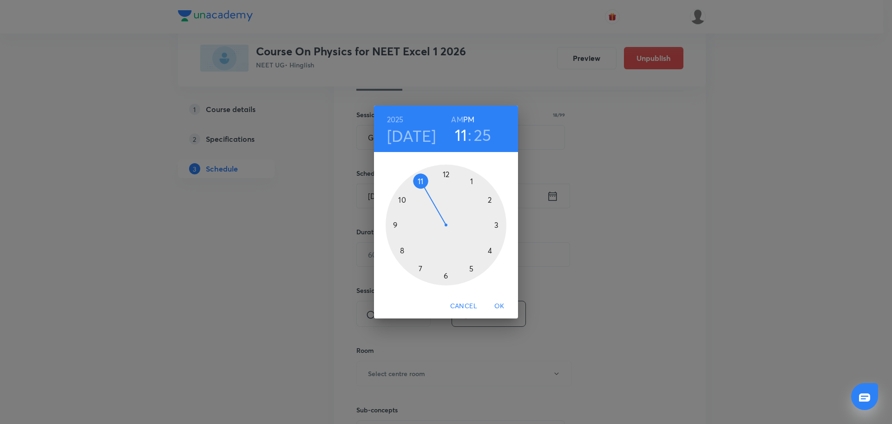
click at [401, 252] on div at bounding box center [446, 225] width 121 height 121
click at [456, 118] on h6 "AM" at bounding box center [457, 119] width 12 height 13
click at [445, 172] on div at bounding box center [446, 225] width 121 height 121
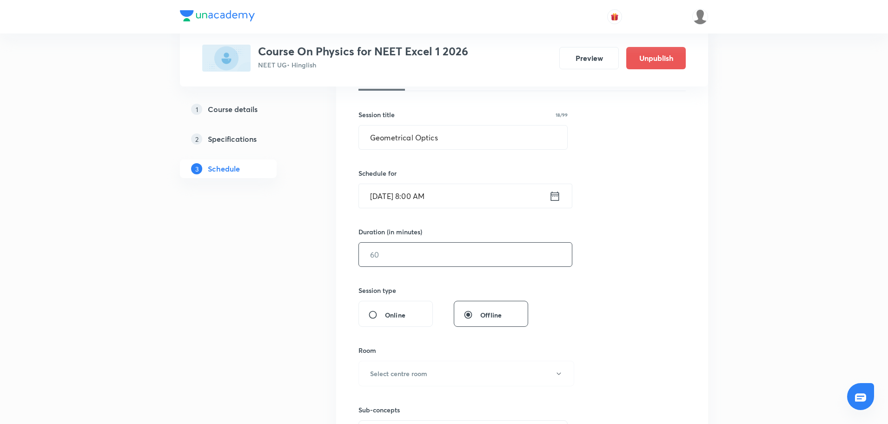
click at [410, 255] on input "text" at bounding box center [465, 255] width 213 height 24
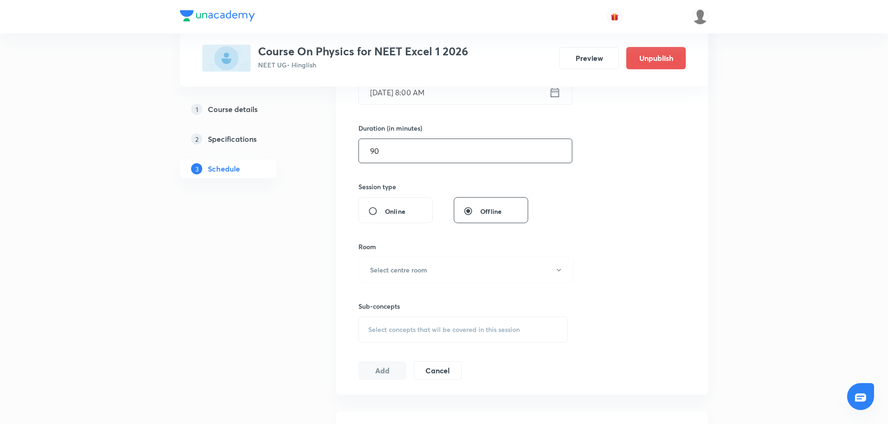
scroll to position [258, 0]
type input "90"
click at [403, 274] on h6 "Select centre room" at bounding box center [398, 269] width 57 height 10
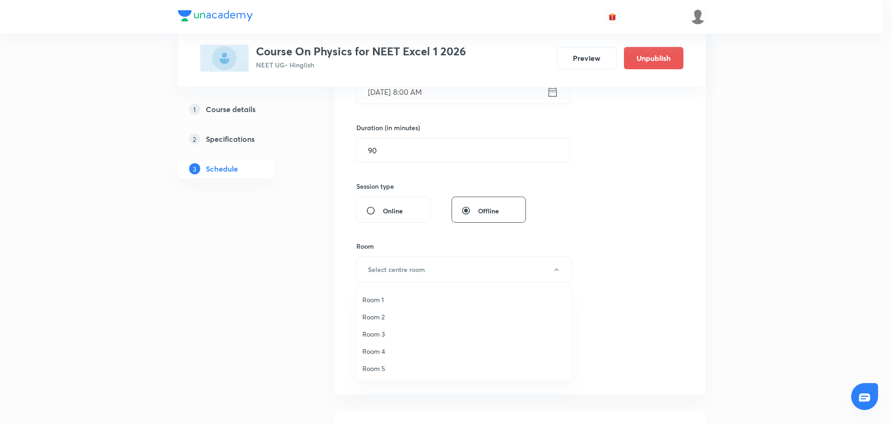
click at [387, 314] on span "Room 2" at bounding box center [464, 317] width 204 height 10
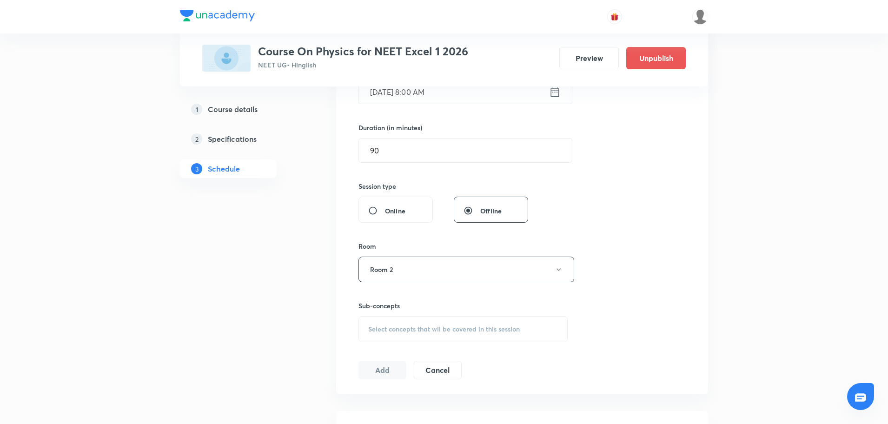
click at [382, 328] on span "Select concepts that wil be covered in this session" at bounding box center [443, 328] width 151 height 7
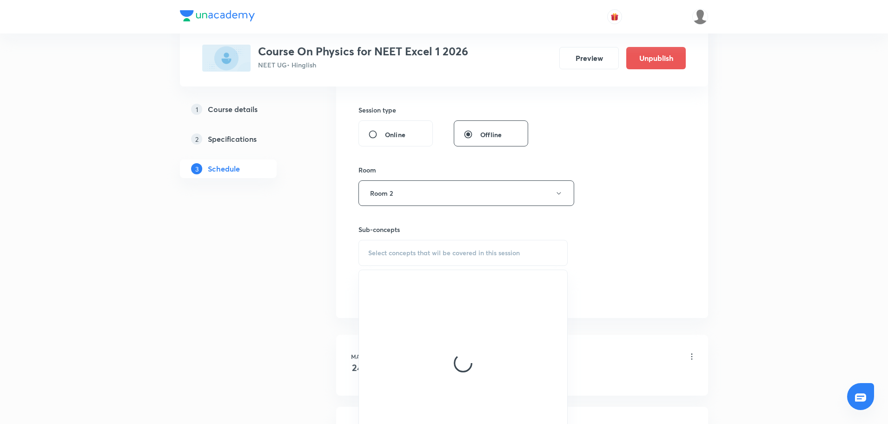
scroll to position [335, 0]
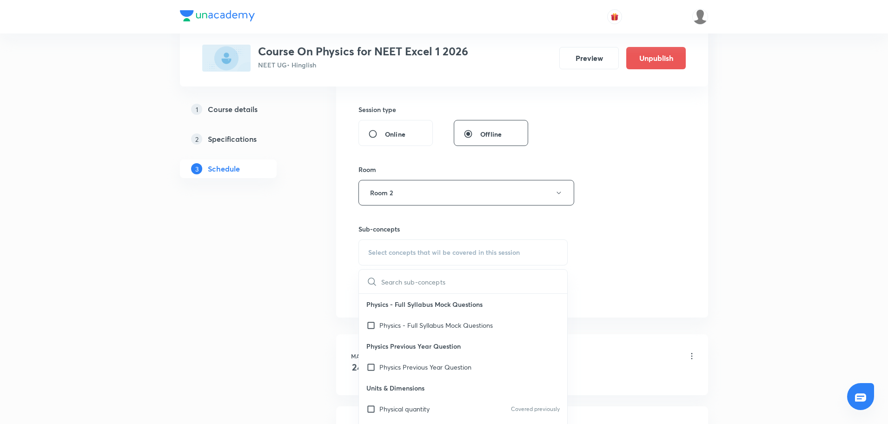
click at [382, 328] on p "Physics - Full Syllabus Mock Questions" at bounding box center [435, 325] width 113 height 10
checkbox input "true"
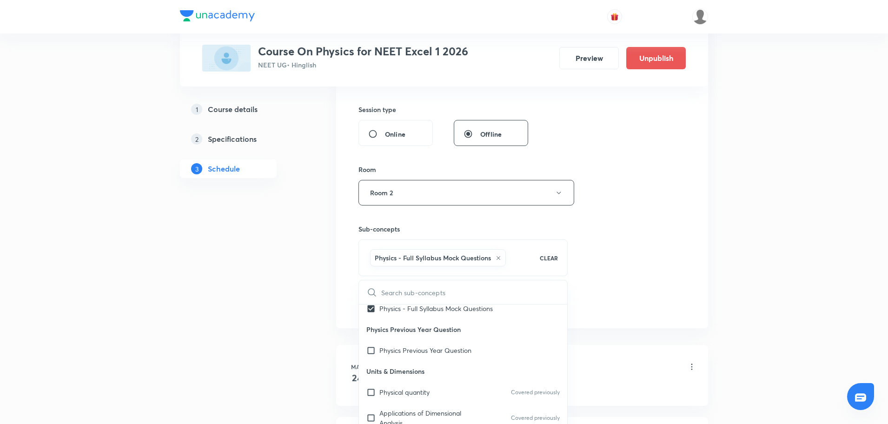
scroll to position [29, 0]
click at [370, 390] on input "checkbox" at bounding box center [372, 390] width 13 height 10
checkbox input "true"
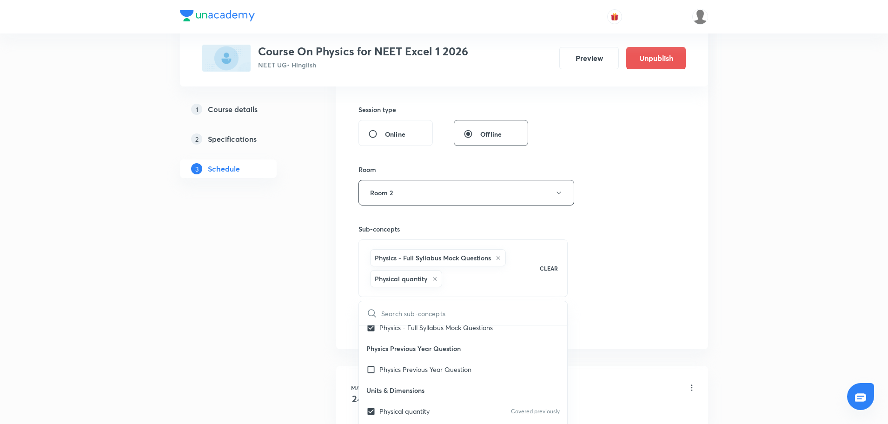
click at [497, 257] on icon at bounding box center [498, 258] width 6 height 6
checkbox input "false"
checkbox input "true"
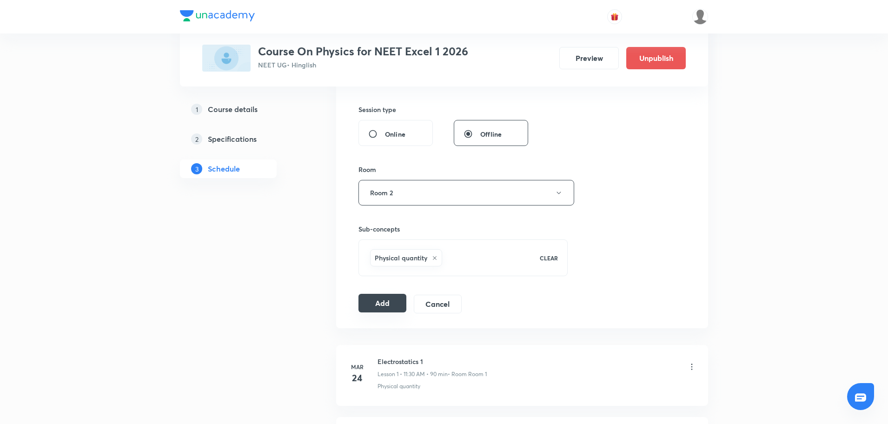
click at [365, 300] on button "Add" at bounding box center [382, 303] width 48 height 19
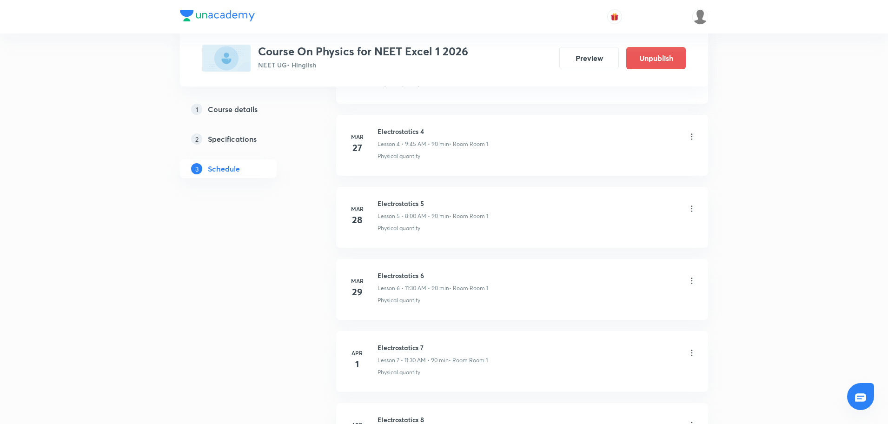
scroll to position [0, 0]
